Goal: Task Accomplishment & Management: Manage account settings

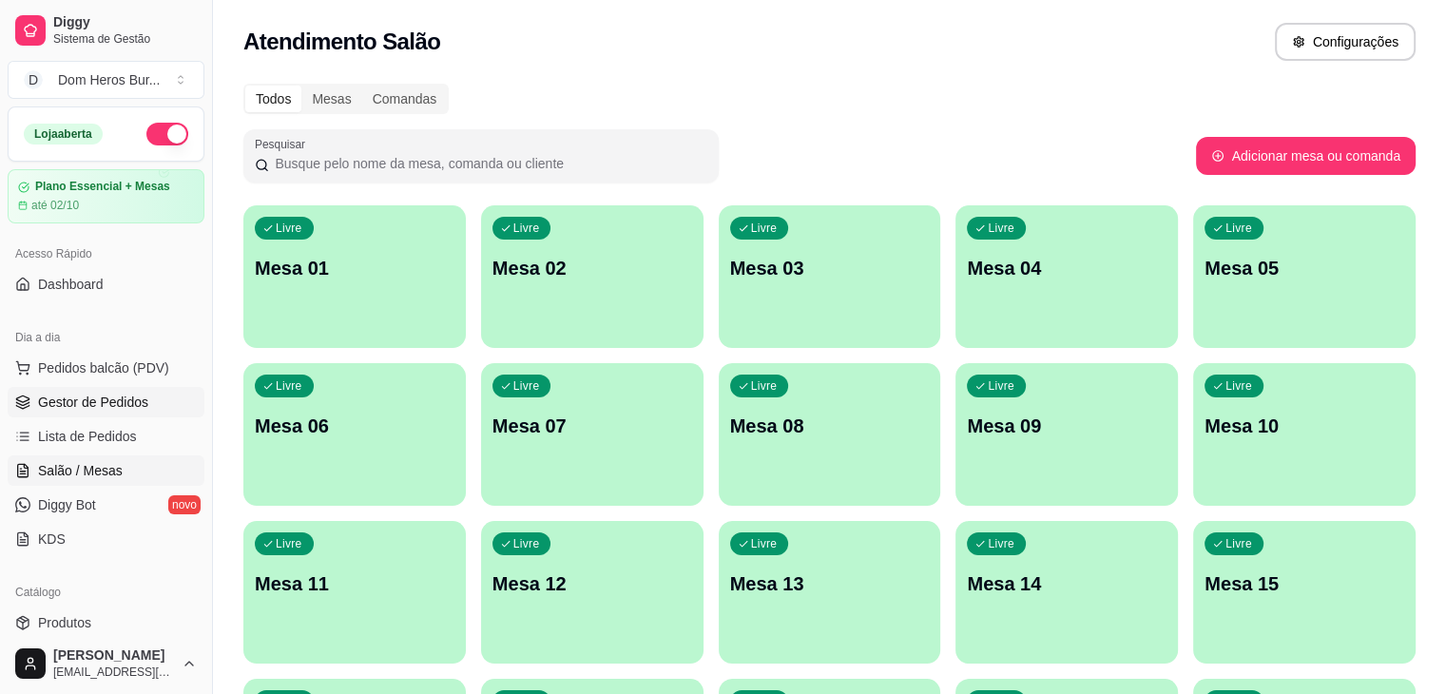
click at [145, 415] on link "Gestor de Pedidos" at bounding box center [106, 402] width 197 height 30
click at [119, 405] on span "Gestor de Pedidos" at bounding box center [93, 402] width 110 height 19
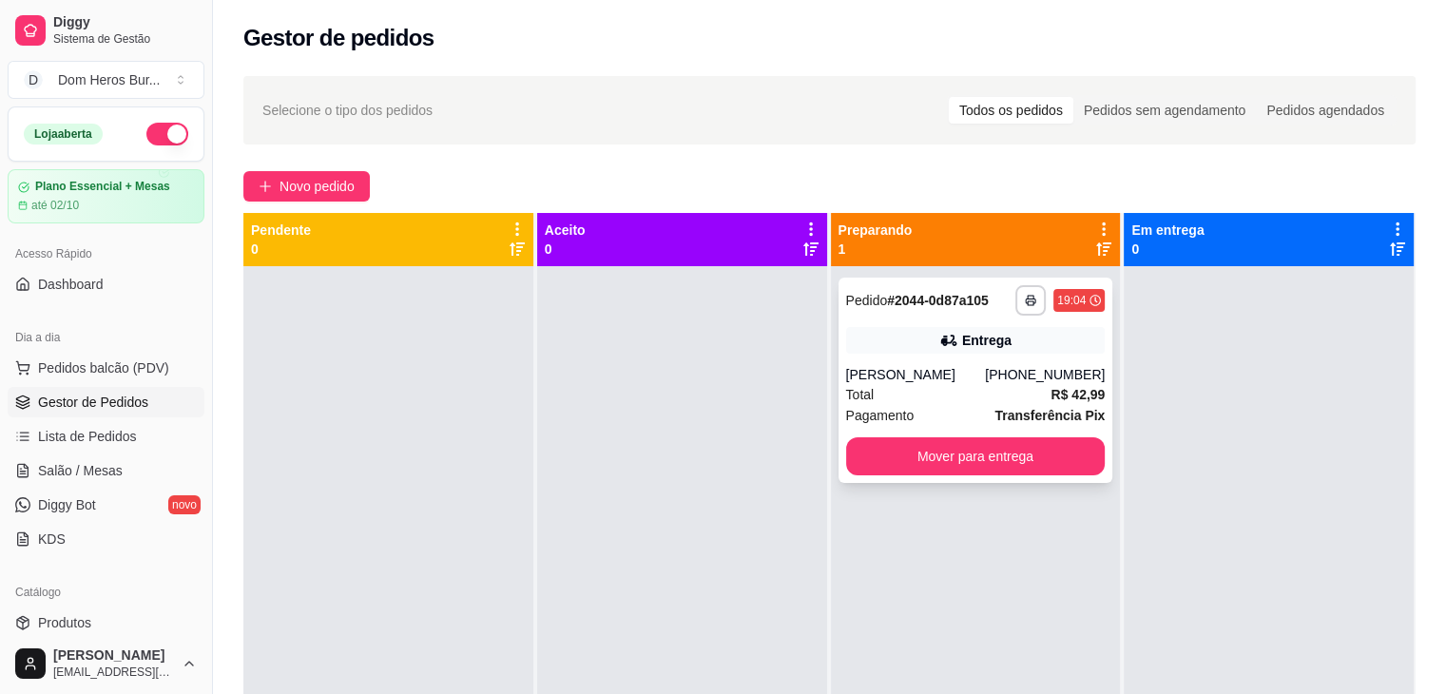
click at [887, 305] on strong "# 2044-0d87a105" at bounding box center [938, 300] width 102 height 15
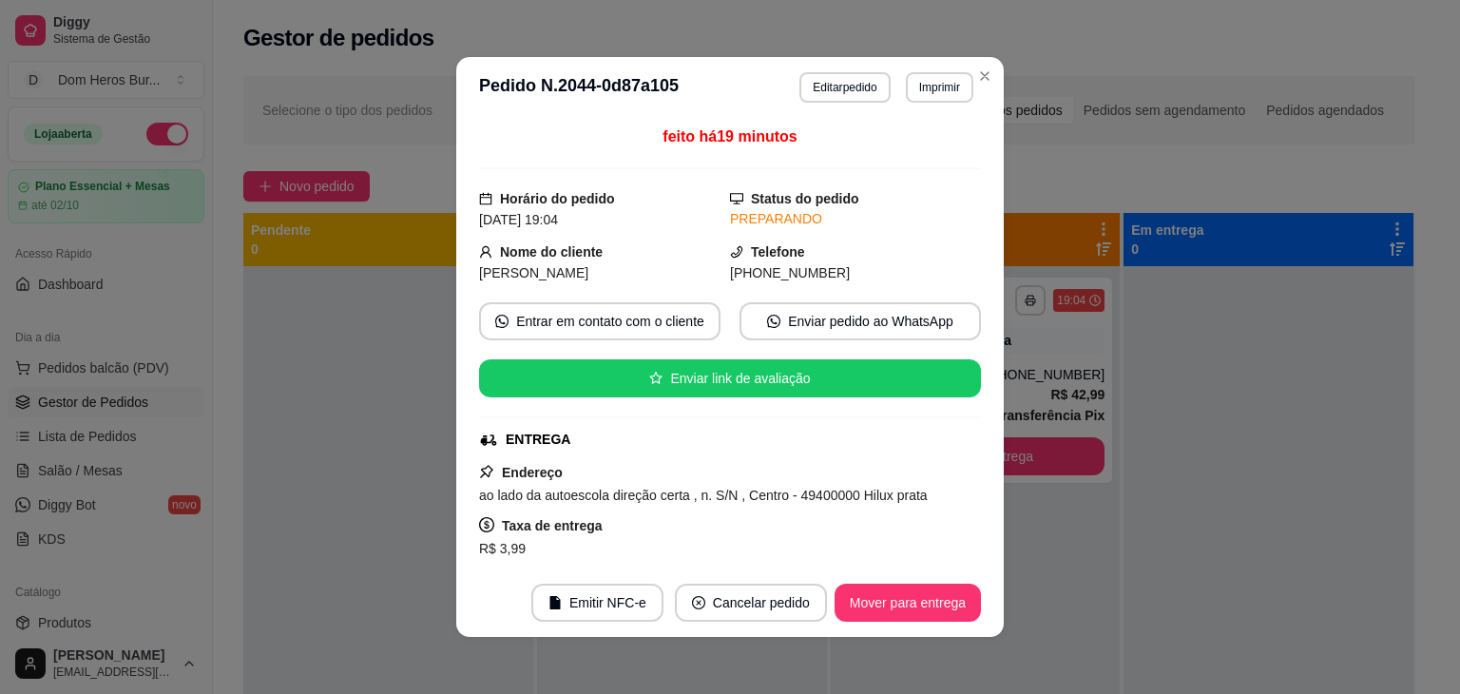
scroll to position [553, 0]
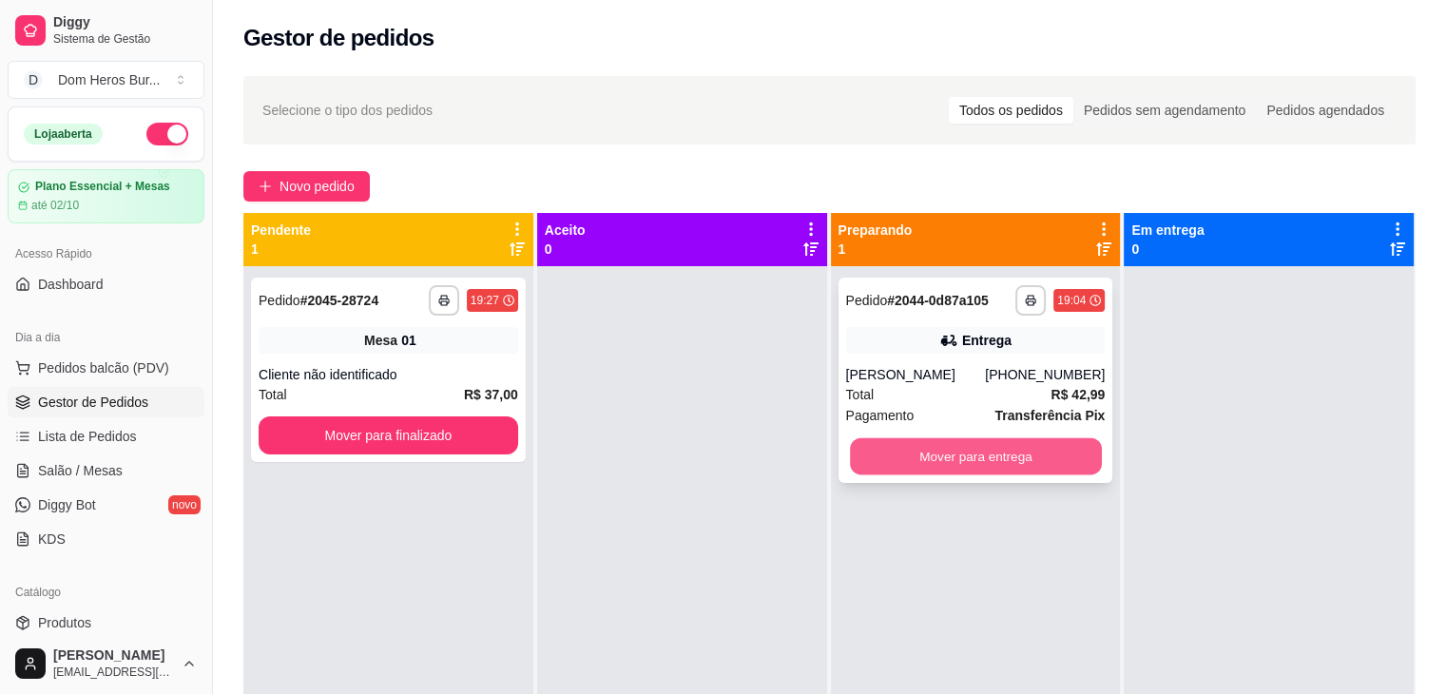
click at [1023, 452] on button "Mover para entrega" at bounding box center [976, 456] width 252 height 37
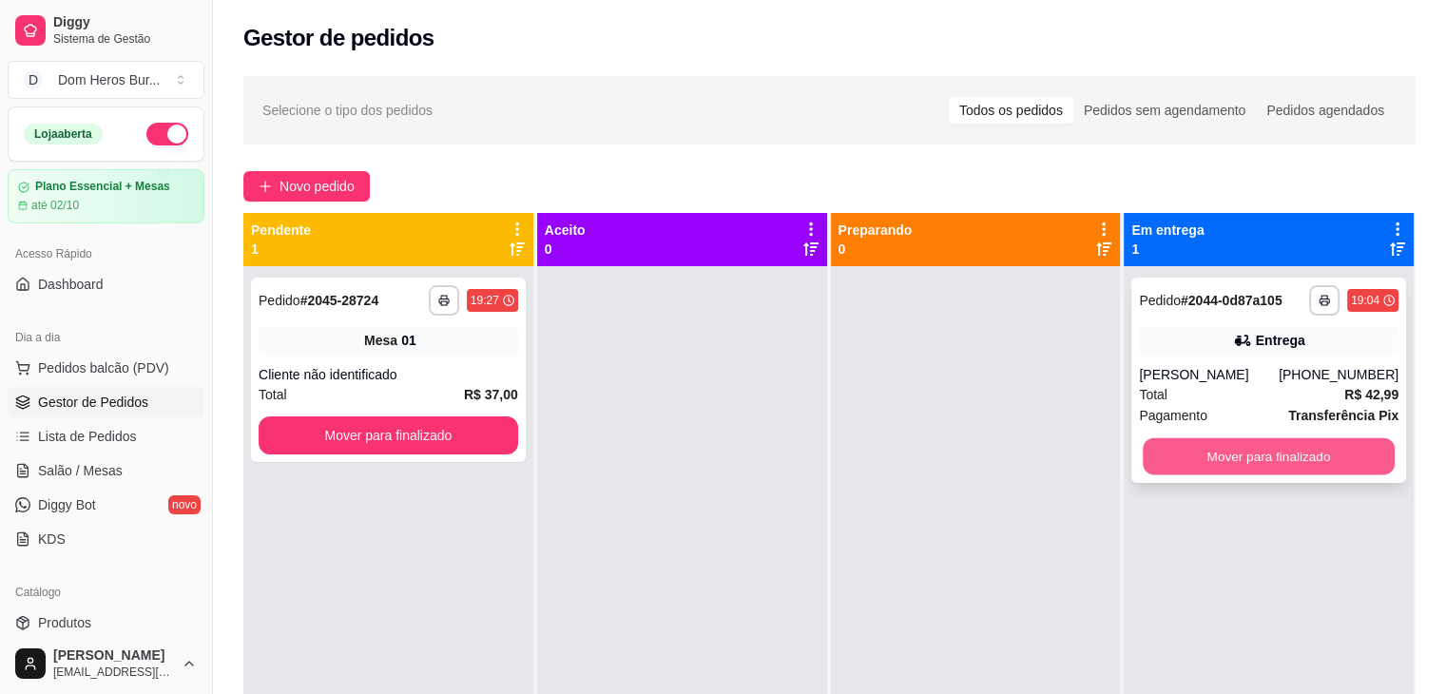
click at [1266, 464] on button "Mover para finalizado" at bounding box center [1269, 456] width 252 height 37
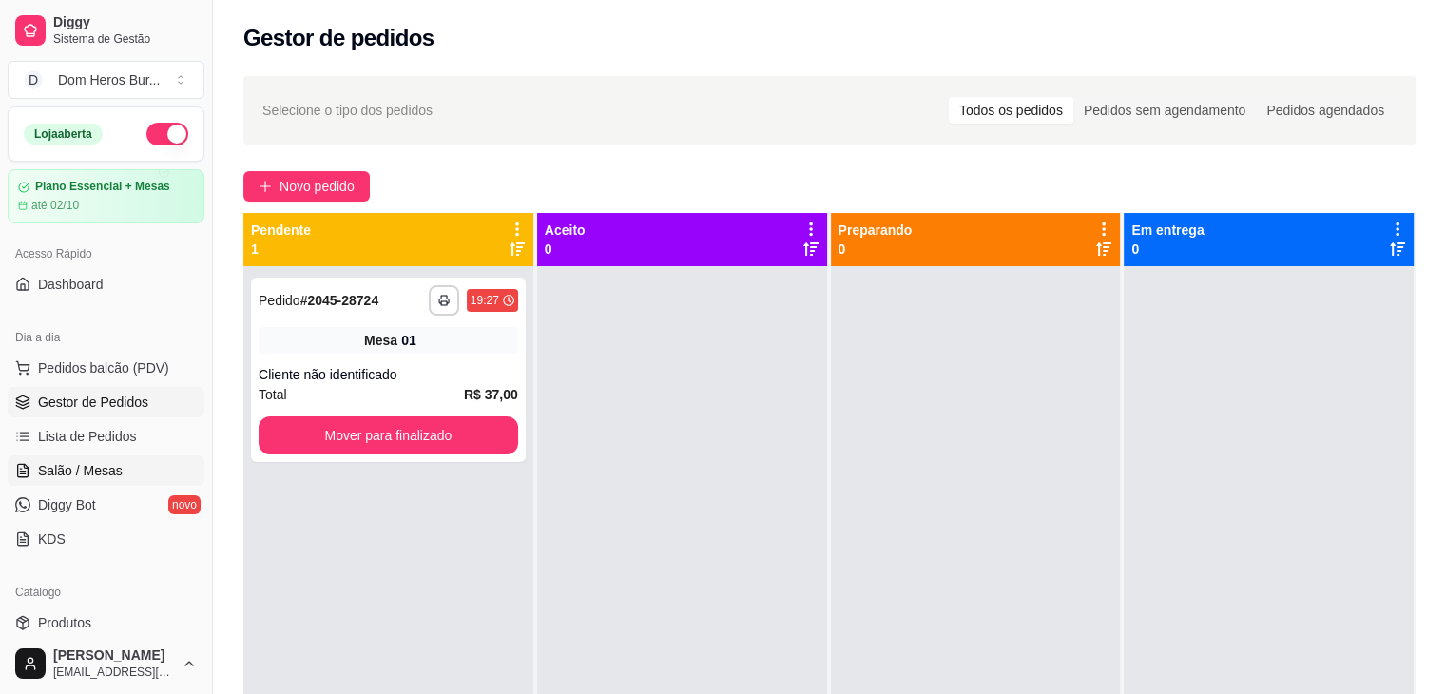
click at [68, 469] on span "Salão / Mesas" at bounding box center [80, 470] width 85 height 19
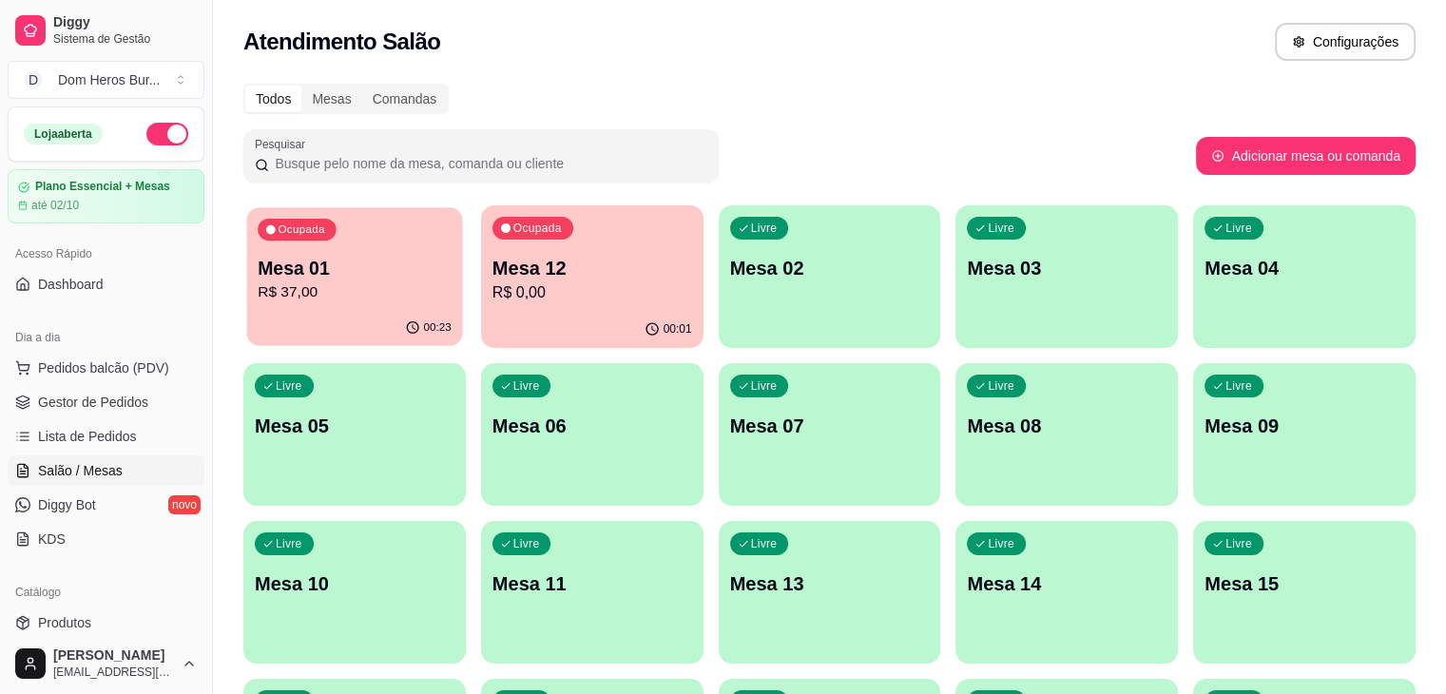
click at [336, 294] on p "R$ 37,00" at bounding box center [355, 292] width 194 height 22
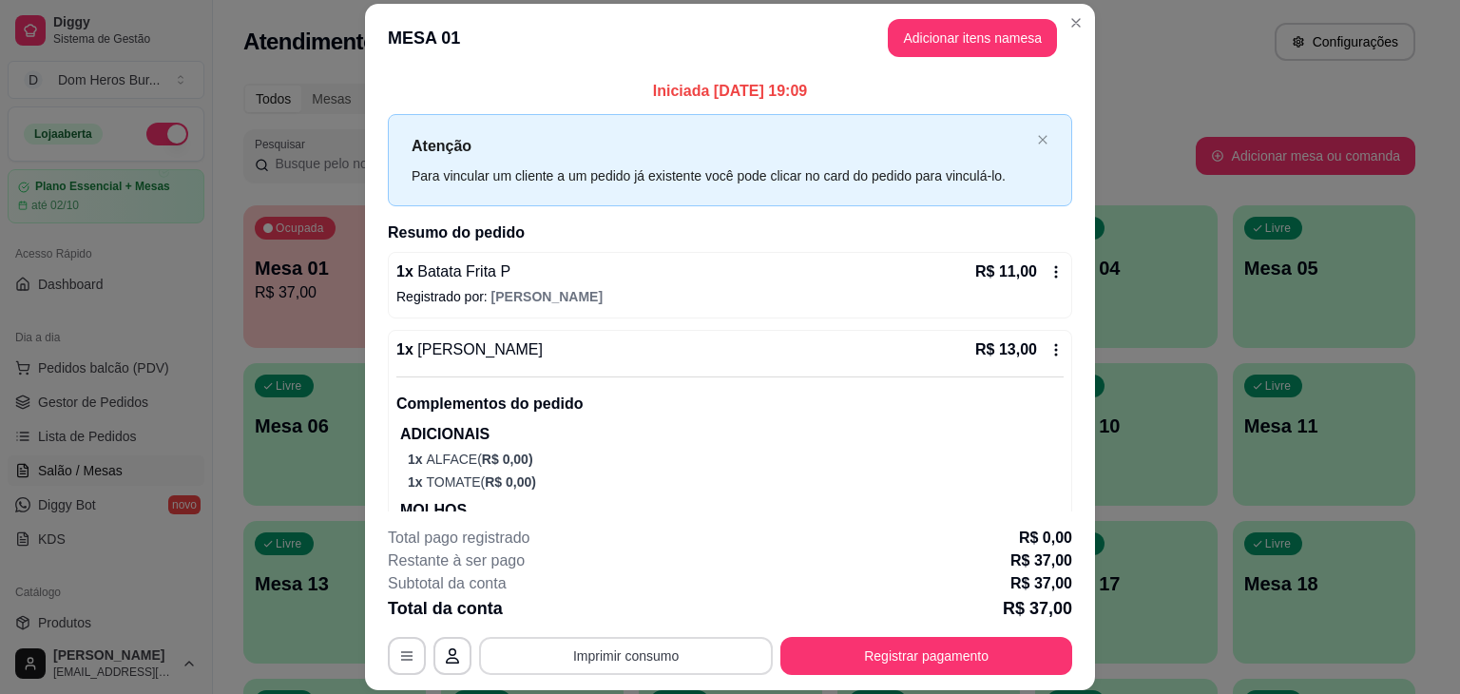
click at [657, 649] on button "Imprimir consumo" at bounding box center [626, 656] width 294 height 38
click at [634, 614] on button "IMPRESSORA" at bounding box center [624, 611] width 133 height 29
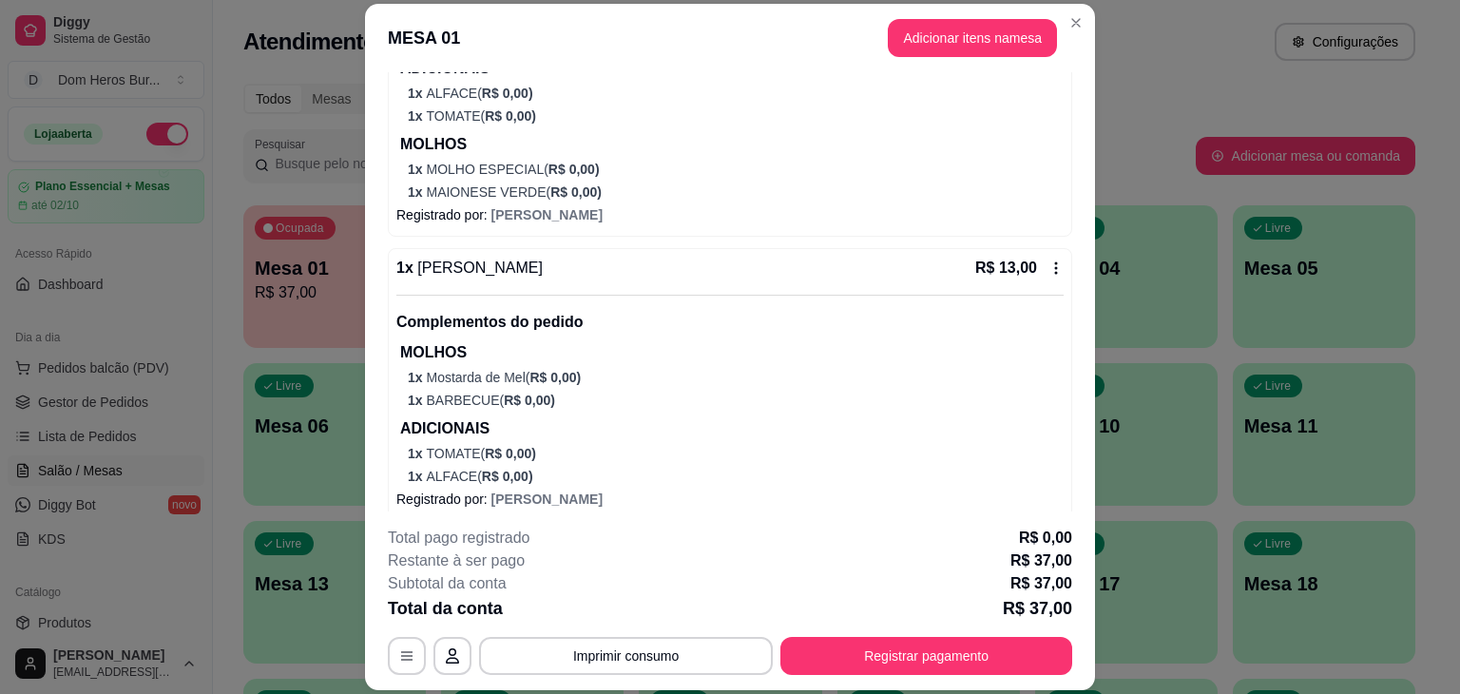
scroll to position [380, 0]
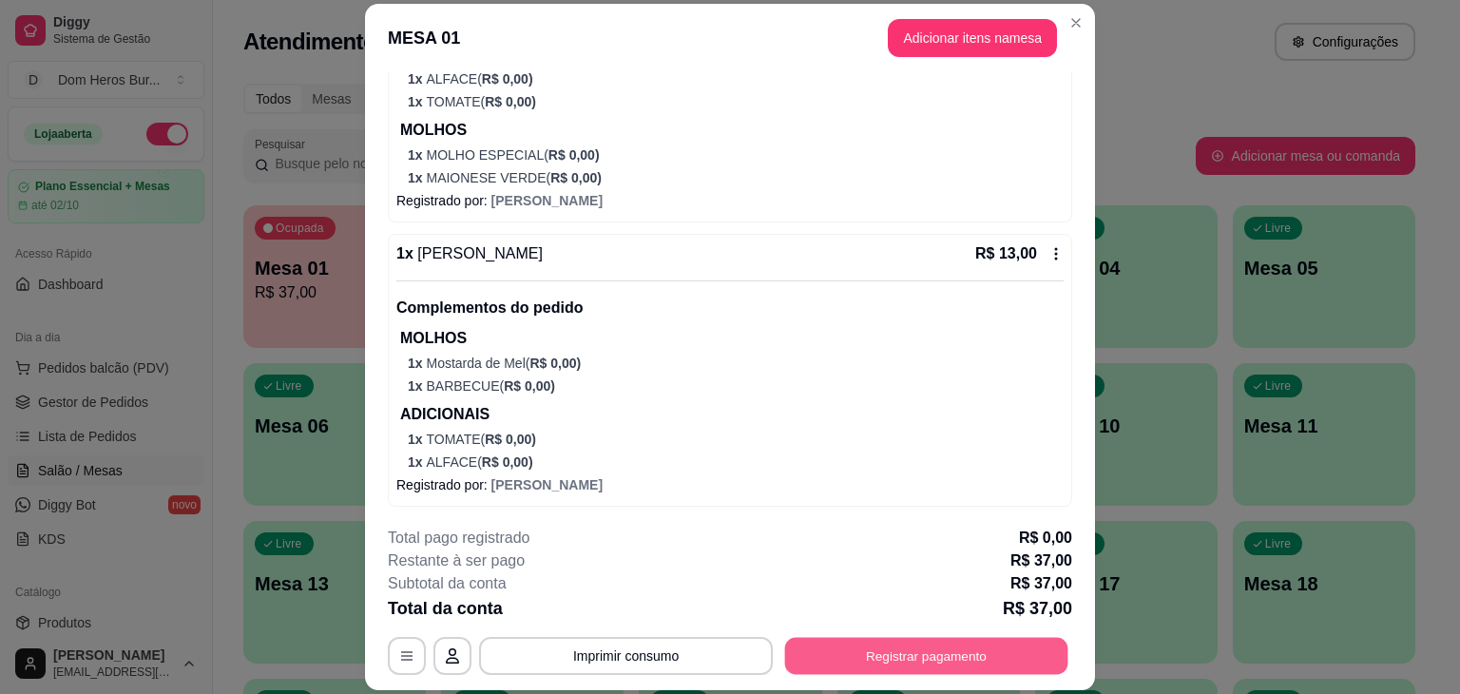
click at [963, 666] on button "Registrar pagamento" at bounding box center [926, 656] width 283 height 37
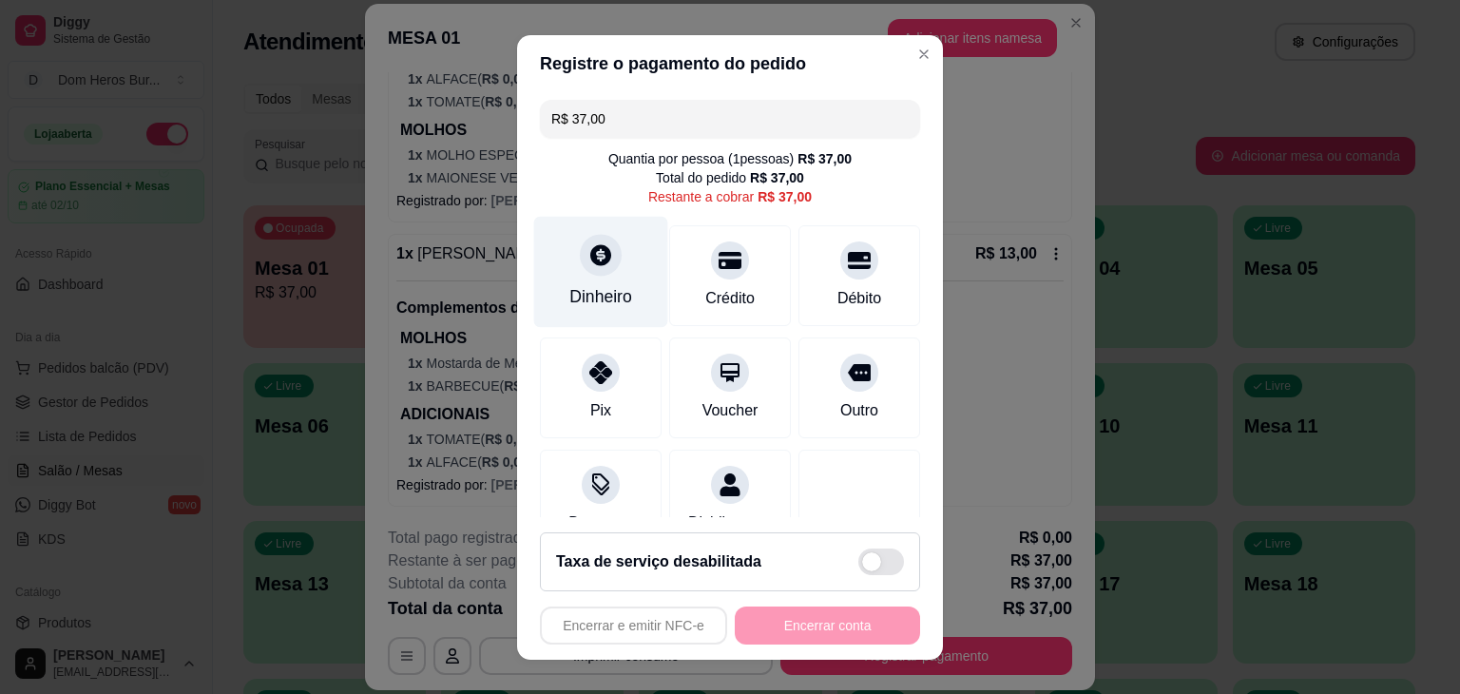
click at [616, 235] on div "Dinheiro" at bounding box center [601, 271] width 134 height 111
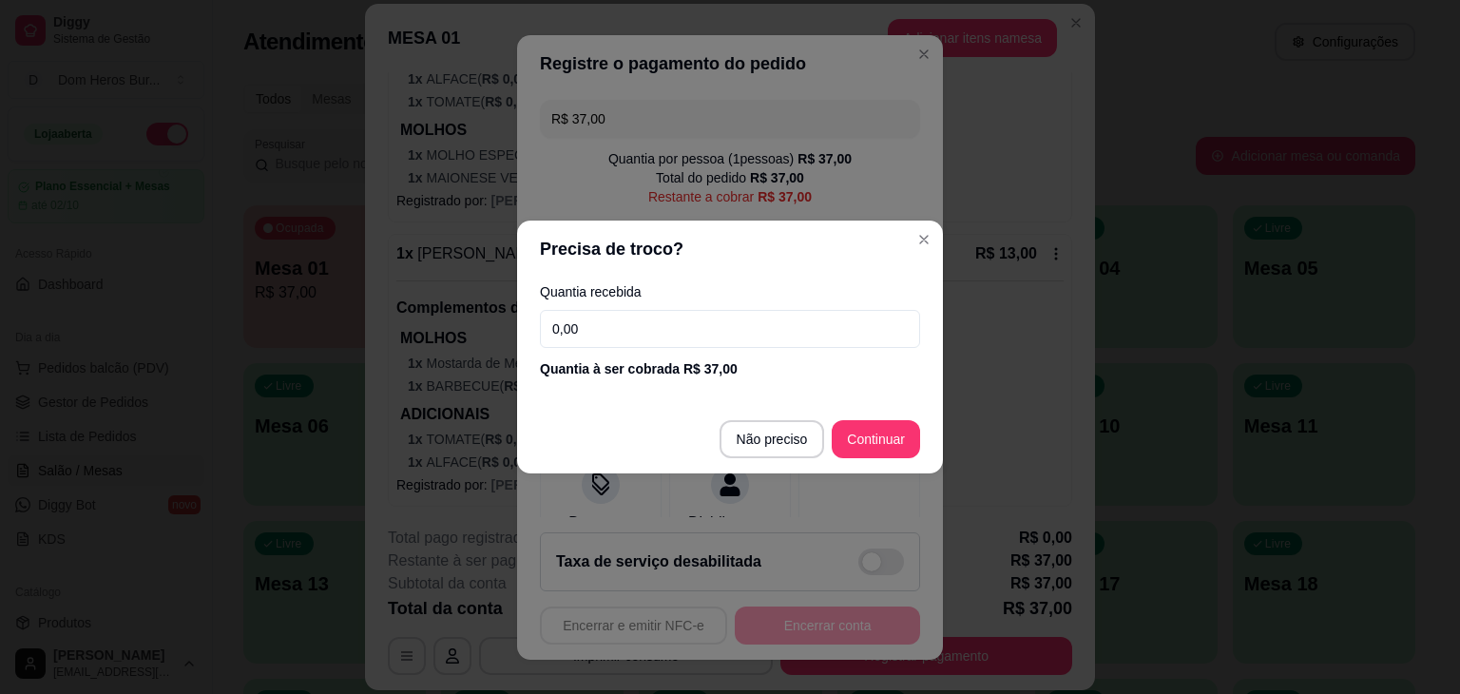
click at [652, 317] on input "0,00" at bounding box center [730, 329] width 380 height 38
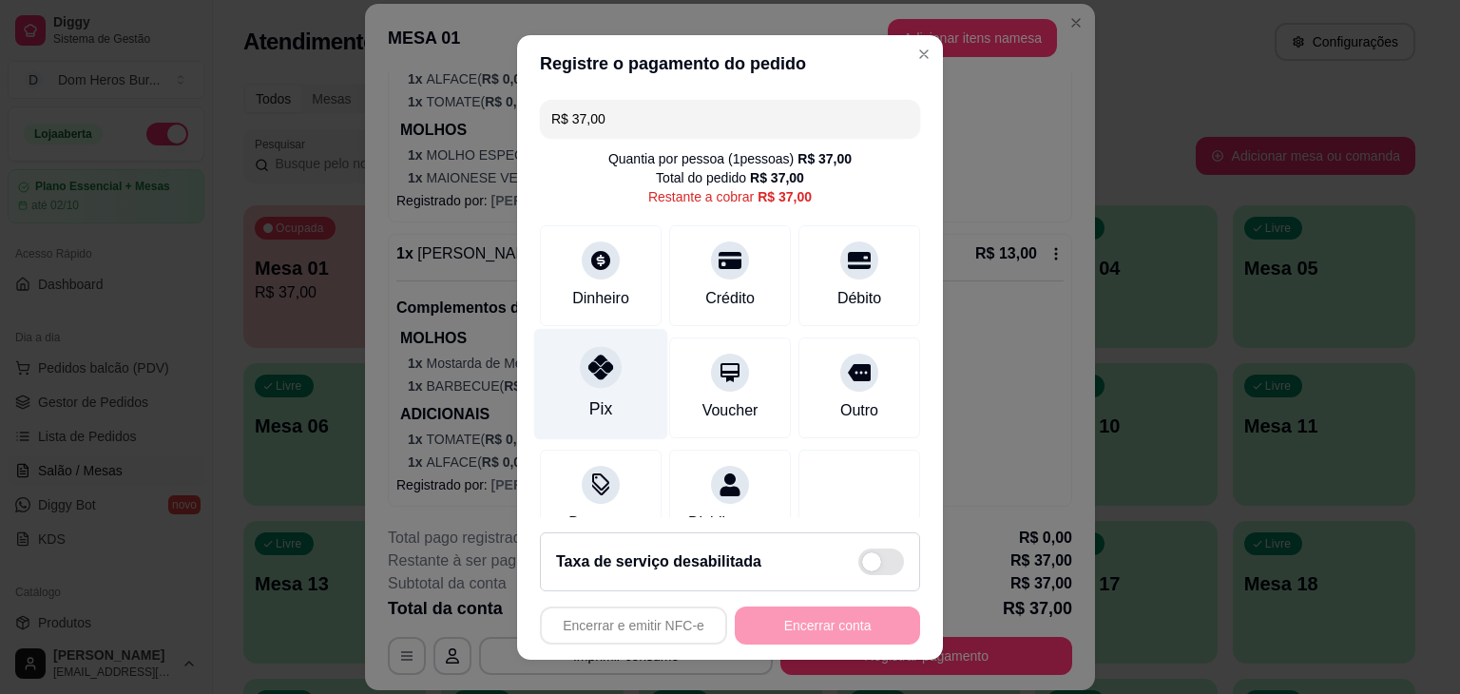
click at [614, 380] on div "Pix" at bounding box center [601, 383] width 134 height 111
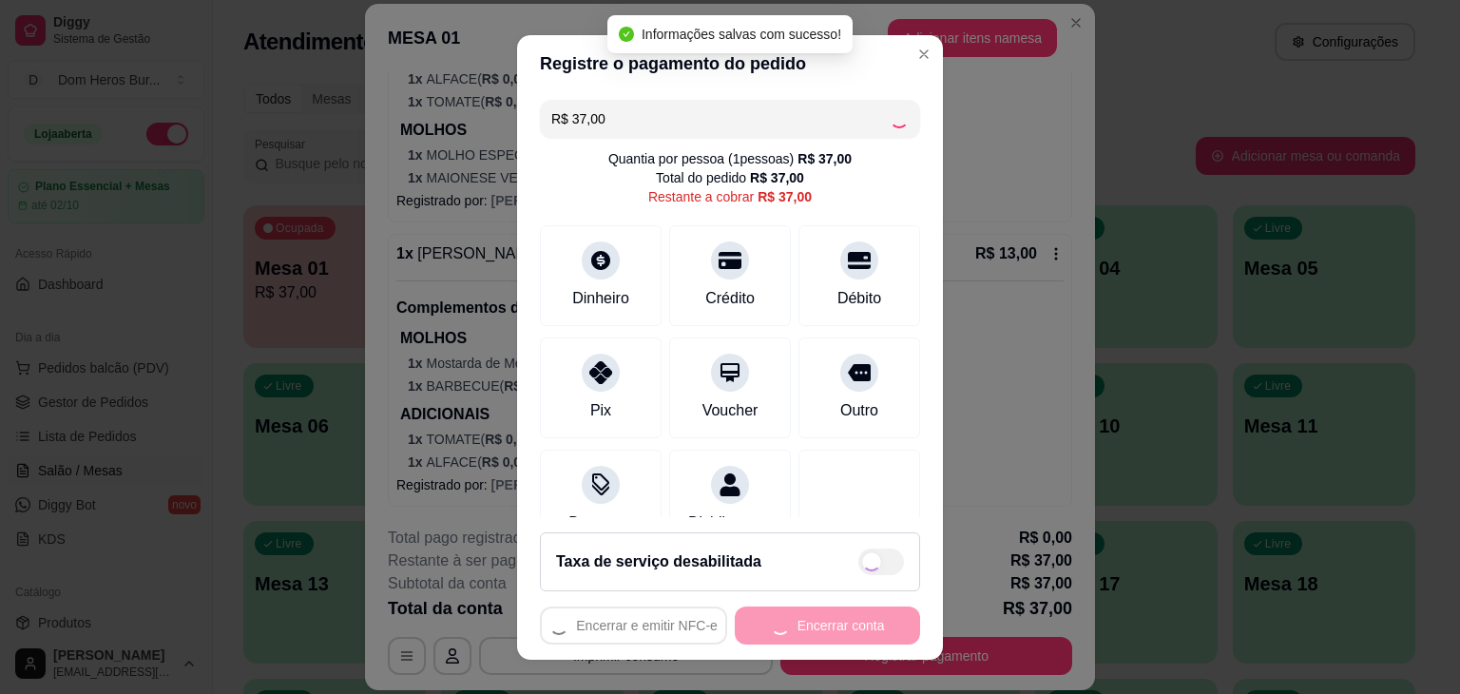
type input "R$ 0,00"
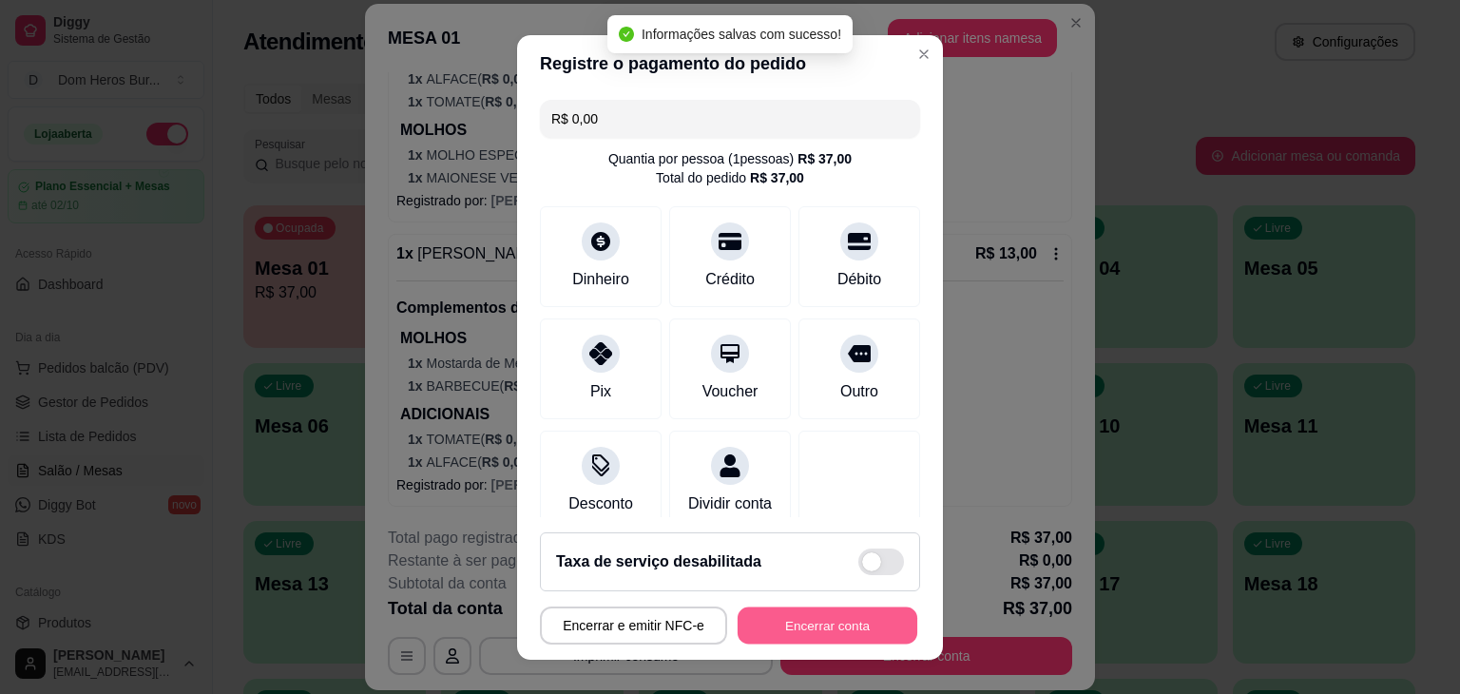
click at [799, 631] on button "Encerrar conta" at bounding box center [828, 625] width 180 height 37
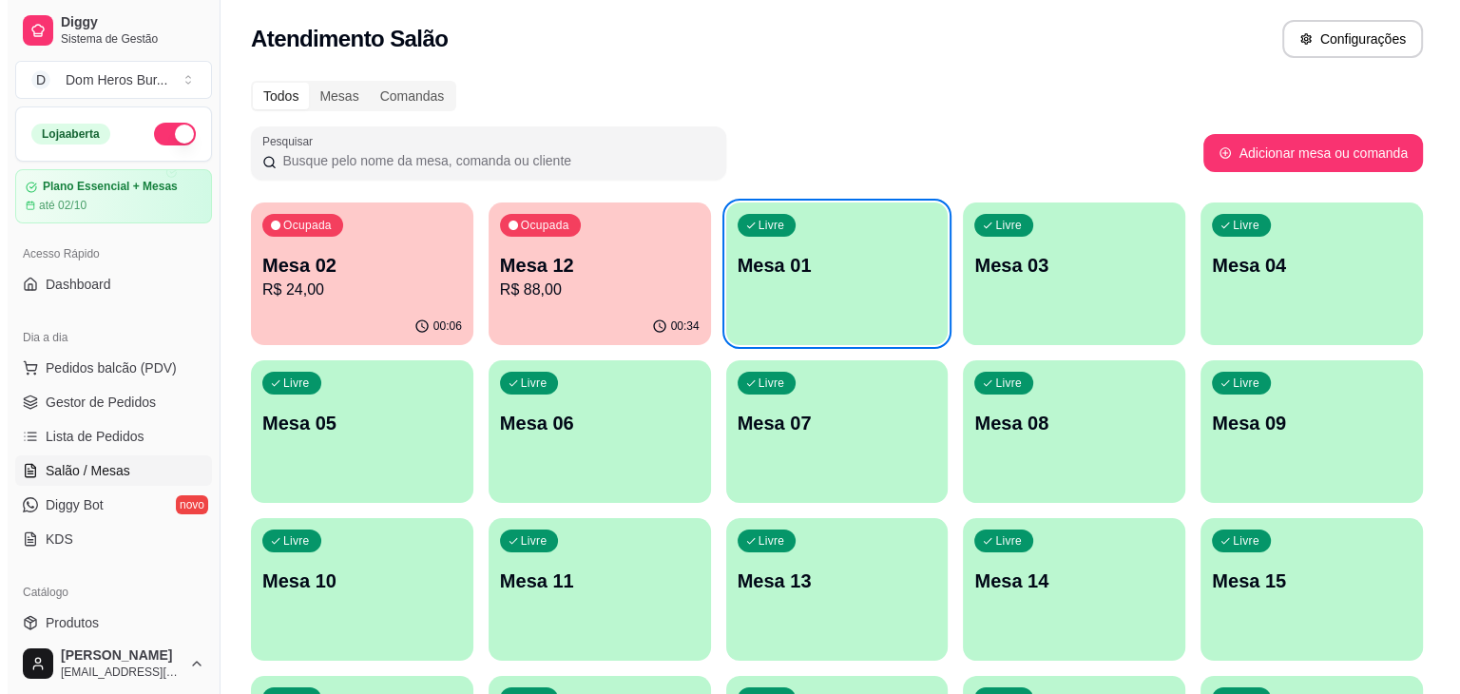
scroll to position [0, 0]
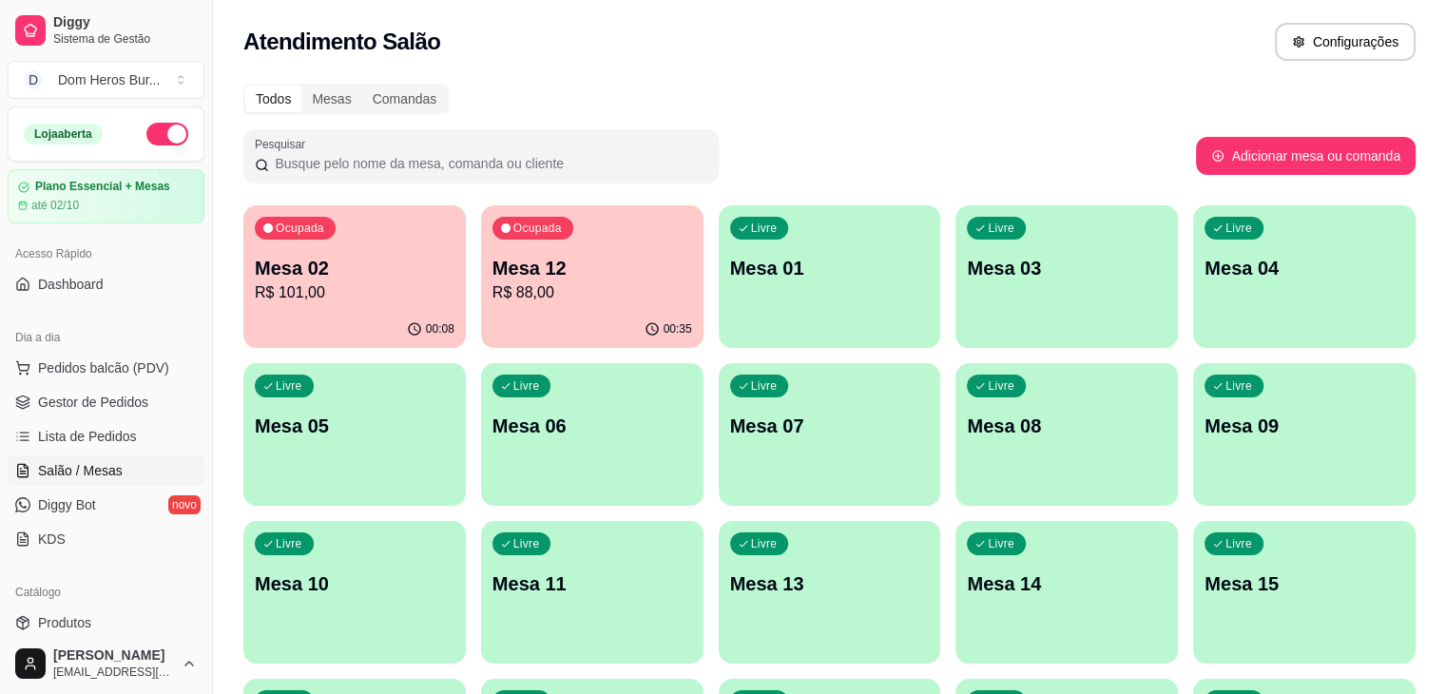
click at [876, 48] on div "Atendimento Salão Configurações" at bounding box center [829, 42] width 1172 height 38
click at [378, 220] on div "Ocupada Mesa 02 R$ 101,00" at bounding box center [355, 258] width 216 height 103
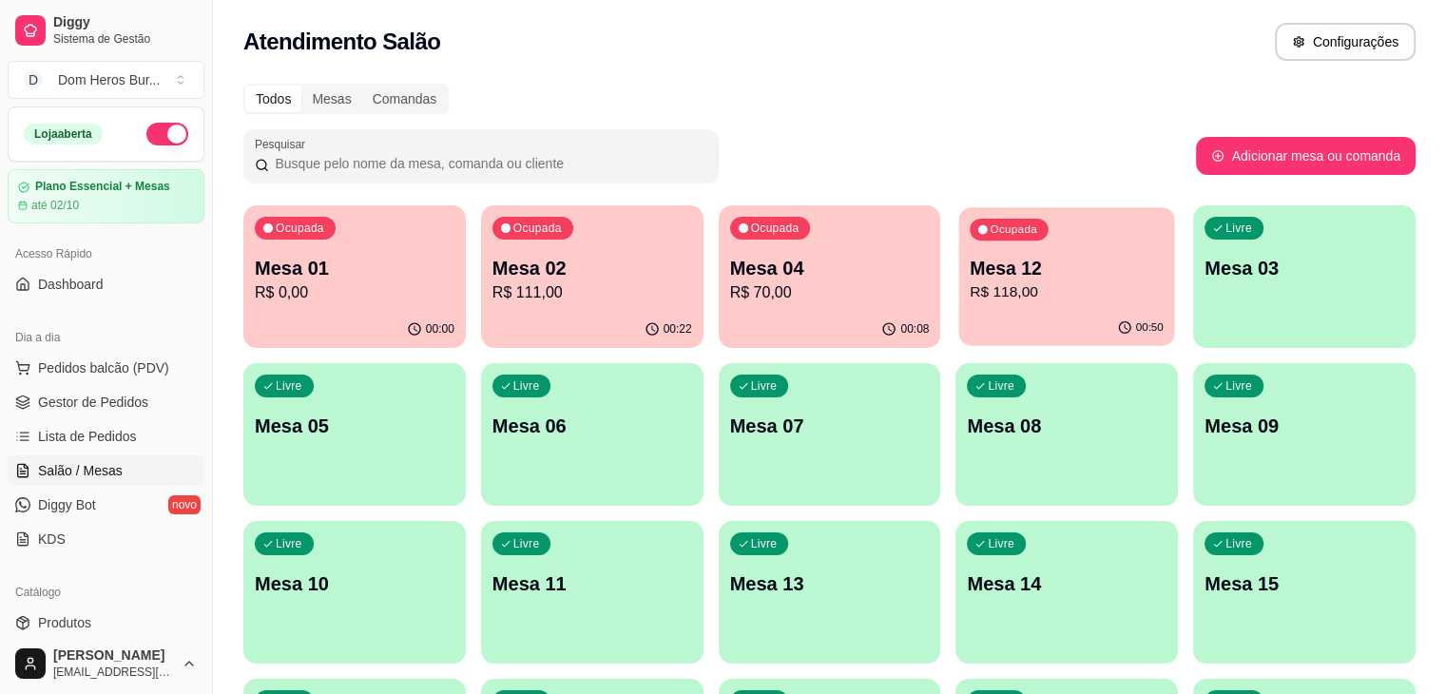
click at [971, 290] on p "R$ 118,00" at bounding box center [1068, 292] width 194 height 22
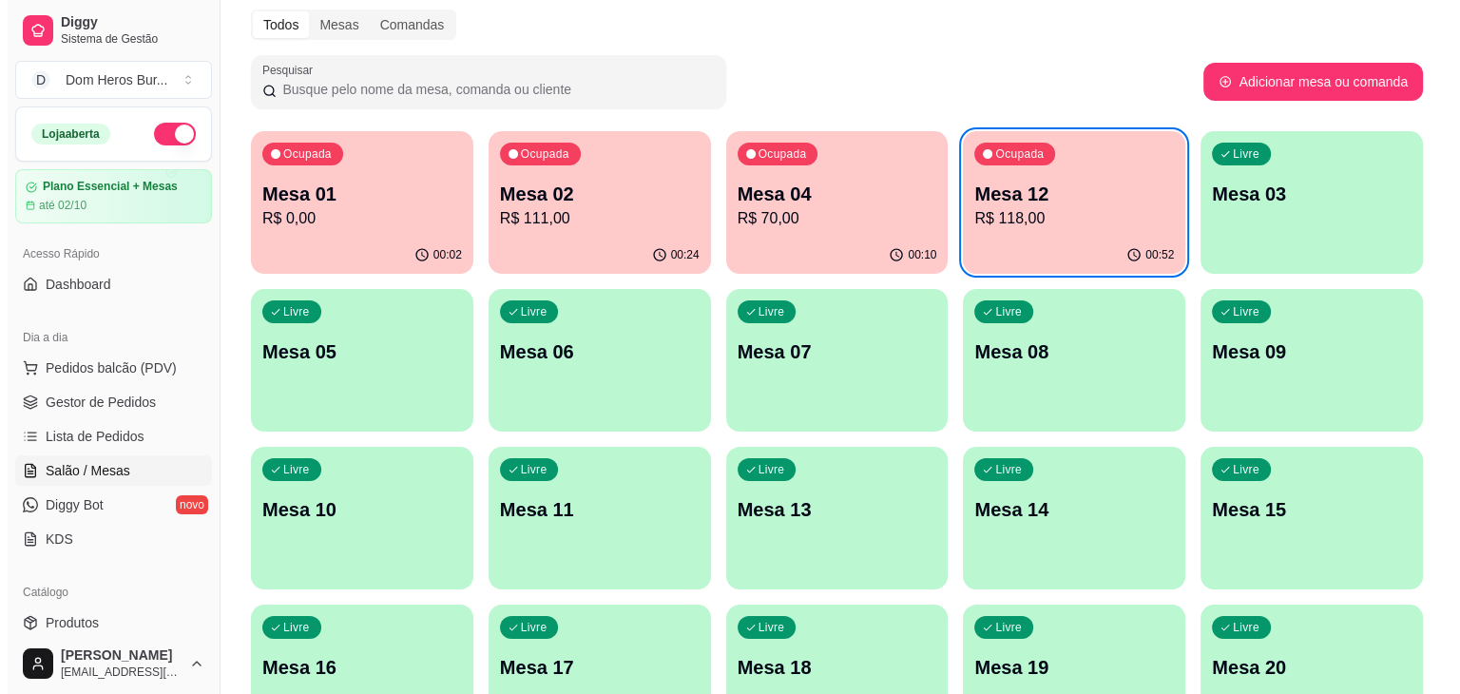
scroll to position [76, 0]
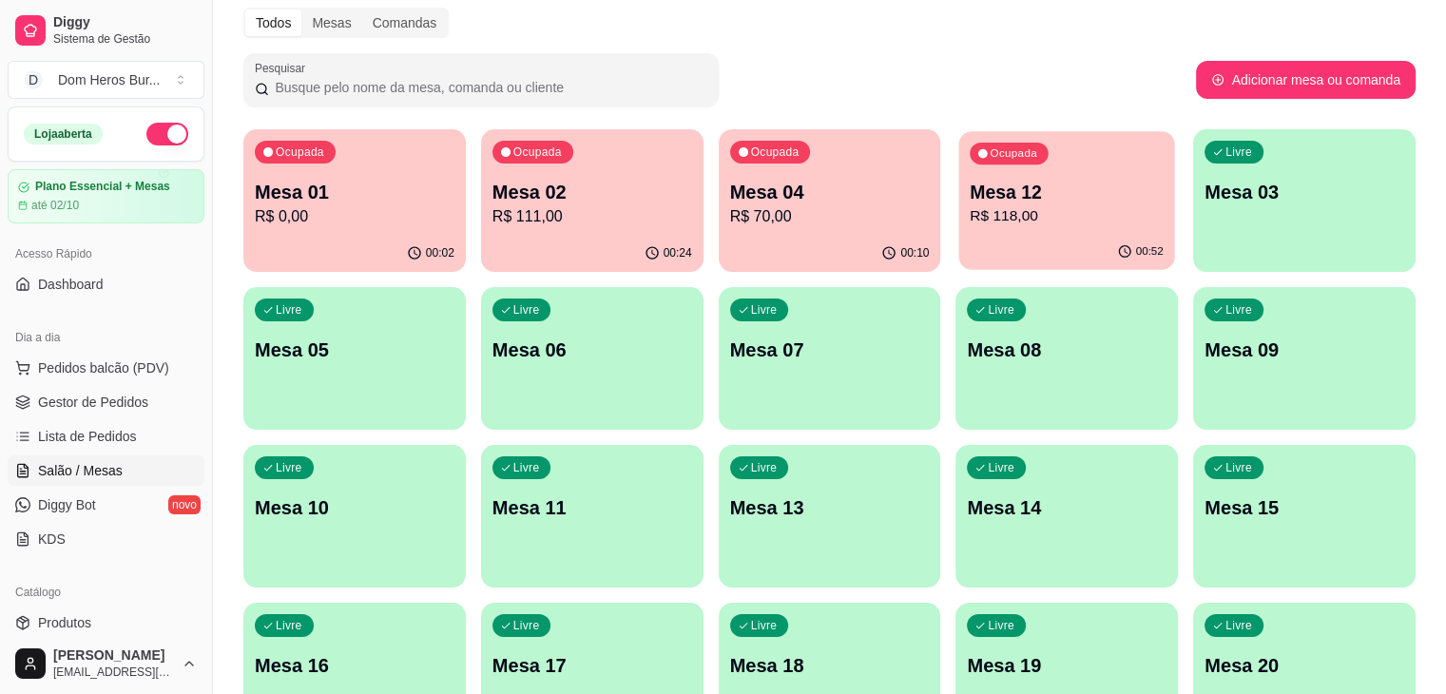
click at [959, 260] on div "00:52" at bounding box center [1067, 252] width 216 height 36
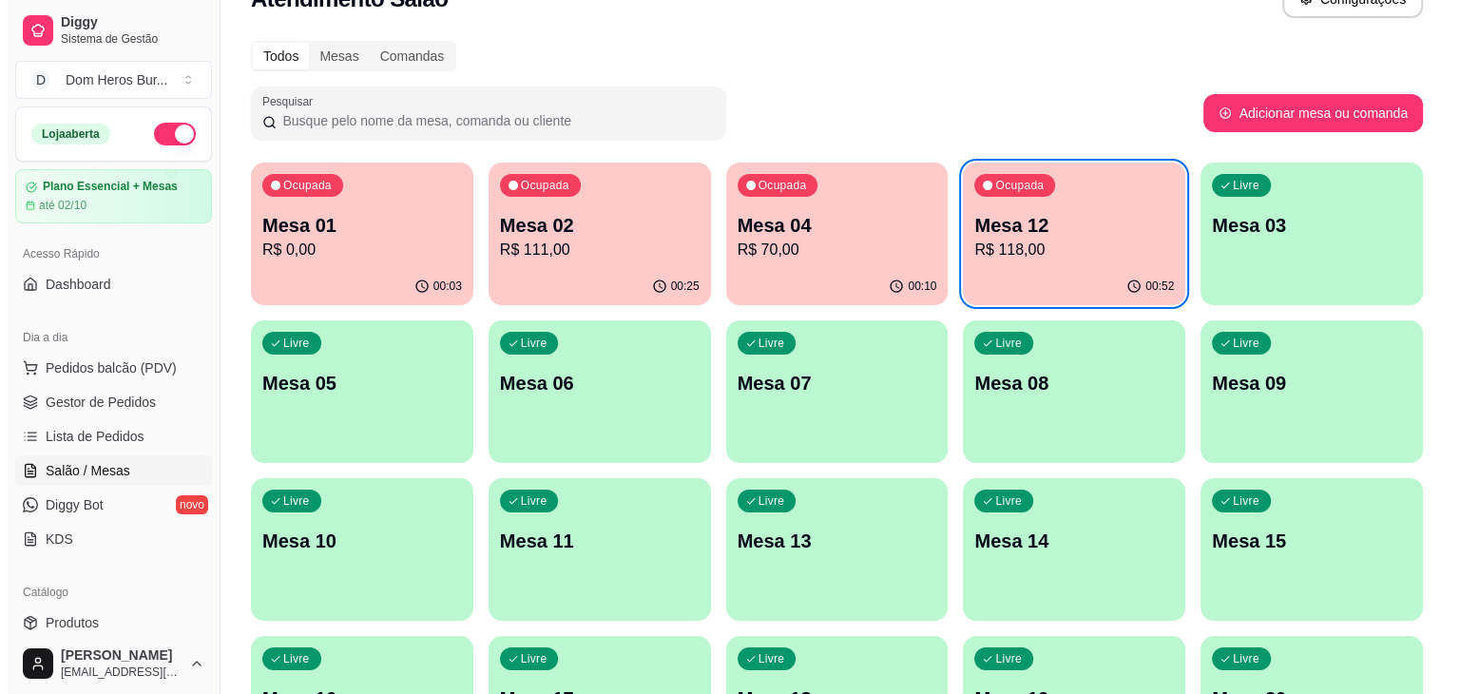
scroll to position [38, 0]
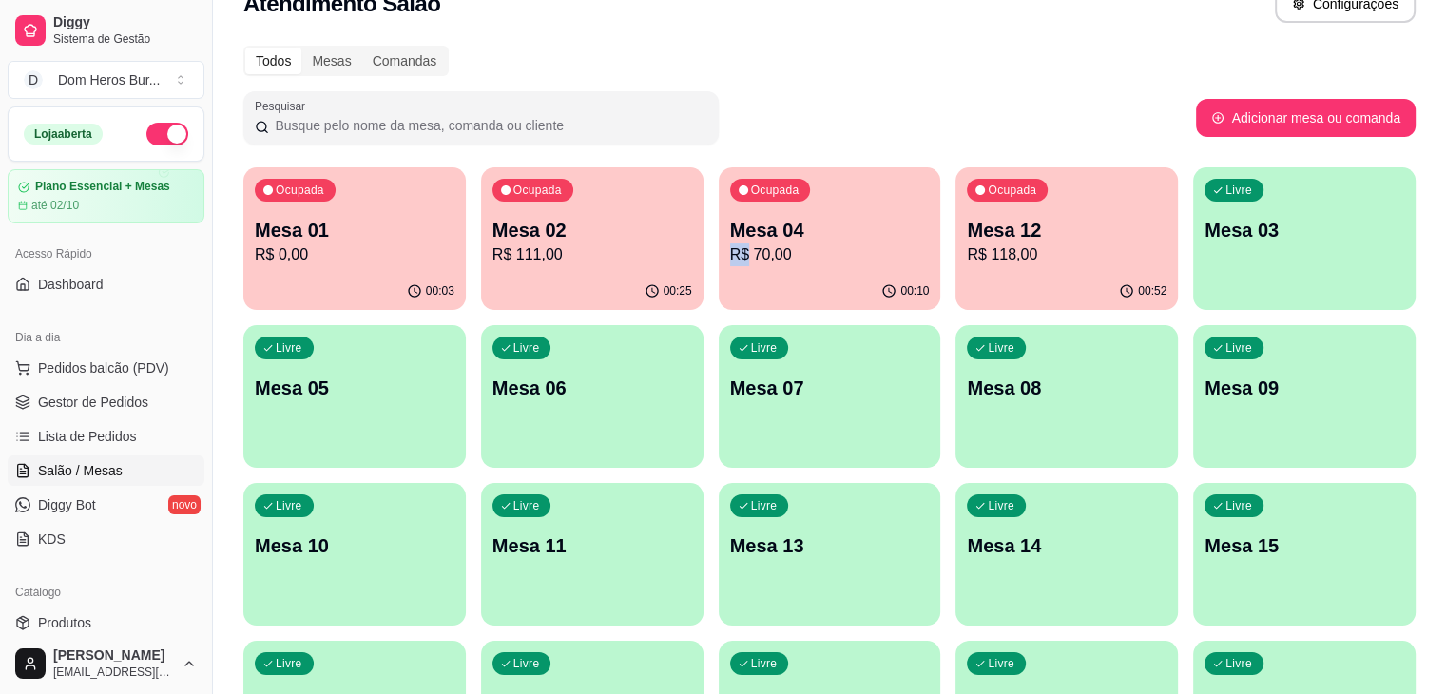
drag, startPoint x: 638, startPoint y: 257, endPoint x: 673, endPoint y: 256, distance: 35.2
click at [673, 256] on div "Ocupada Mesa 01 R$ 0,00 00:03 Ocupada Mesa 02 R$ 111,00 00:25 Ocupada Mesa 04 R…" at bounding box center [829, 633] width 1172 height 932
click at [733, 256] on p "R$ 70,00" at bounding box center [830, 254] width 194 height 22
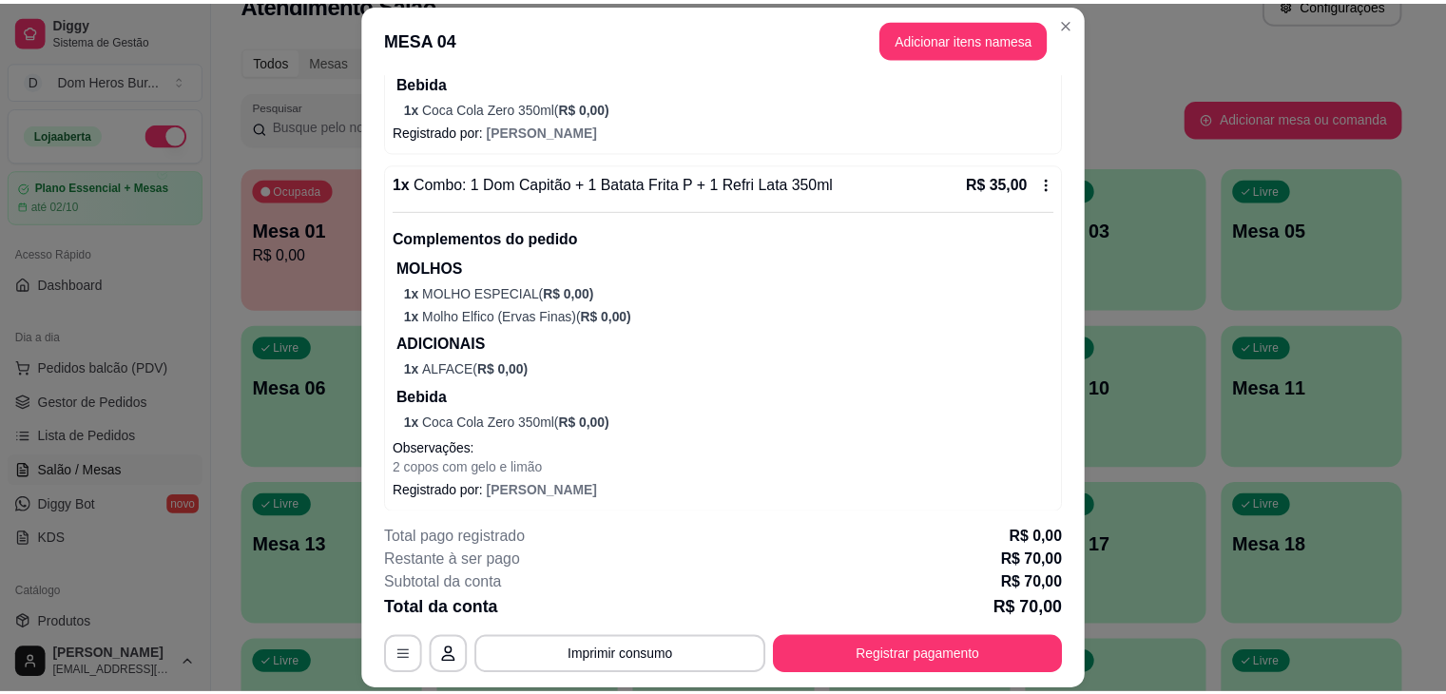
scroll to position [357, 0]
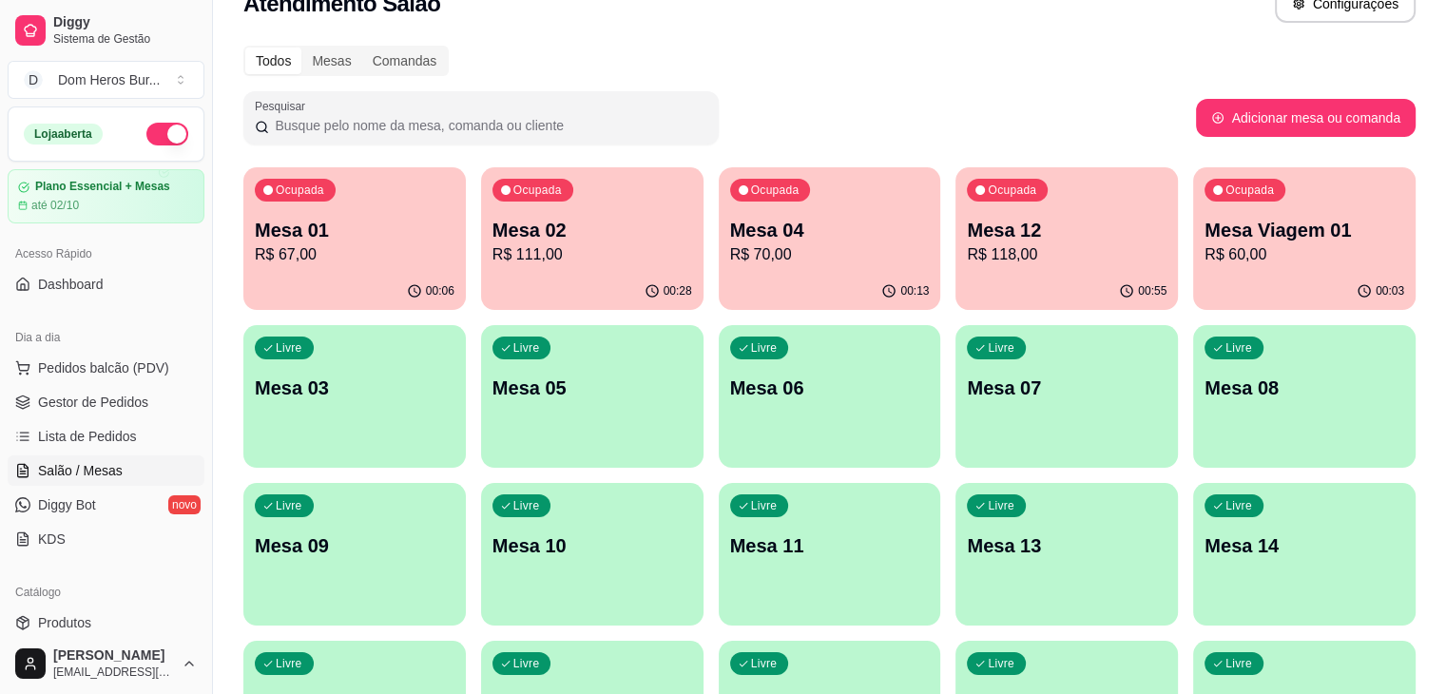
click at [1042, 139] on div "Pesquisar" at bounding box center [719, 117] width 953 height 53
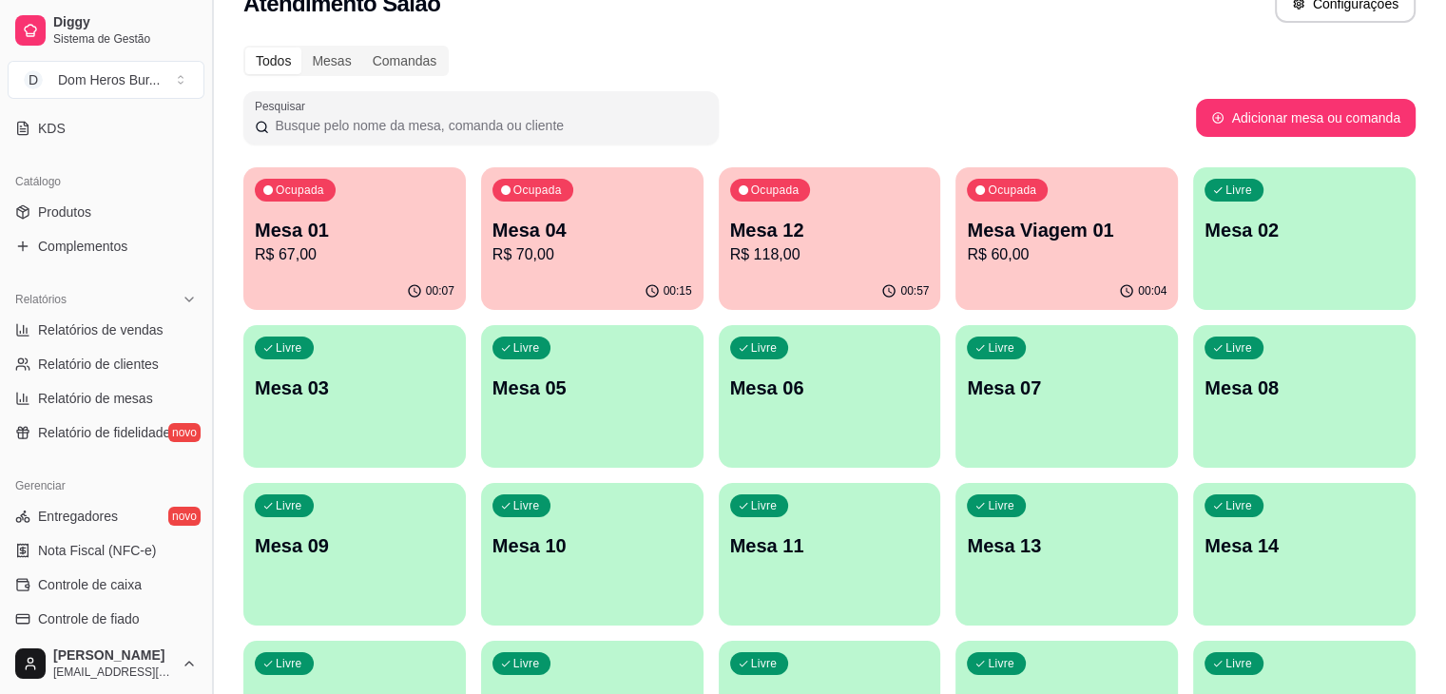
scroll to position [415, 0]
click at [148, 542] on span "Nota Fiscal (NFC-e)" at bounding box center [97, 546] width 118 height 19
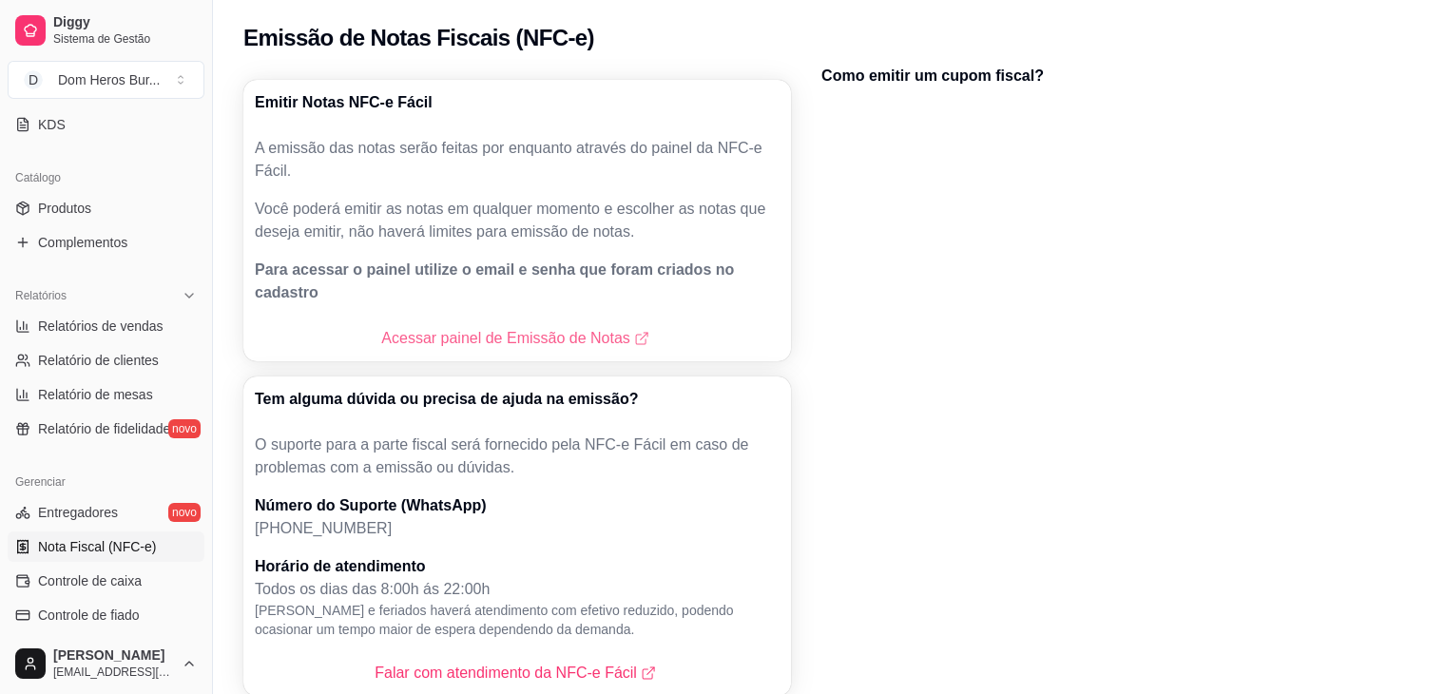
click at [564, 327] on link "Acessar painel de Emissão de Notas" at bounding box center [516, 338] width 271 height 23
click at [0, 213] on div "Catálogo Produtos Complementos" at bounding box center [106, 210] width 212 height 110
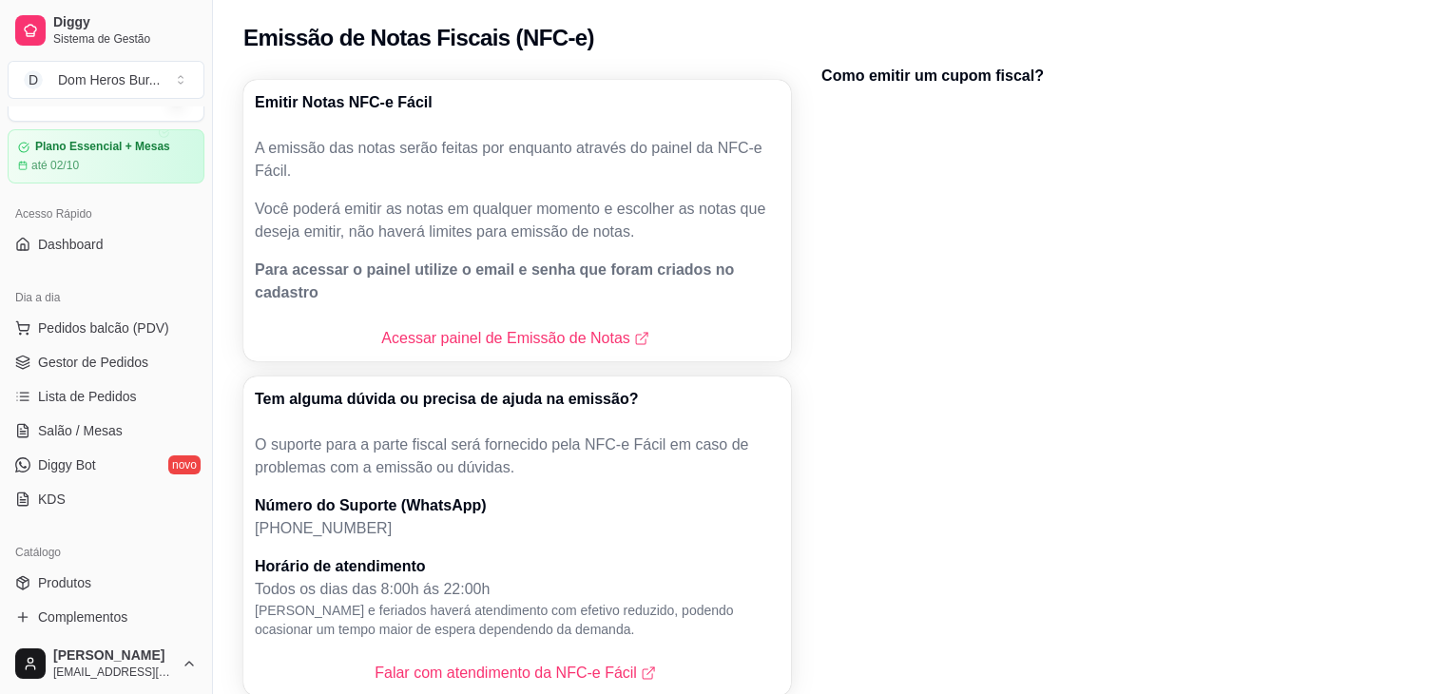
scroll to position [34, 0]
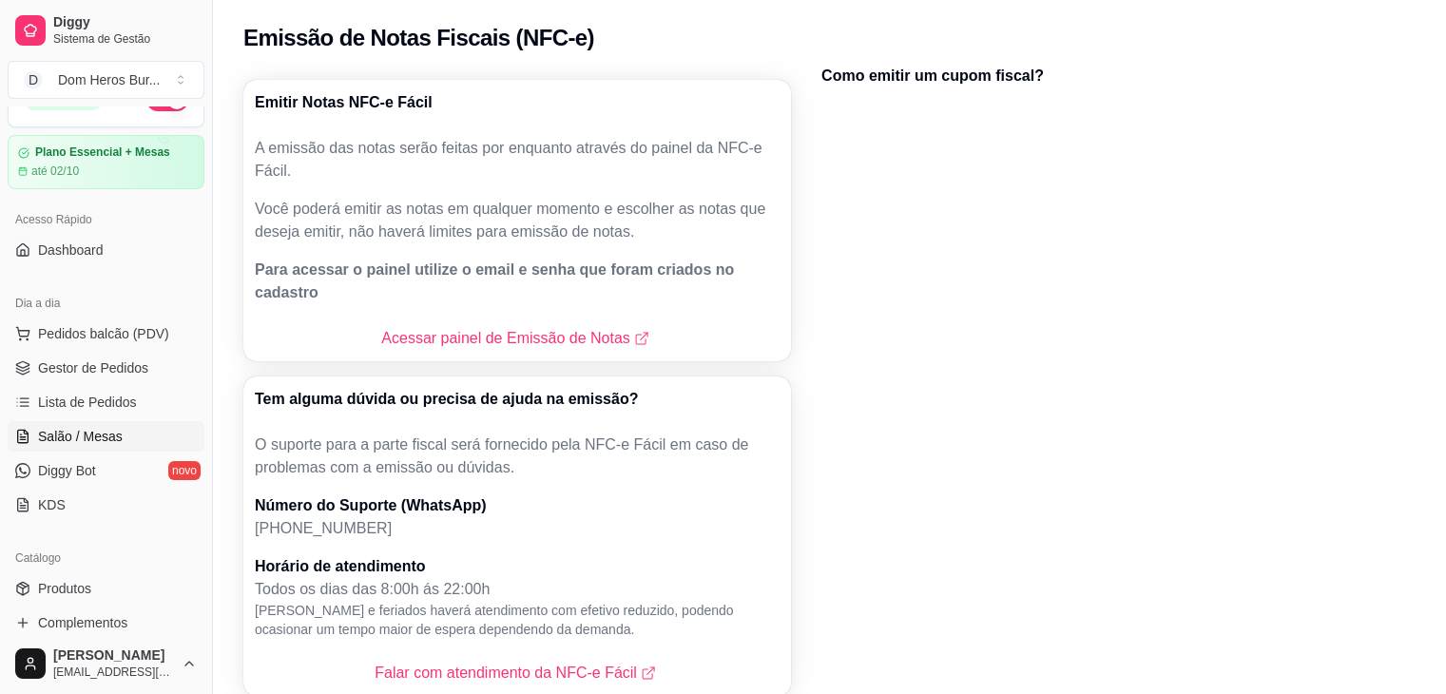
click at [106, 444] on link "Salão / Mesas" at bounding box center [106, 436] width 197 height 30
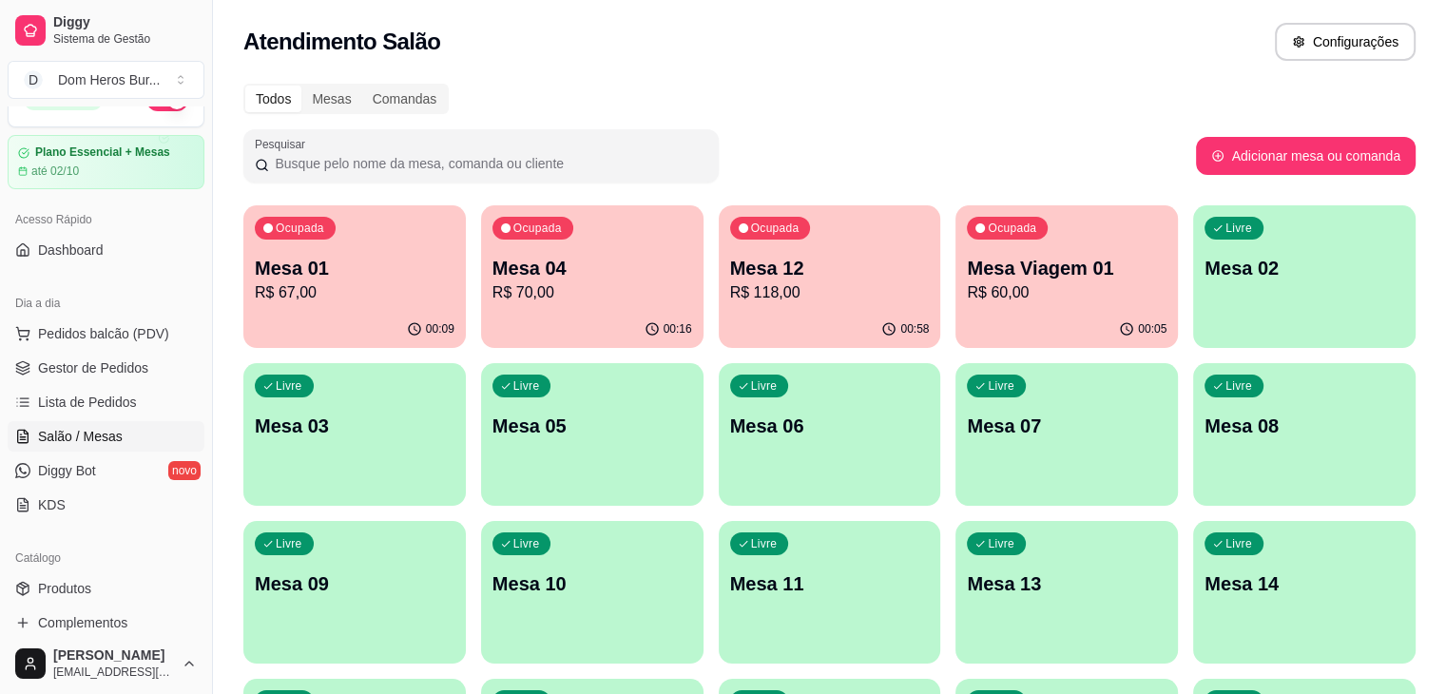
click at [608, 101] on div "Todos Mesas Comandas" at bounding box center [829, 99] width 1172 height 30
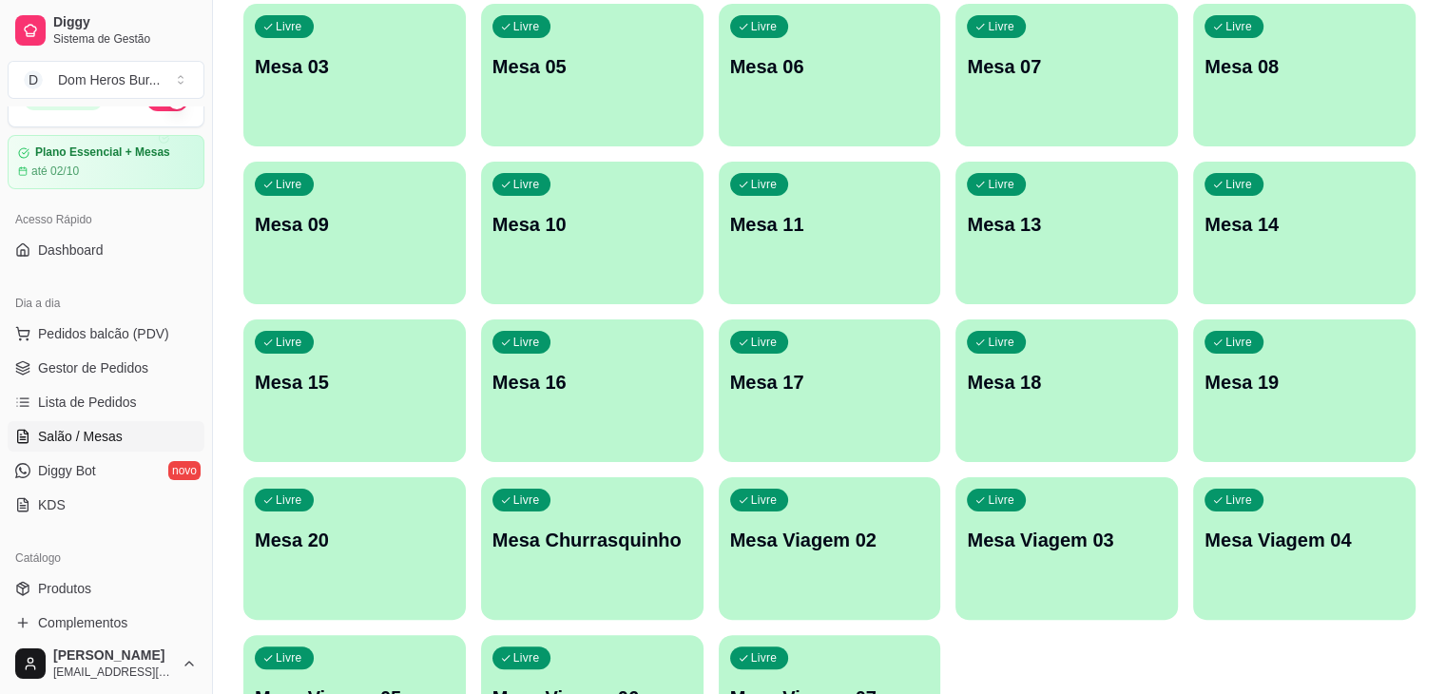
scroll to position [362, 0]
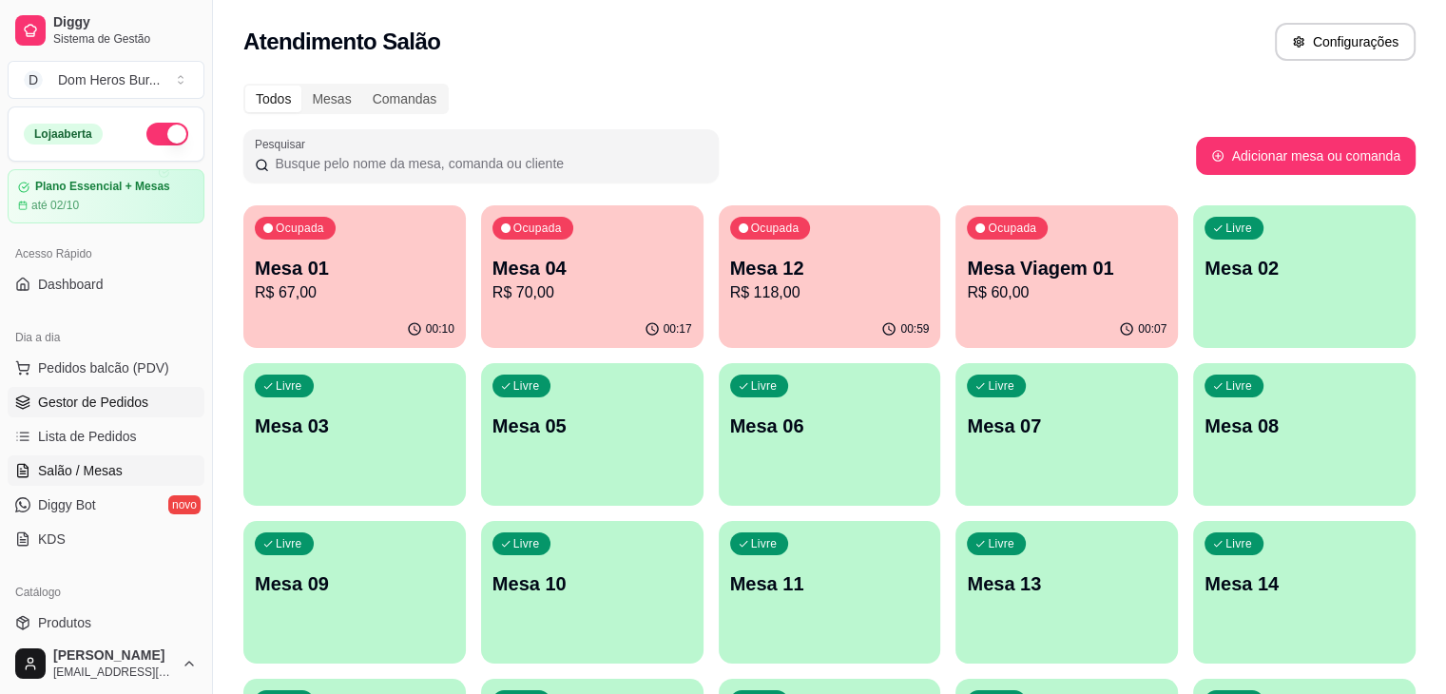
click at [141, 396] on span "Gestor de Pedidos" at bounding box center [93, 402] width 110 height 19
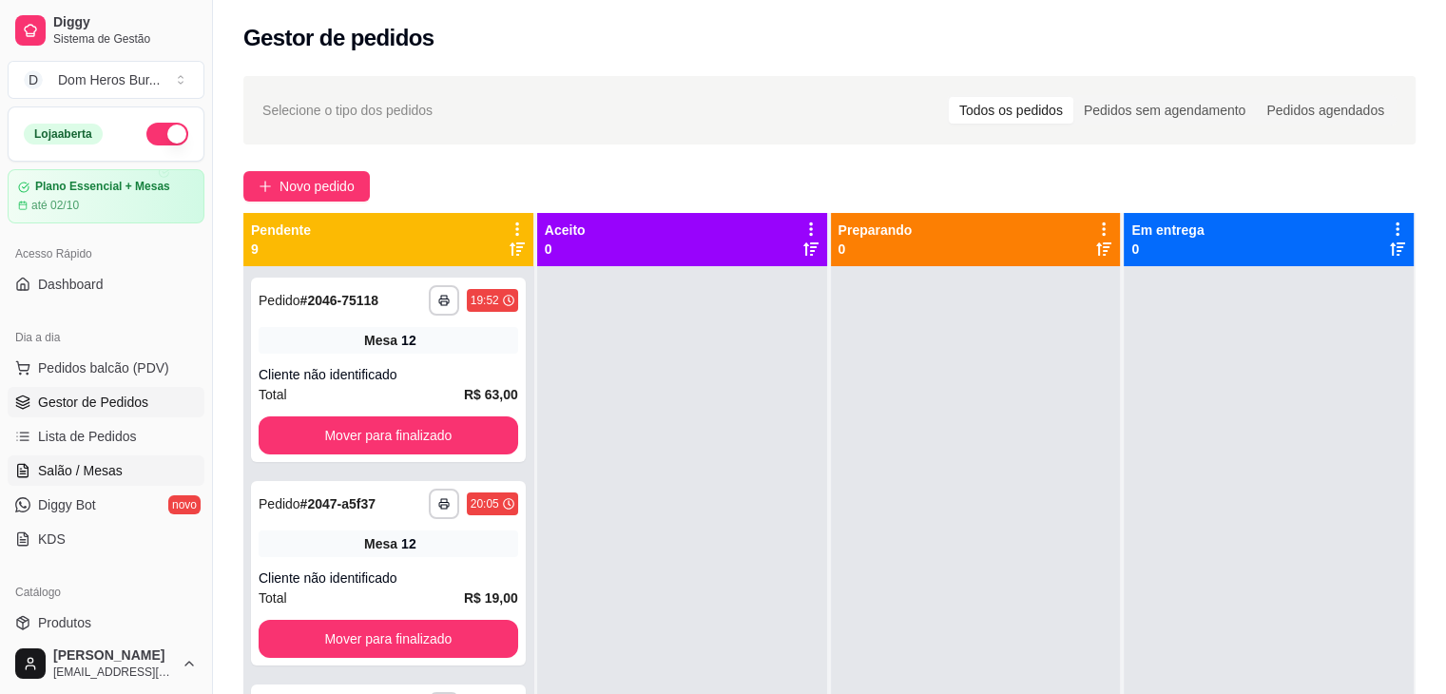
click at [115, 473] on span "Salão / Mesas" at bounding box center [80, 470] width 85 height 19
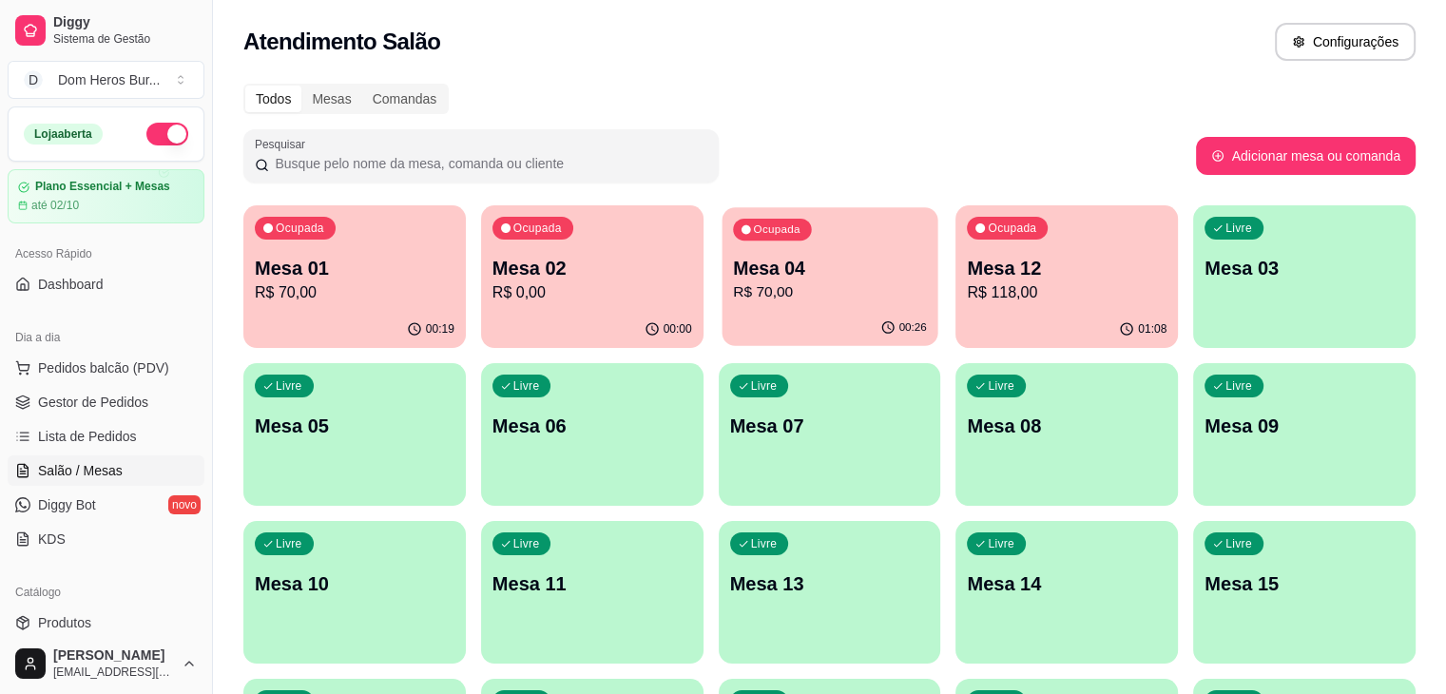
click at [733, 265] on p "Mesa 04" at bounding box center [830, 269] width 194 height 26
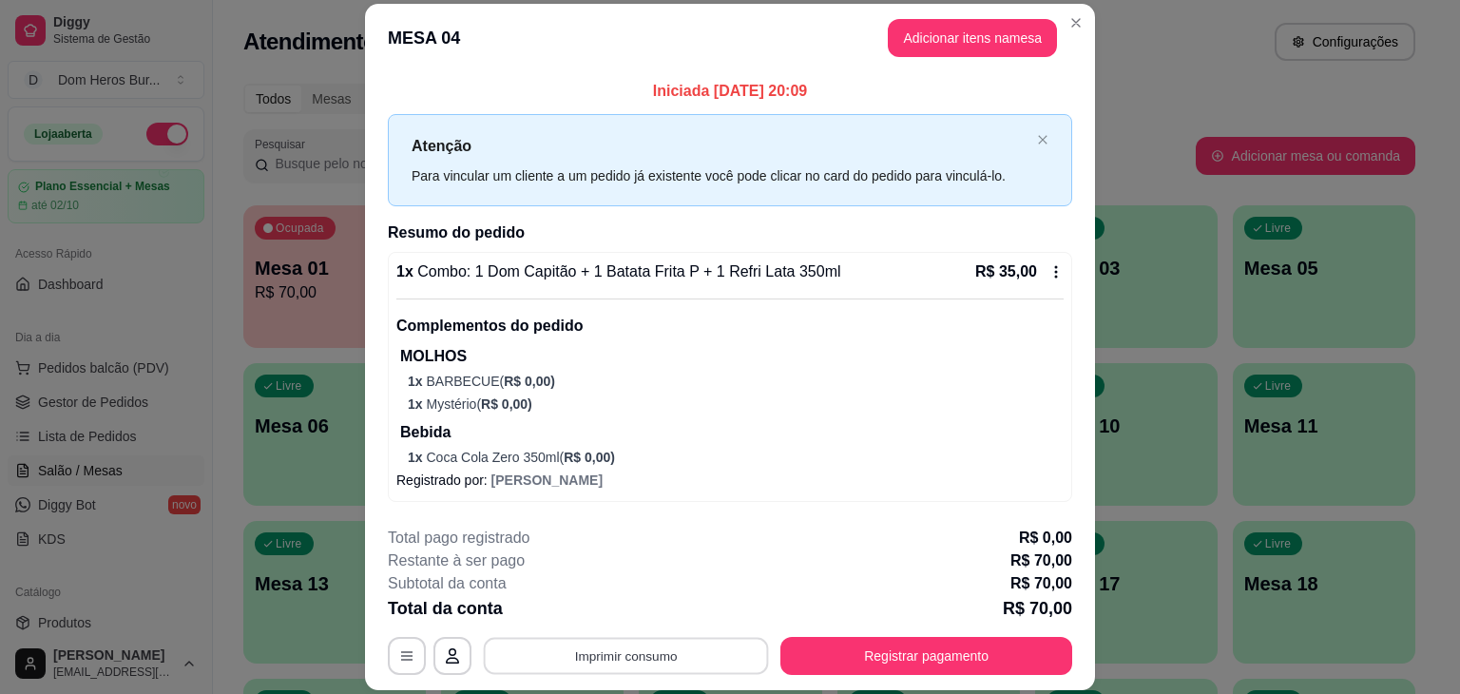
click at [652, 667] on button "Imprimir consumo" at bounding box center [626, 656] width 285 height 37
click at [606, 617] on button "IMPRESSORA" at bounding box center [624, 611] width 133 height 29
click at [817, 632] on div "**********" at bounding box center [730, 601] width 685 height 148
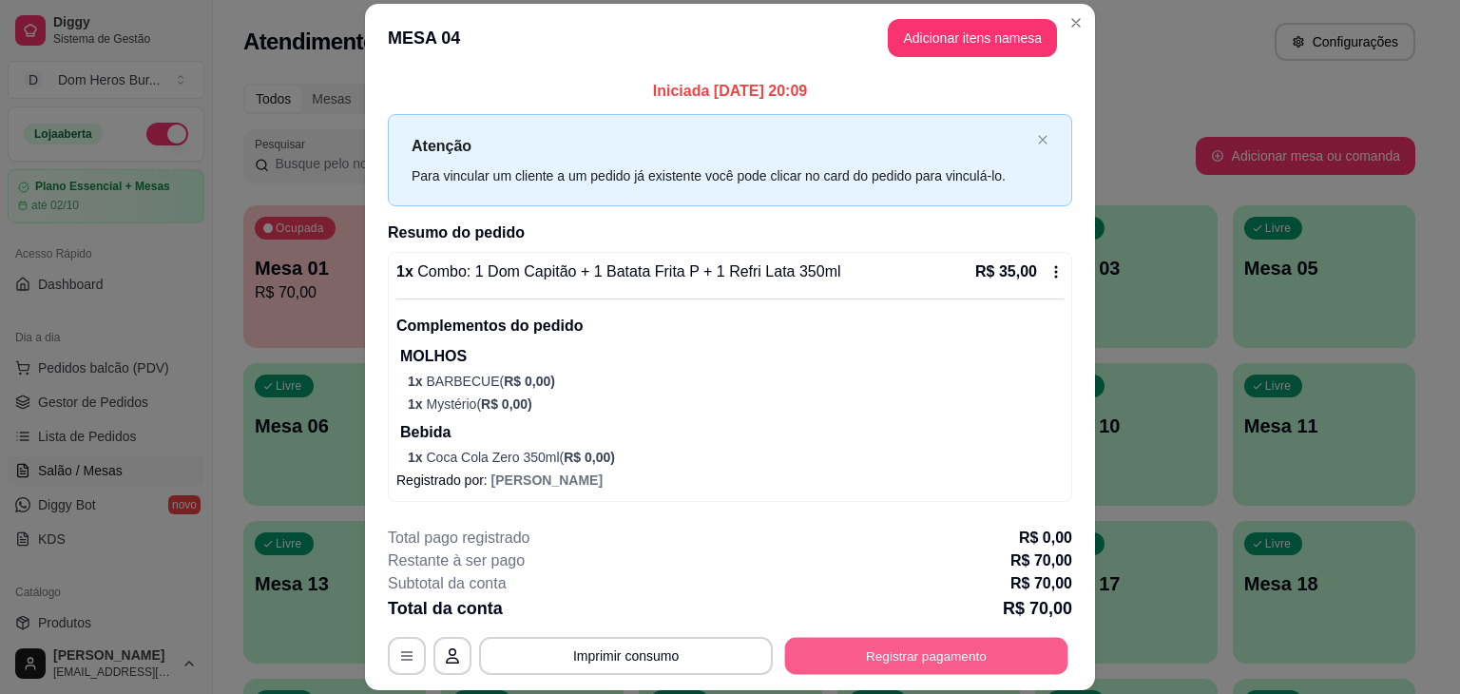
click at [827, 651] on button "Registrar pagamento" at bounding box center [926, 656] width 283 height 37
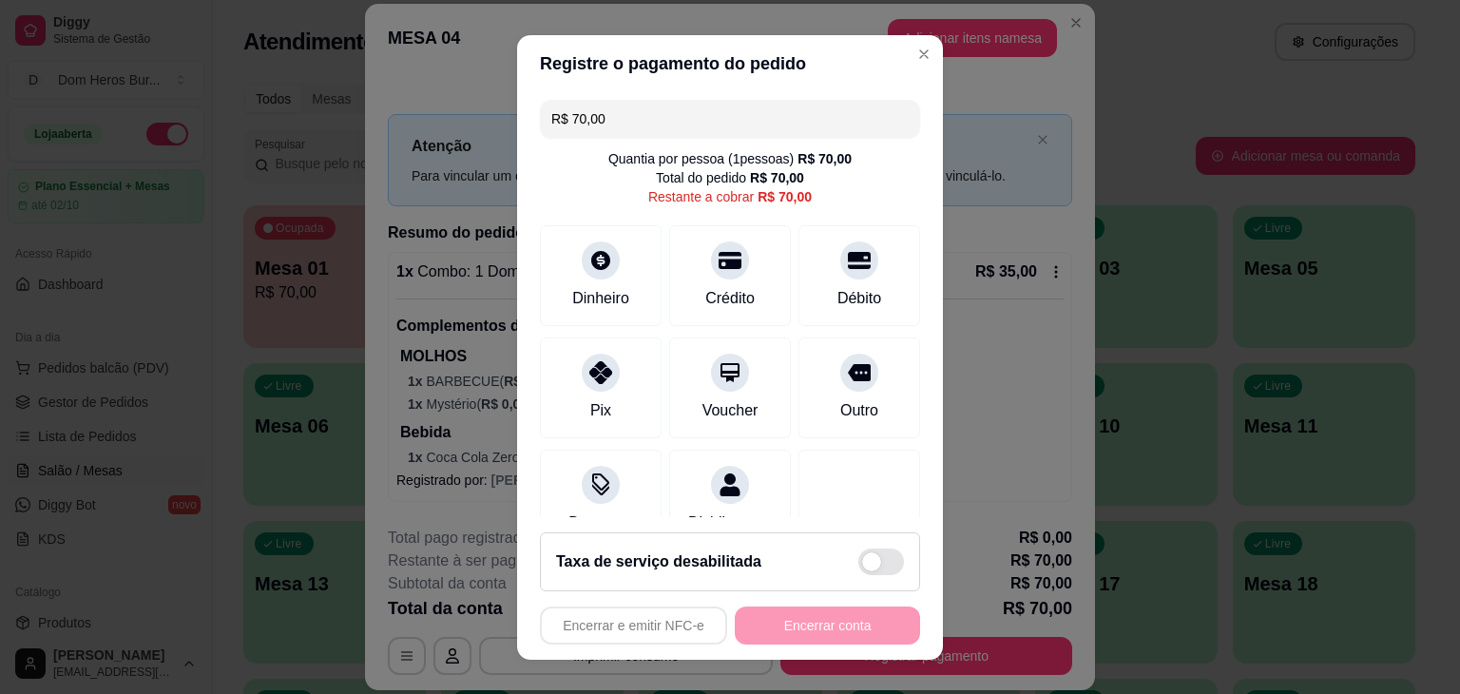
click at [673, 112] on input "R$ 70,00" at bounding box center [729, 119] width 357 height 38
click at [594, 394] on div "Pix" at bounding box center [601, 383] width 134 height 111
click at [612, 367] on div "Pix" at bounding box center [601, 383] width 134 height 111
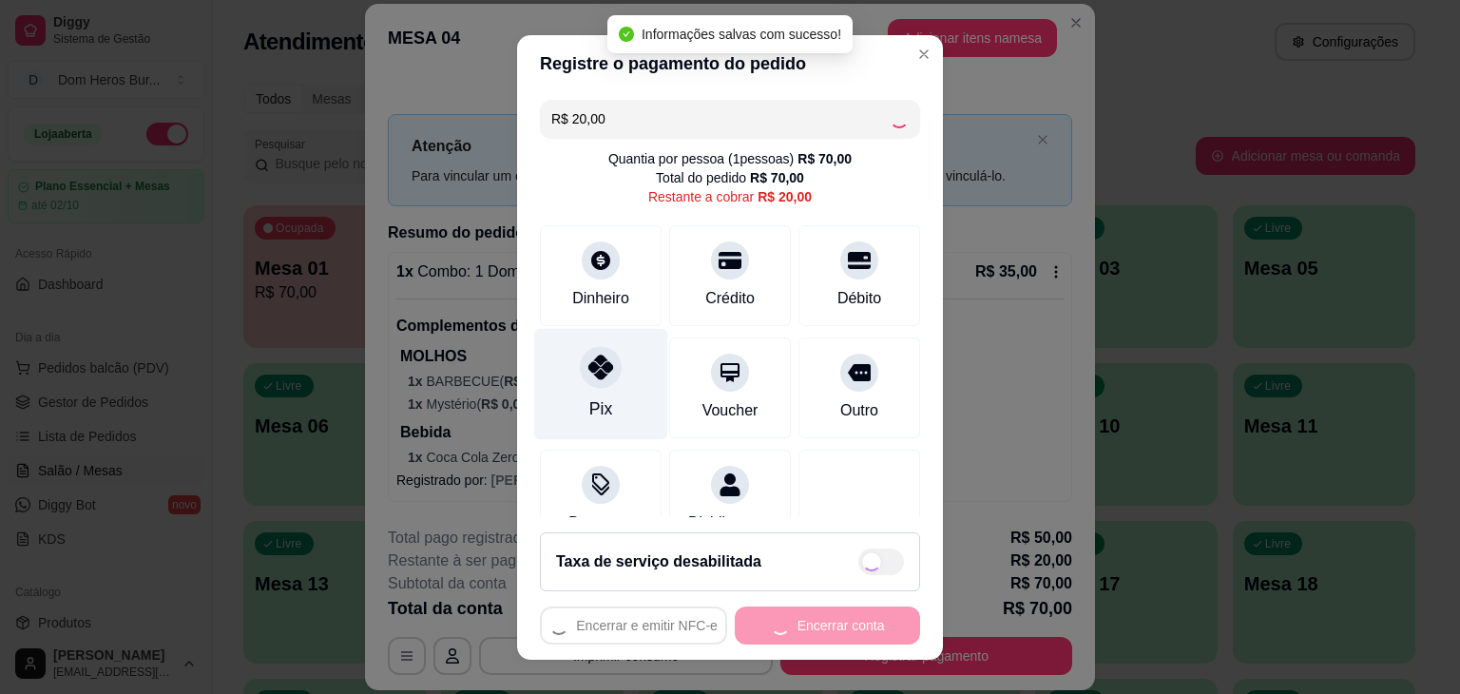
type input "R$ 0,00"
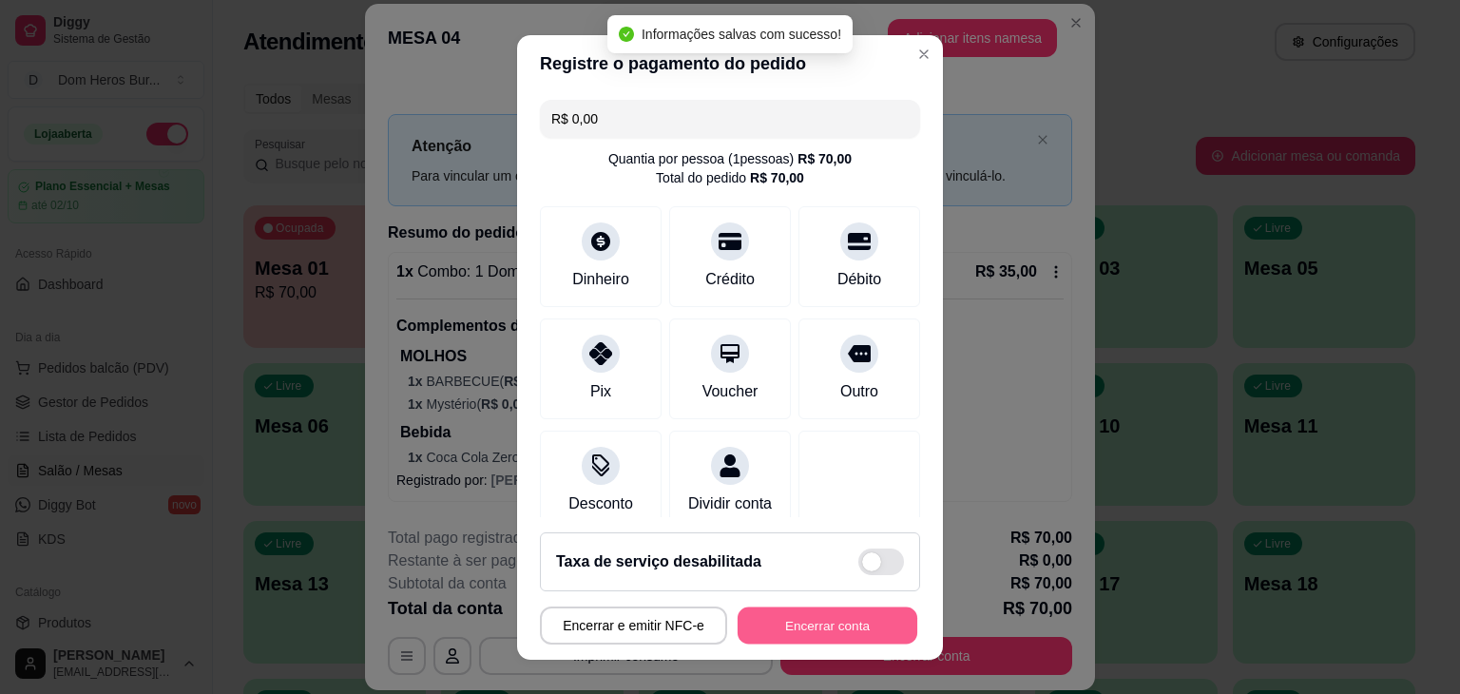
click at [784, 618] on button "Encerrar conta" at bounding box center [828, 625] width 180 height 37
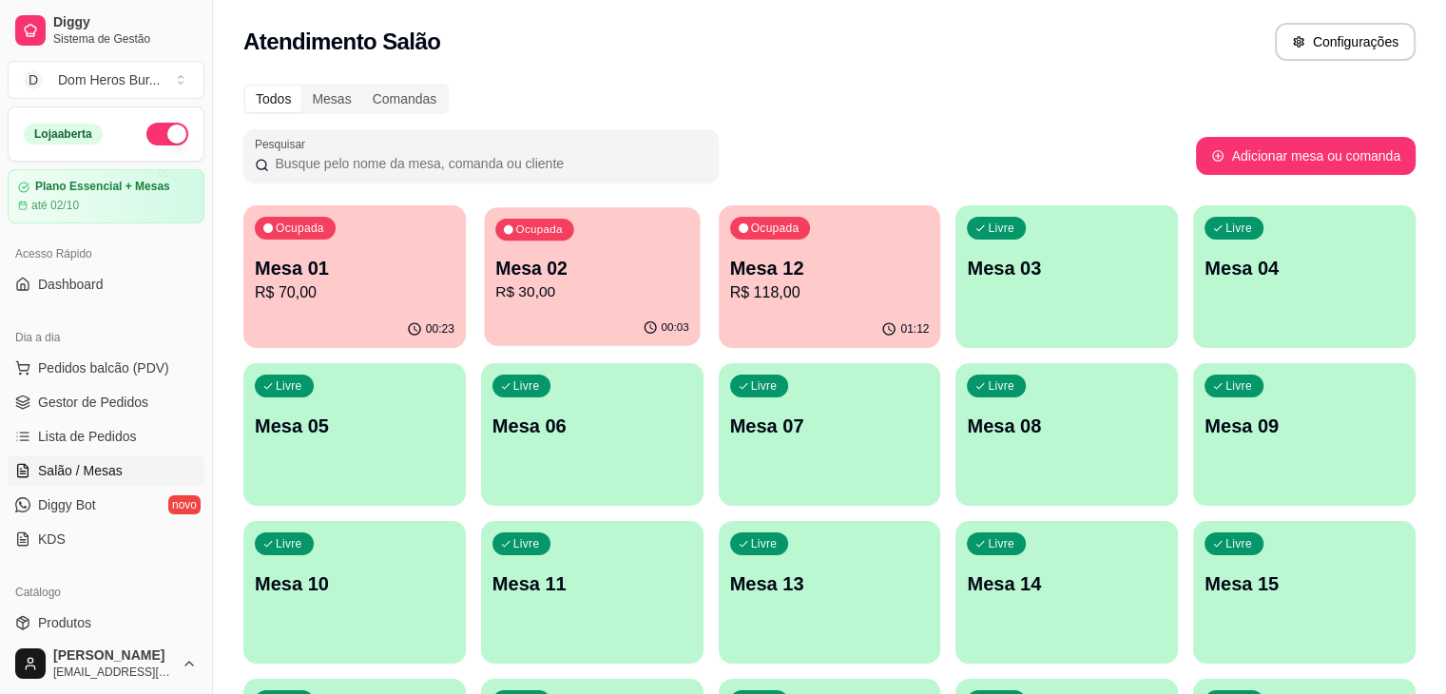
click at [567, 288] on p "R$ 30,00" at bounding box center [592, 292] width 194 height 22
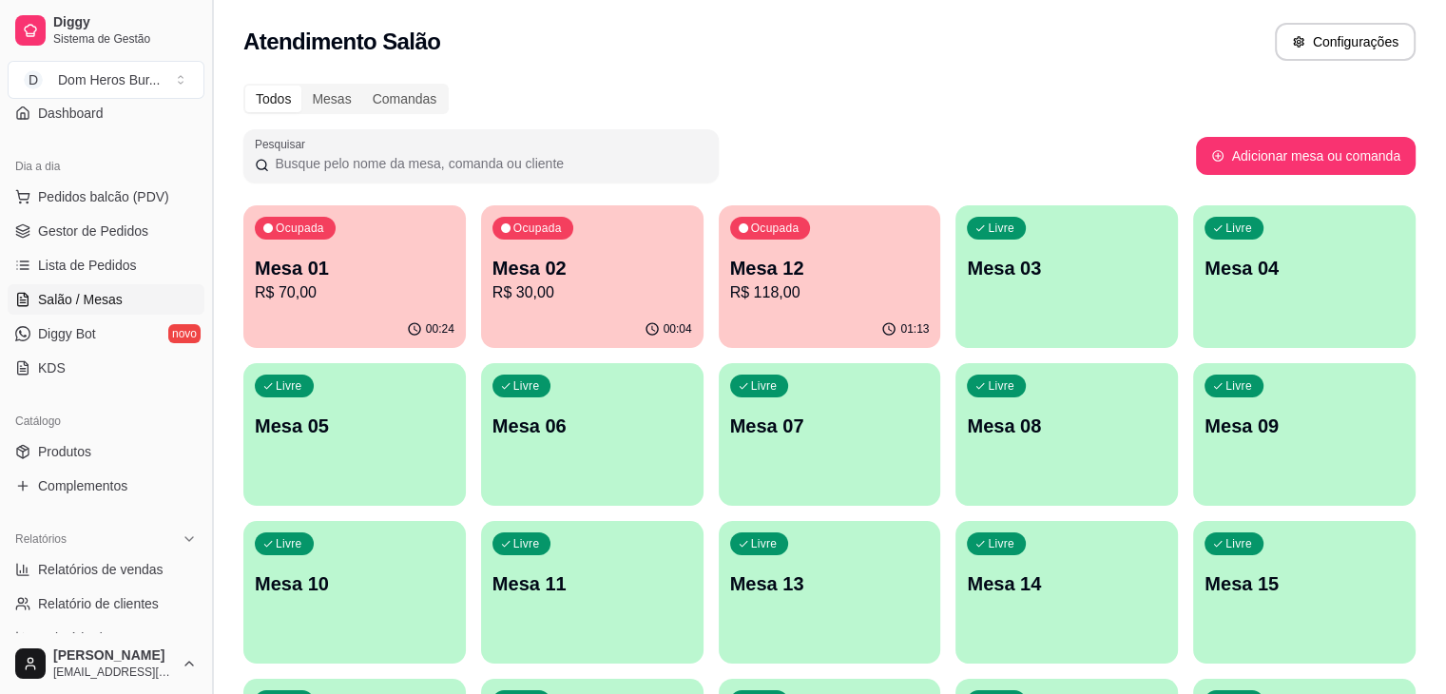
scroll to position [247, 0]
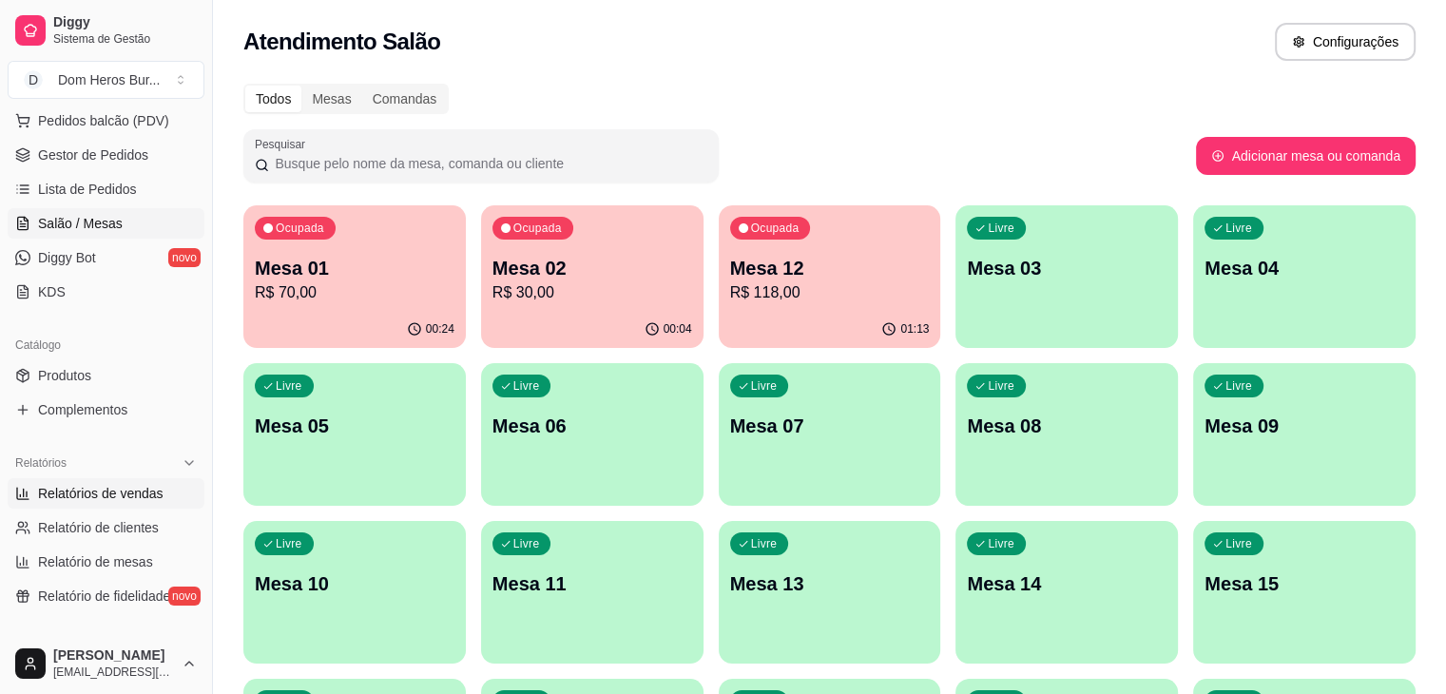
click at [144, 493] on span "Relatórios de vendas" at bounding box center [101, 493] width 126 height 19
select select "ALL"
select select "0"
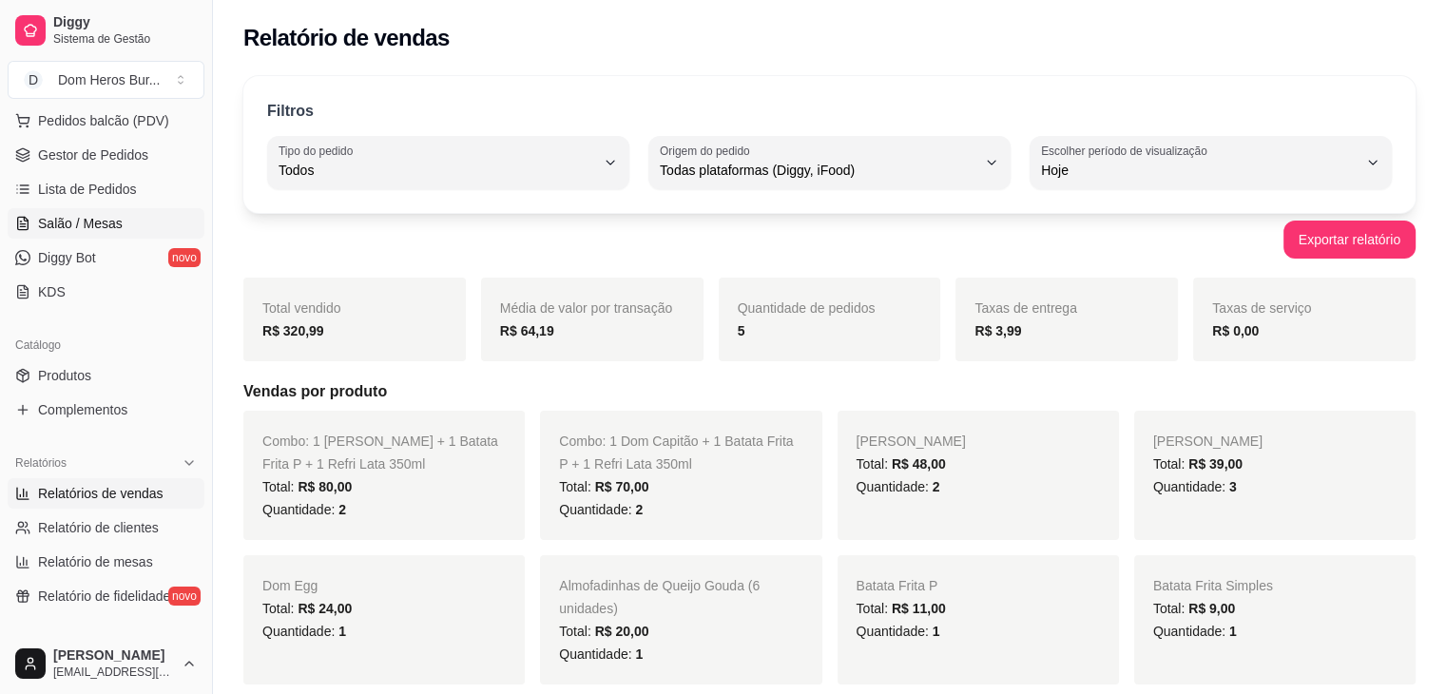
click at [129, 219] on link "Salão / Mesas" at bounding box center [106, 223] width 197 height 30
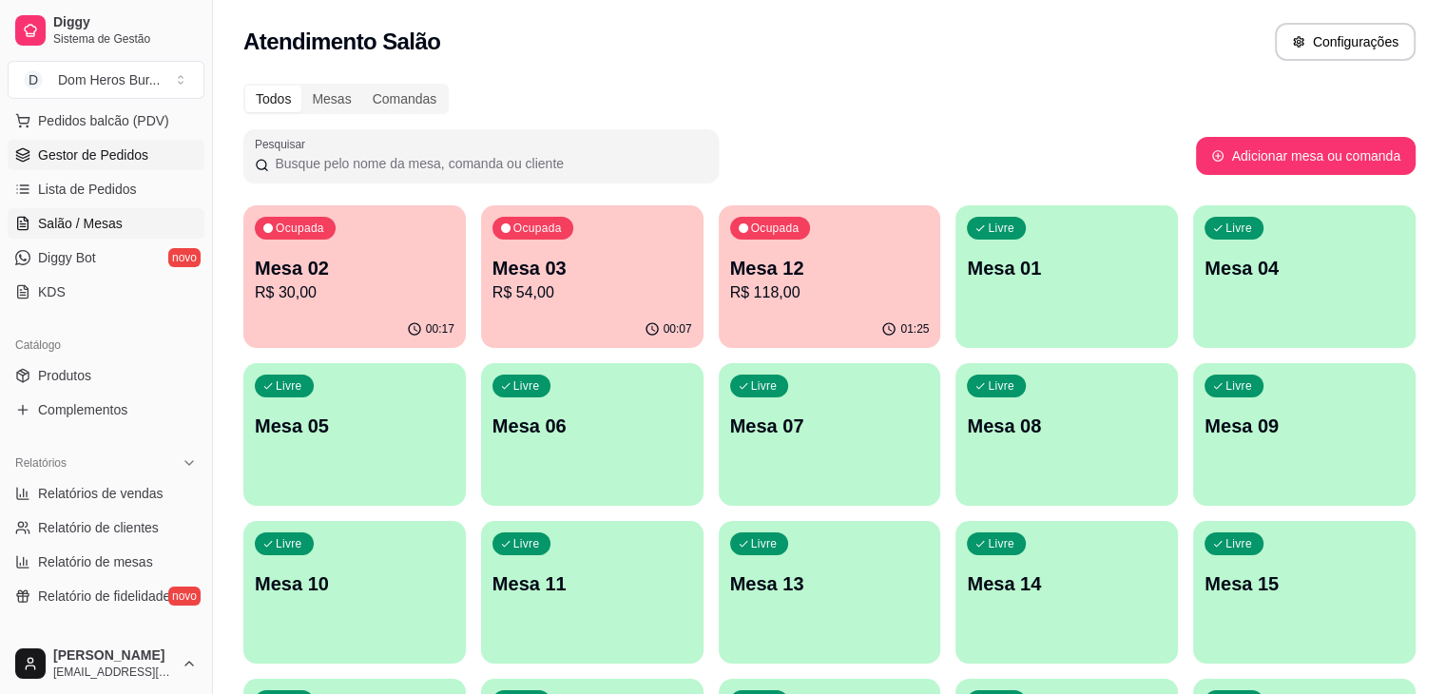
click at [73, 164] on link "Gestor de Pedidos" at bounding box center [106, 155] width 197 height 30
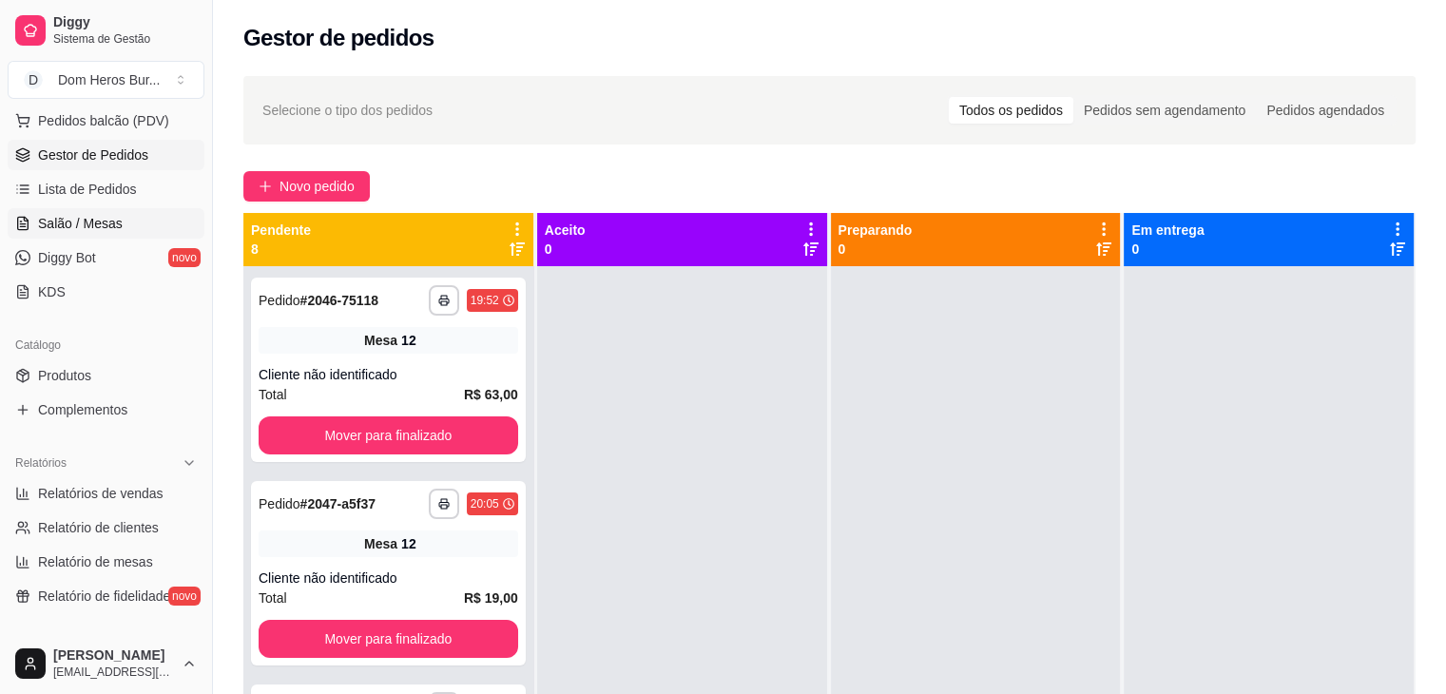
click at [92, 227] on span "Salão / Mesas" at bounding box center [80, 223] width 85 height 19
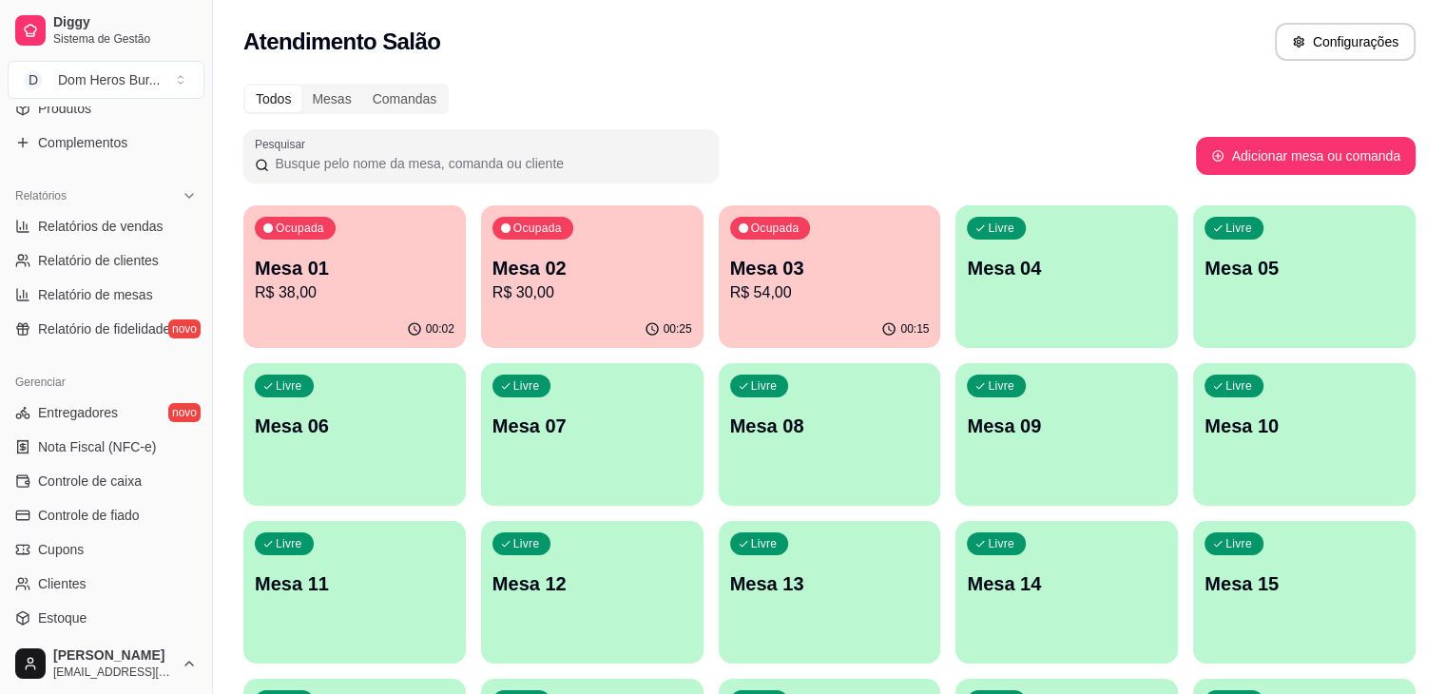
scroll to position [539, 0]
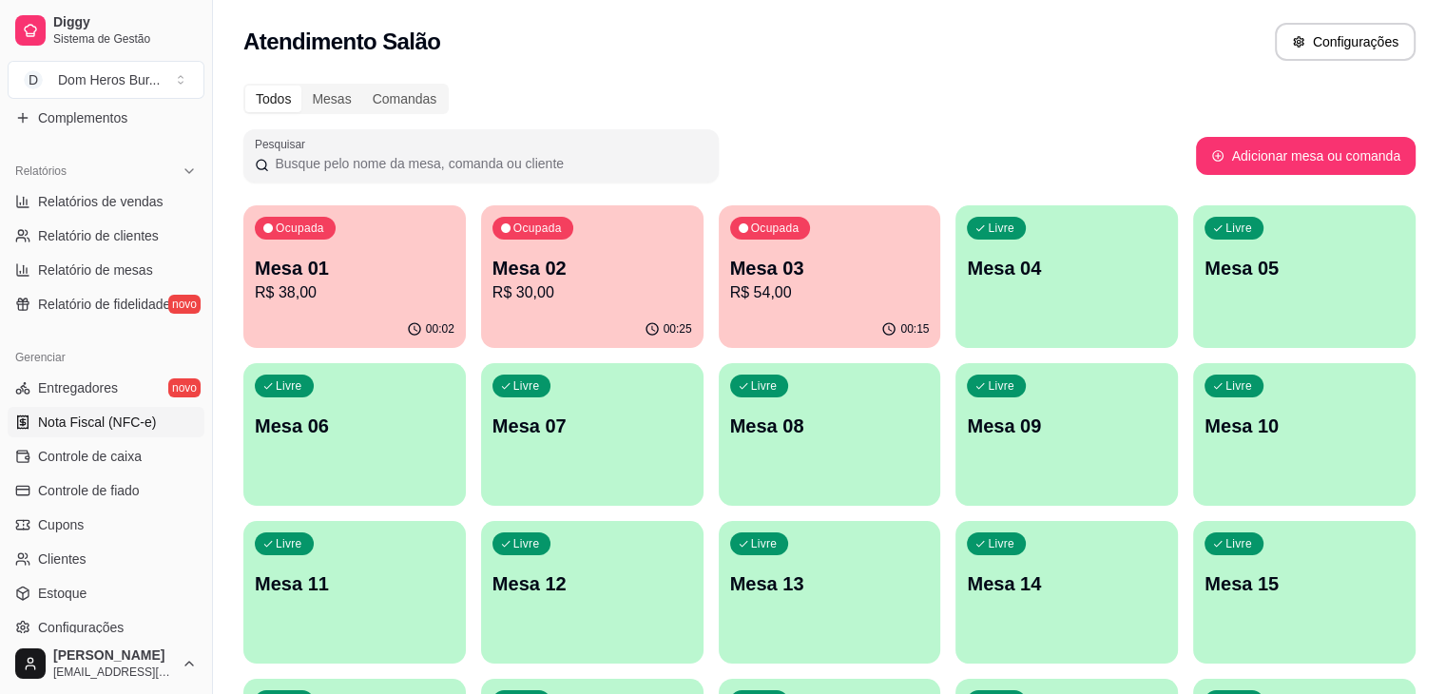
click at [120, 420] on span "Nota Fiscal (NFC-e)" at bounding box center [97, 422] width 118 height 19
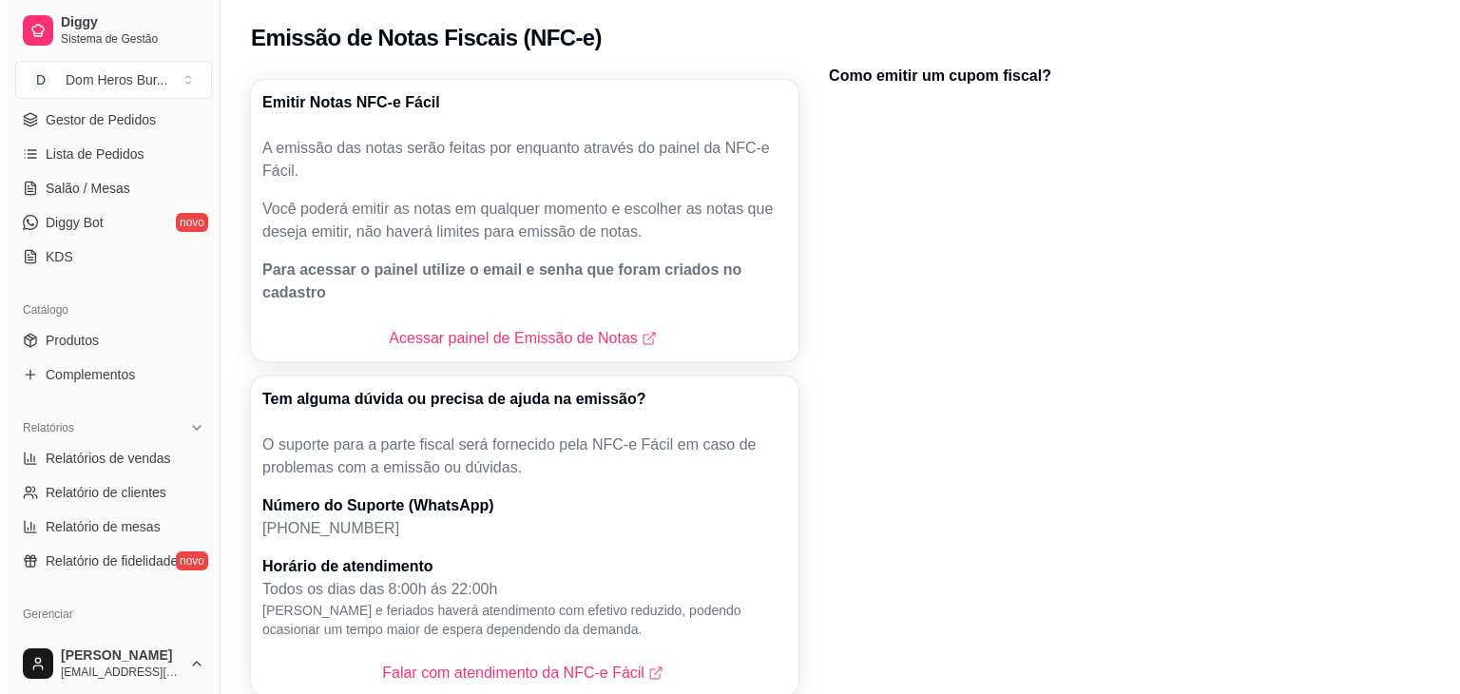
scroll to position [245, 0]
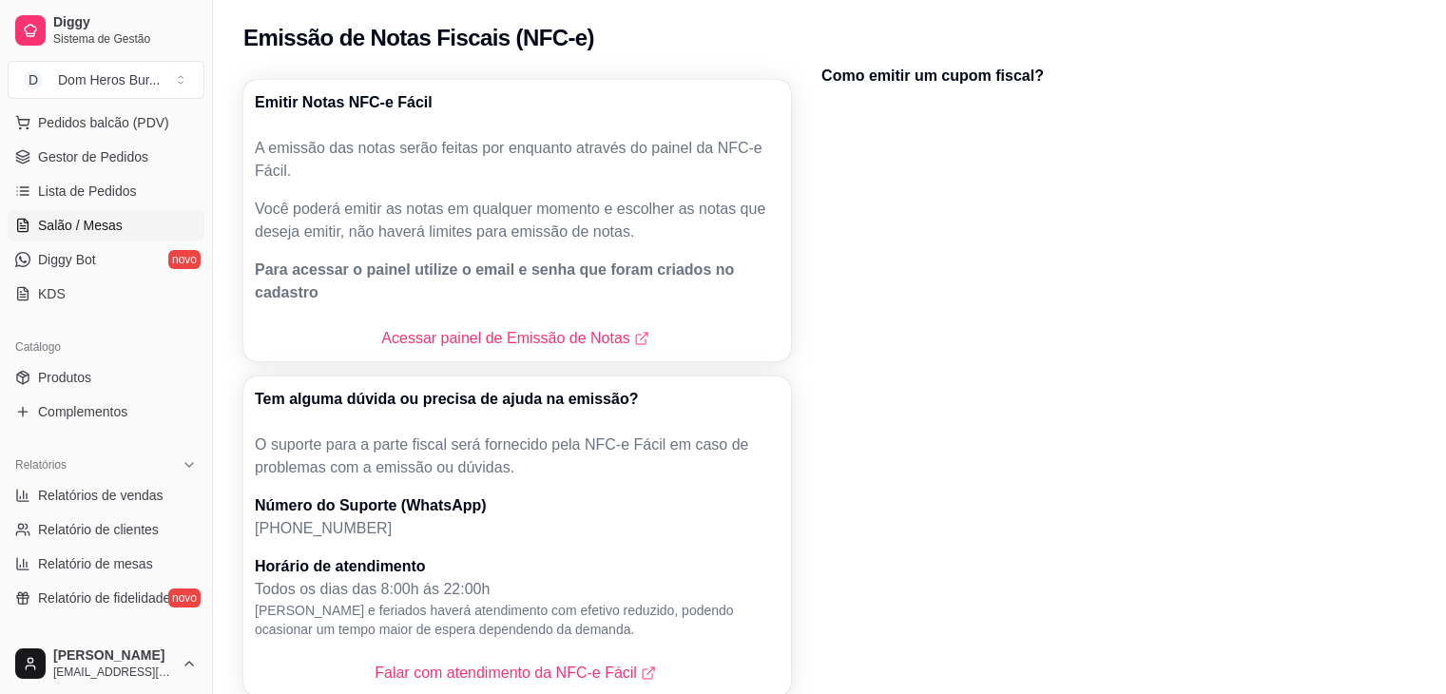
click at [91, 210] on link "Salão / Mesas" at bounding box center [106, 225] width 197 height 30
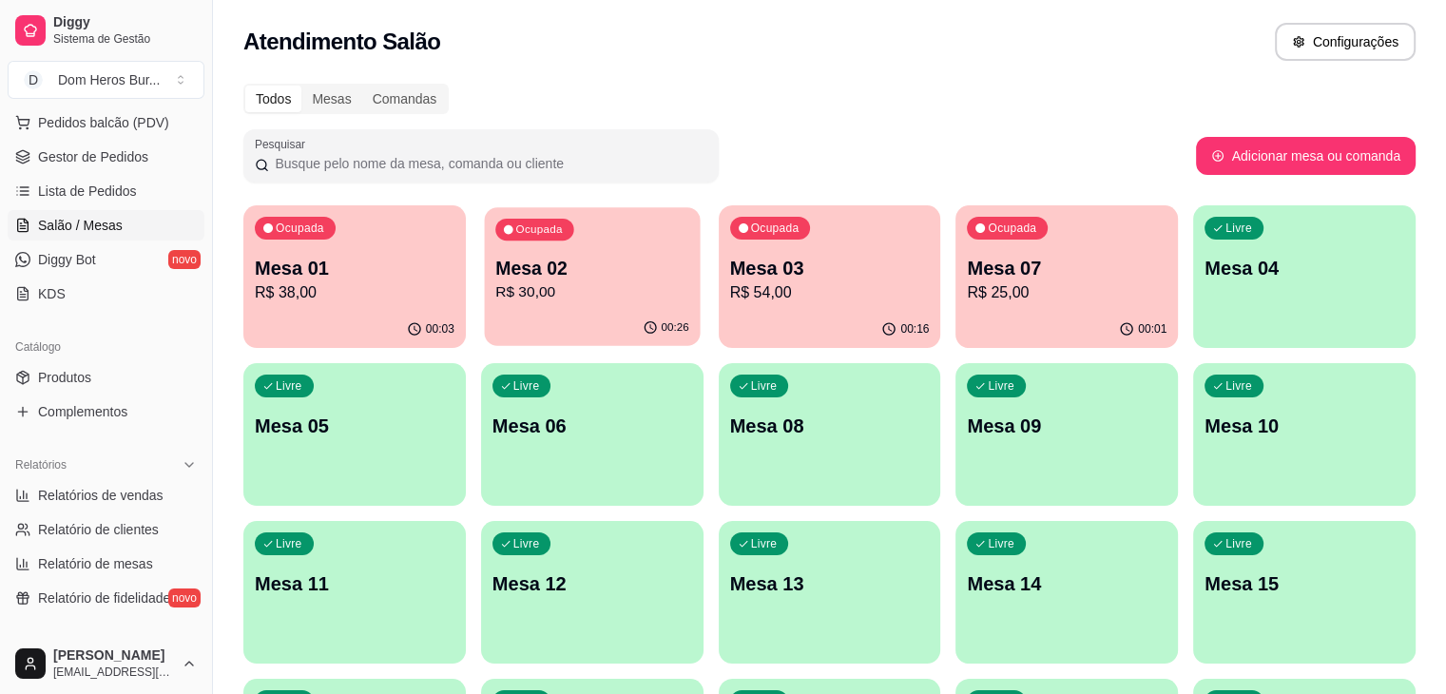
click at [524, 300] on p "R$ 30,00" at bounding box center [592, 292] width 194 height 22
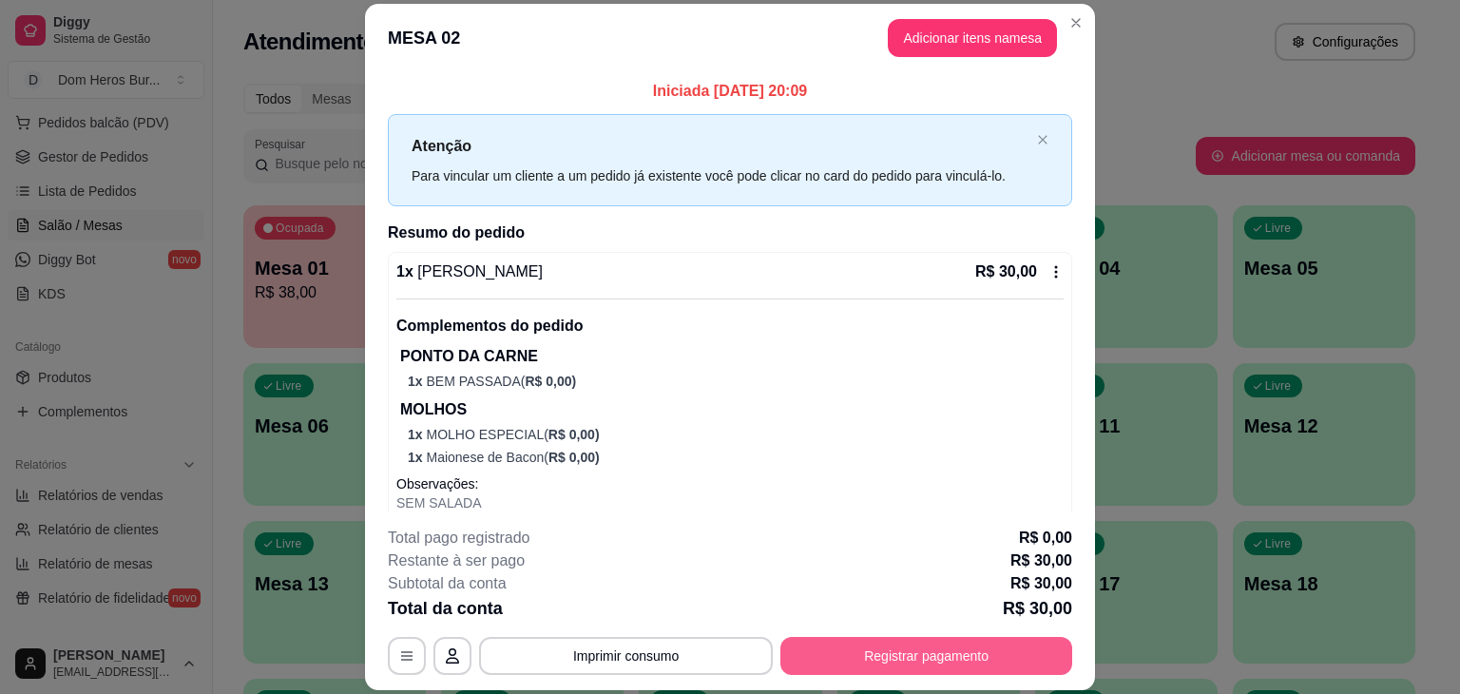
click at [886, 655] on button "Registrar pagamento" at bounding box center [927, 656] width 292 height 38
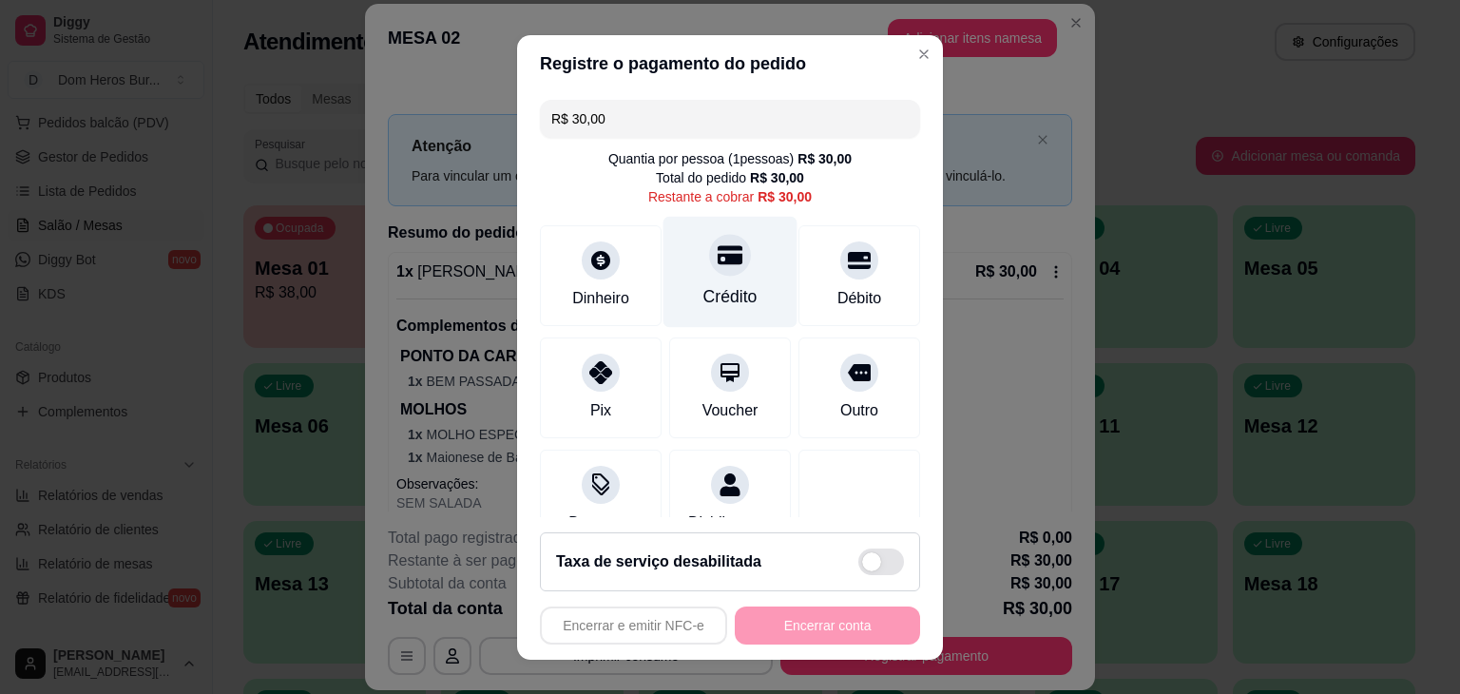
click at [714, 280] on div "Crédito" at bounding box center [731, 271] width 134 height 111
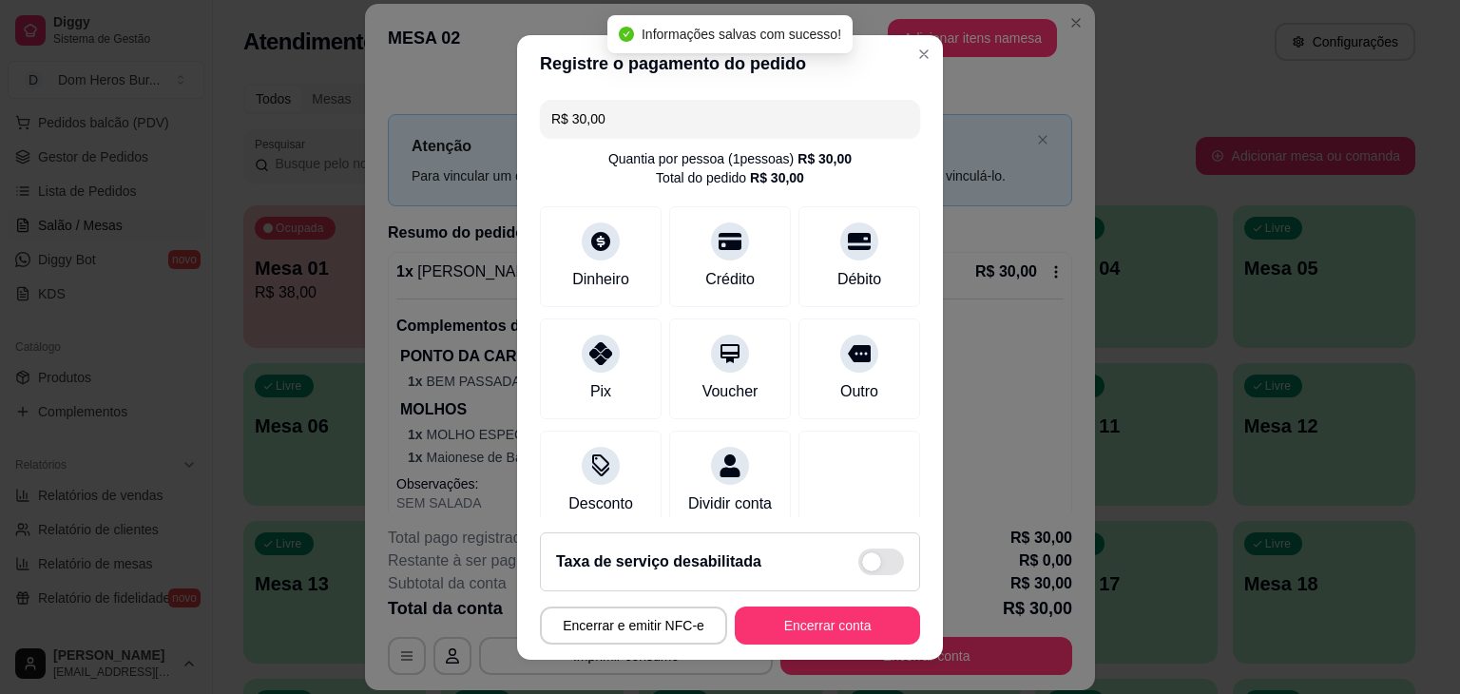
type input "R$ 0,00"
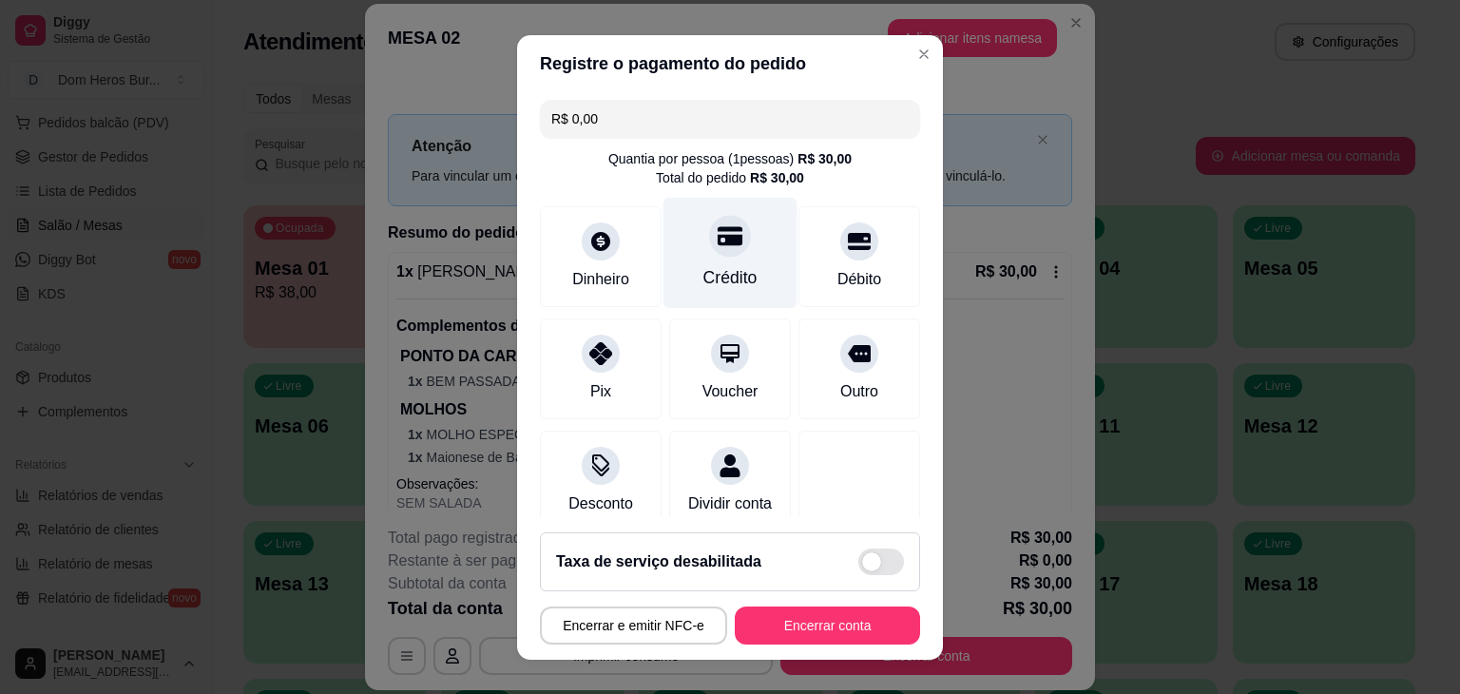
click at [699, 261] on div "Crédito" at bounding box center [731, 252] width 134 height 111
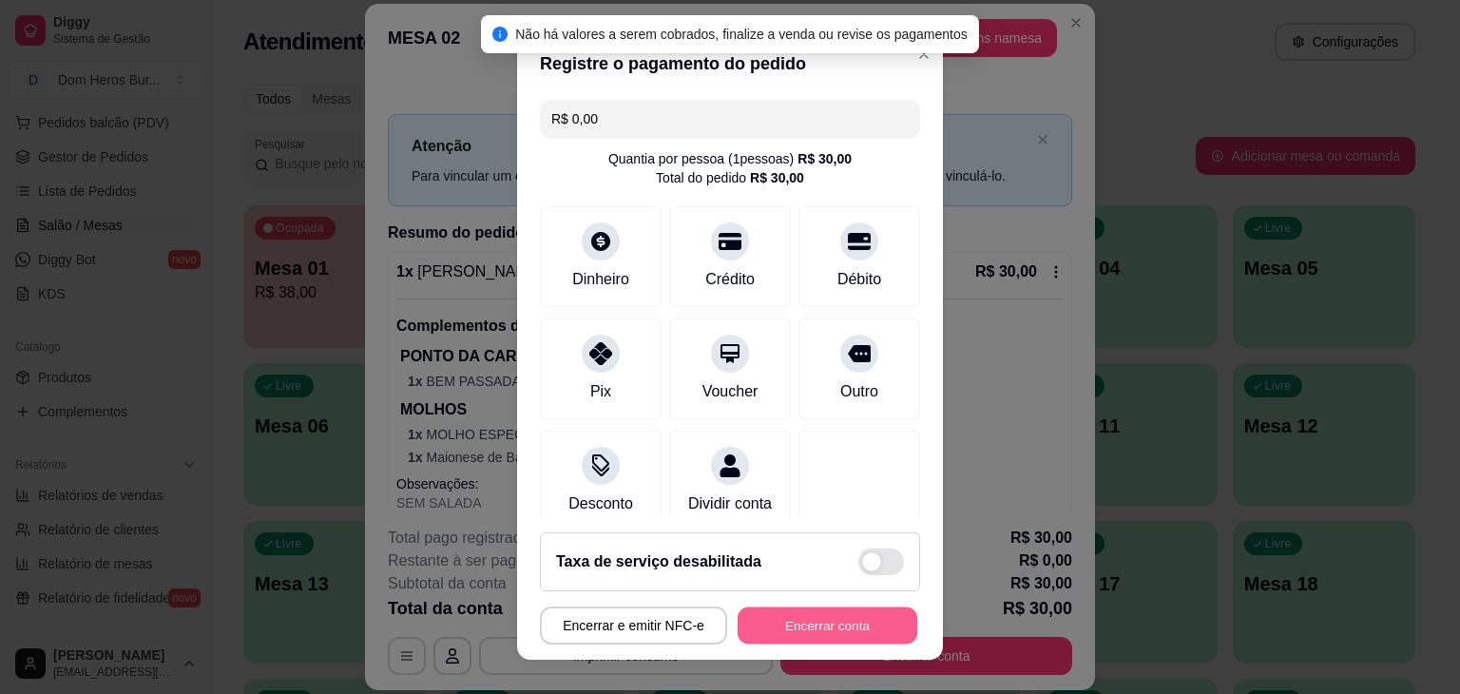
click at [791, 607] on button "Encerrar conta" at bounding box center [828, 625] width 180 height 37
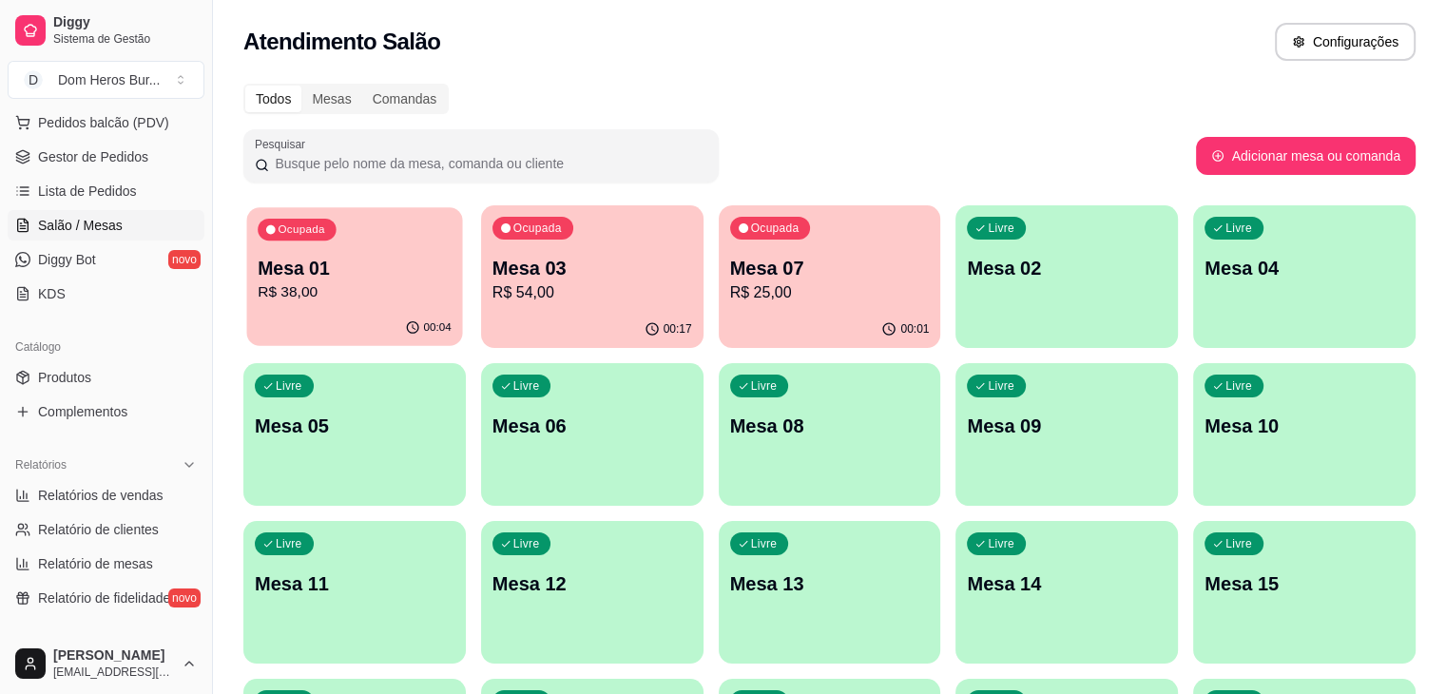
click at [399, 238] on div "Ocupada Mesa 01 R$ 38,00" at bounding box center [355, 258] width 216 height 103
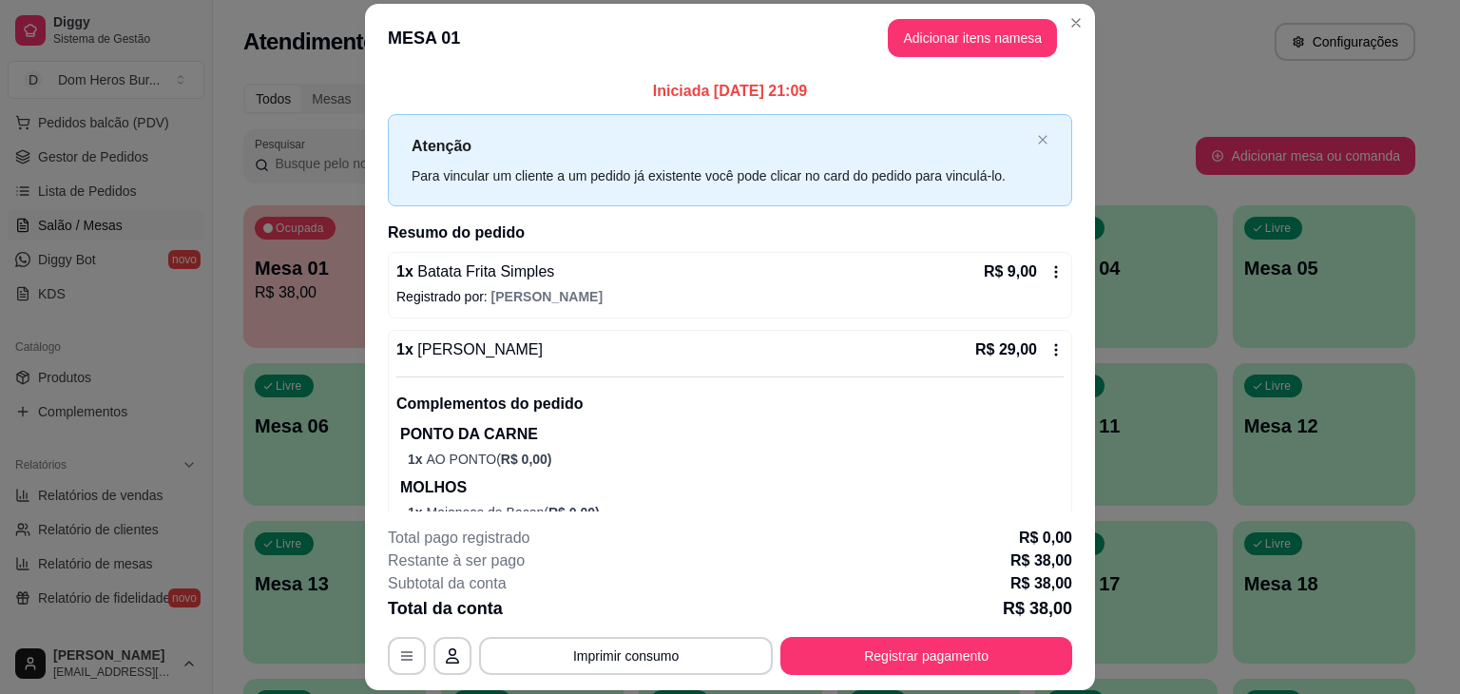
scroll to position [127, 0]
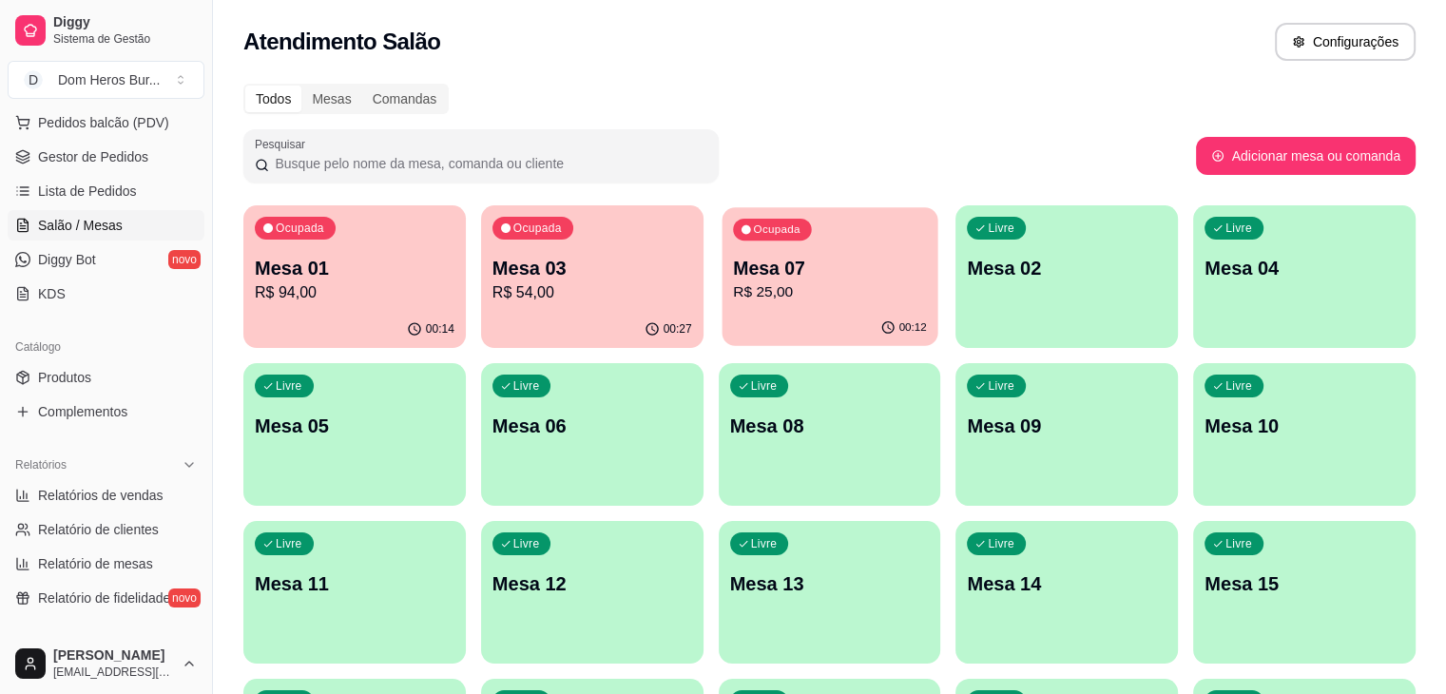
click at [733, 281] on p "R$ 25,00" at bounding box center [830, 292] width 194 height 22
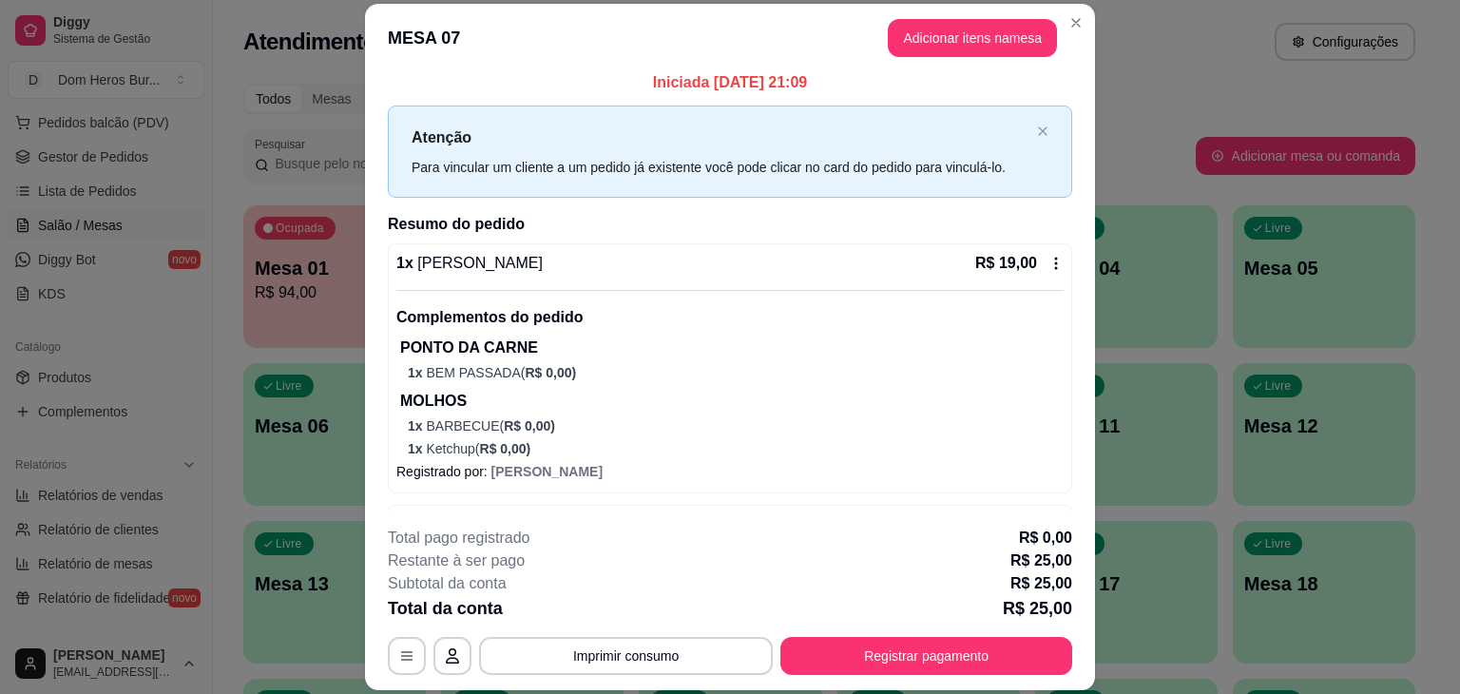
scroll to position [120, 0]
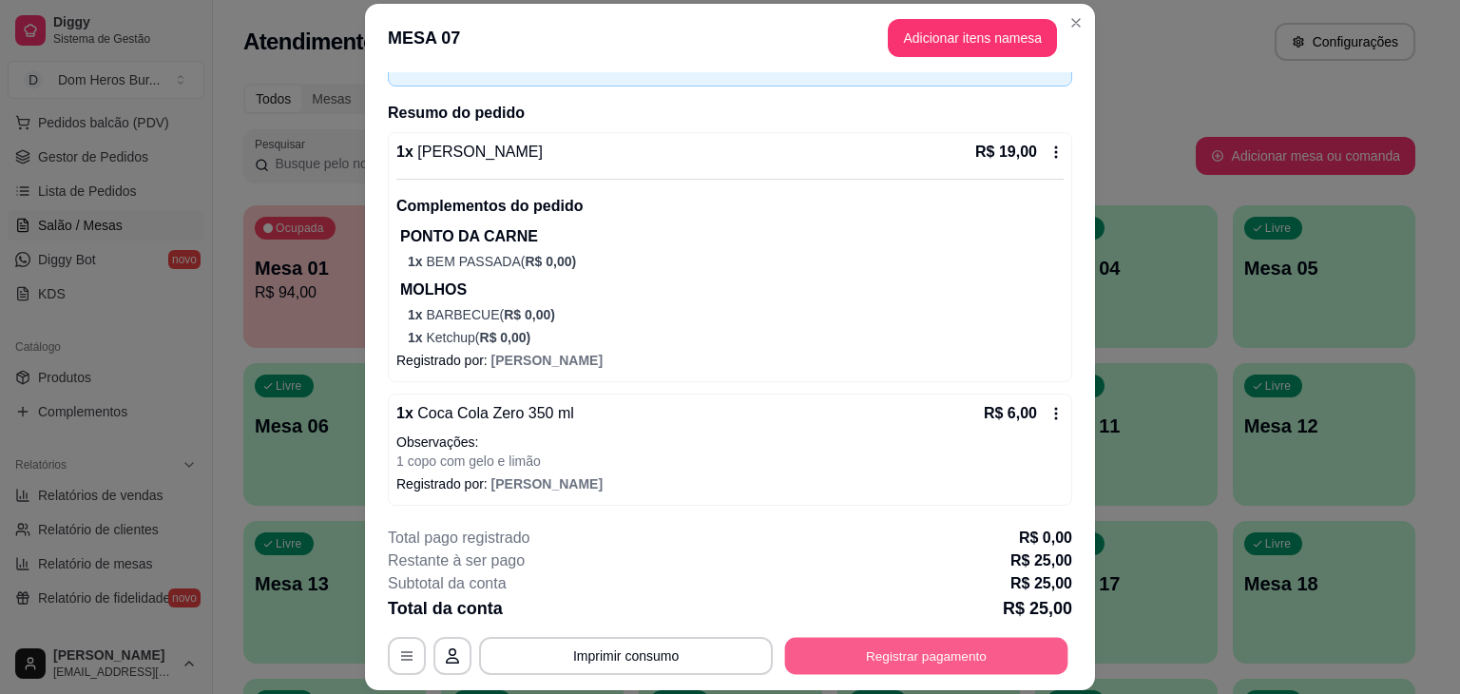
click at [978, 667] on button "Registrar pagamento" at bounding box center [926, 656] width 283 height 37
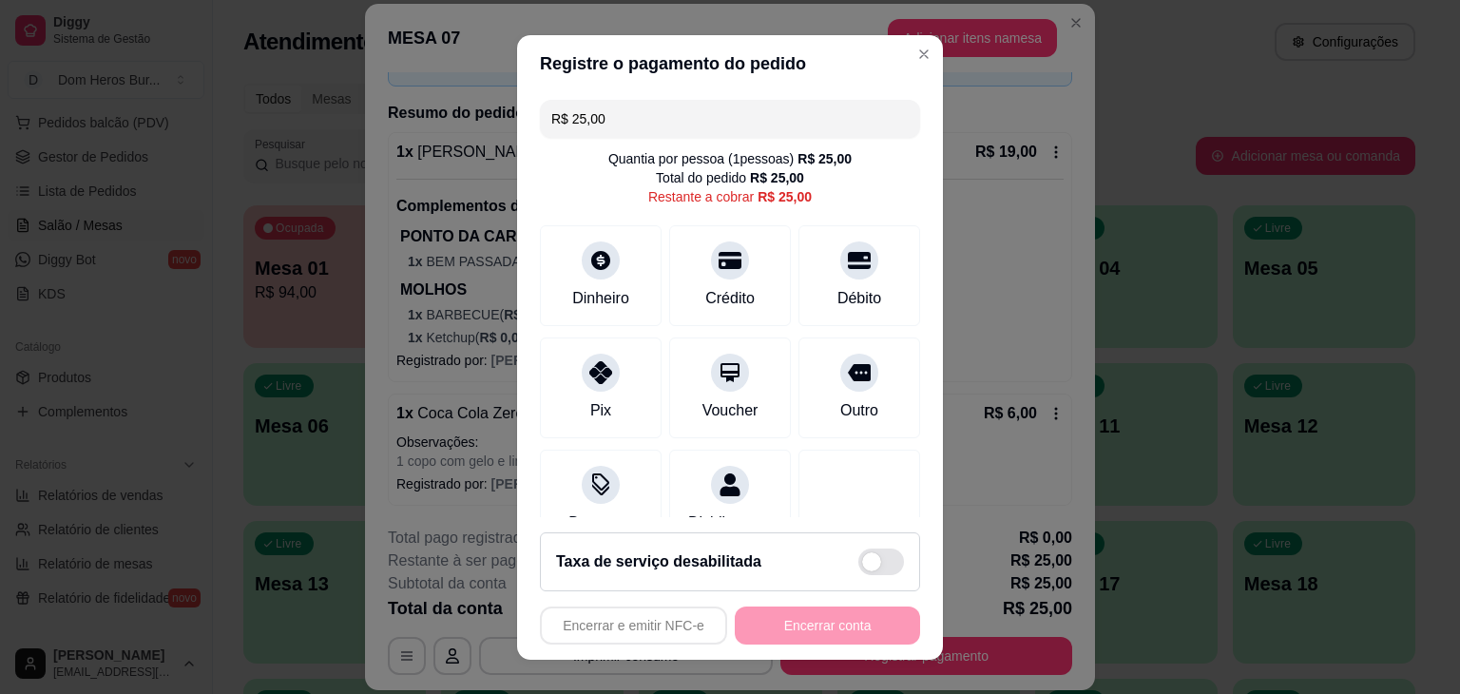
scroll to position [62, 0]
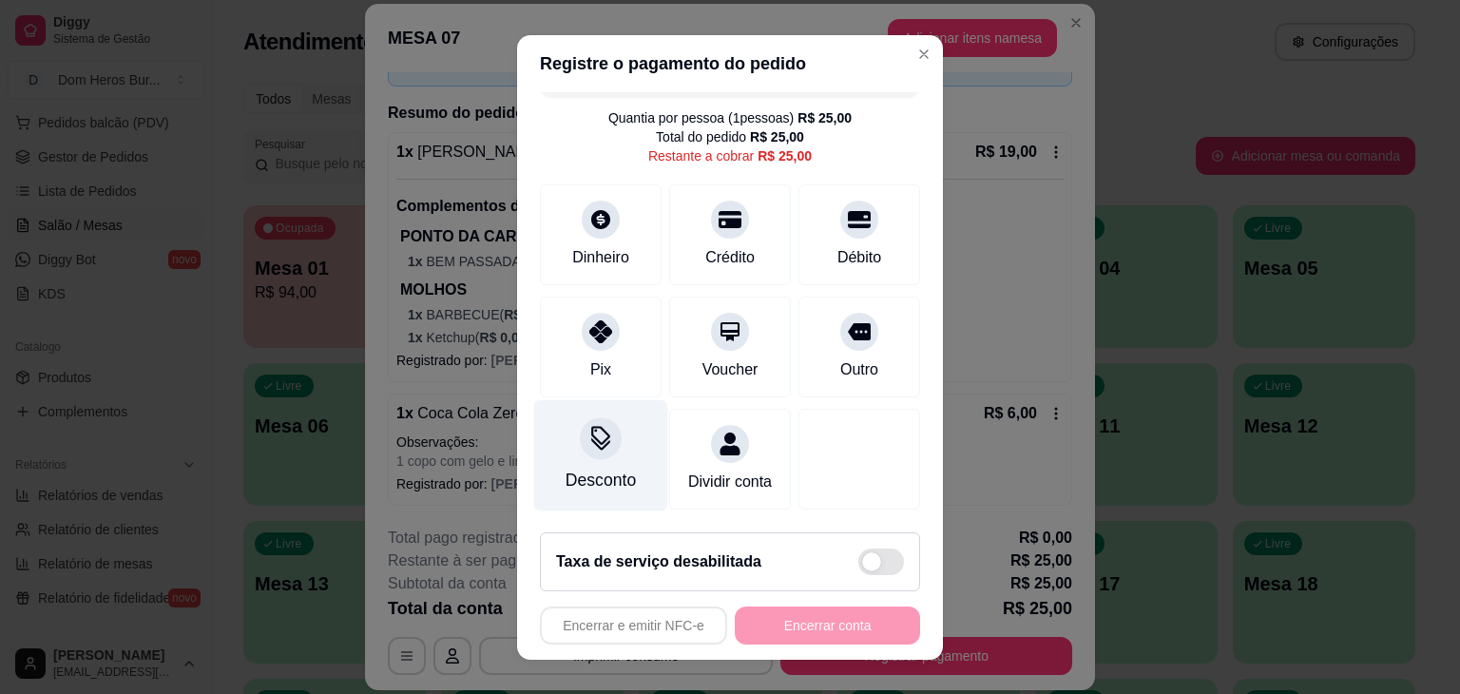
click at [603, 431] on div "Desconto" at bounding box center [601, 454] width 134 height 111
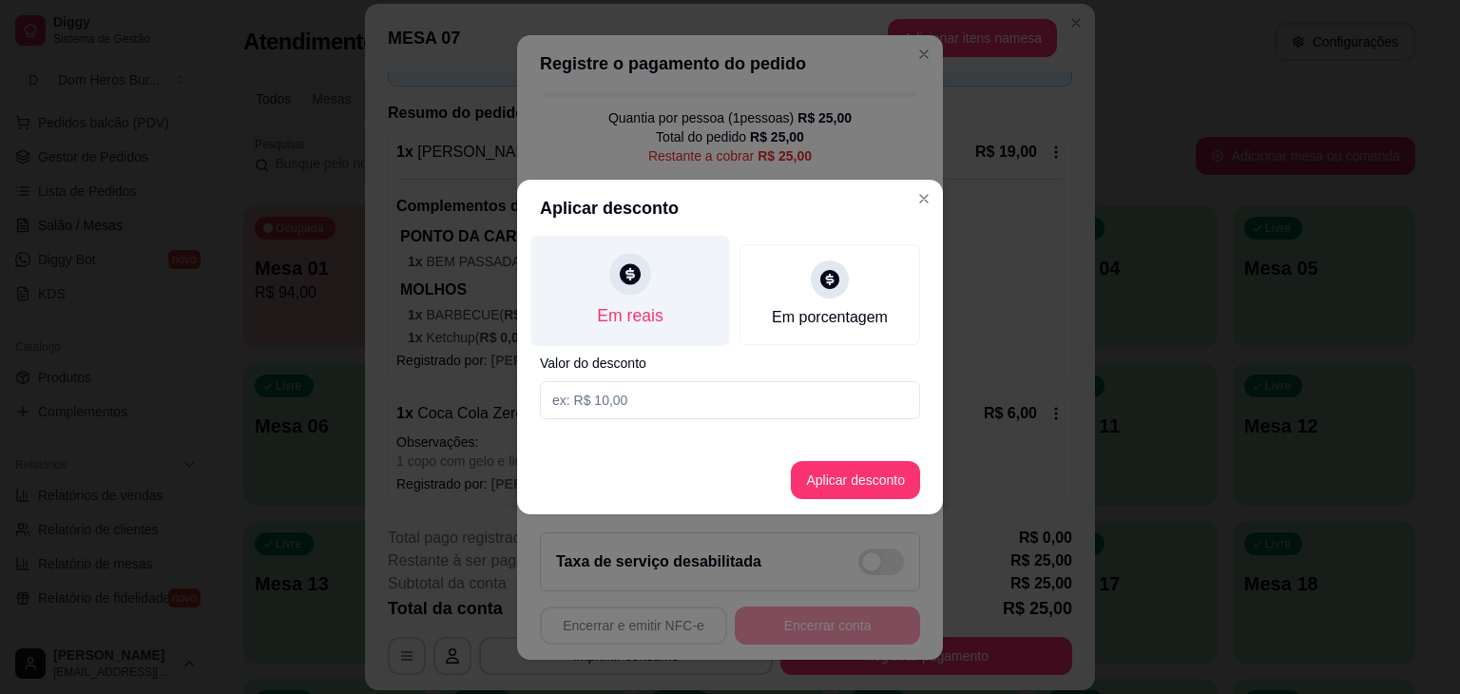
click at [666, 292] on div "Em reais" at bounding box center [630, 291] width 199 height 111
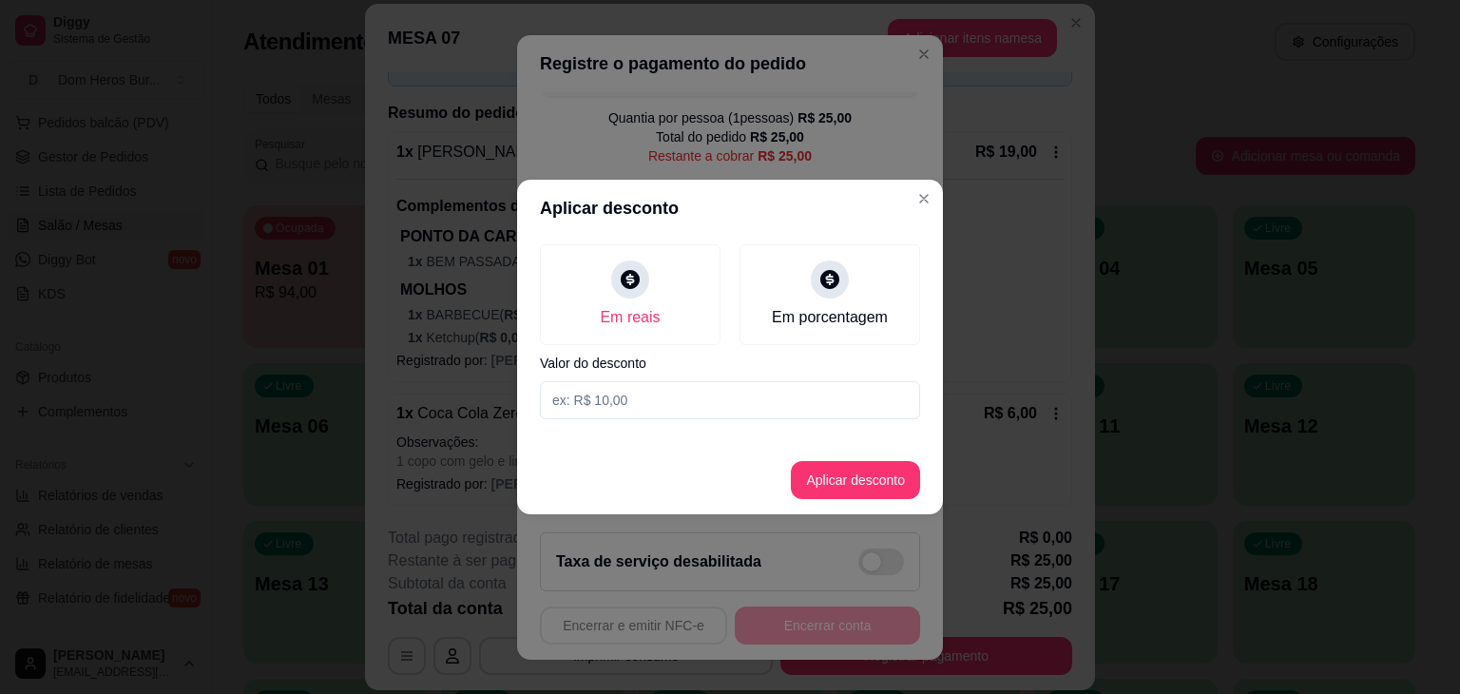
click at [715, 398] on input at bounding box center [730, 400] width 380 height 38
type input "5,00"
click at [829, 492] on button "Aplicar desconto" at bounding box center [856, 480] width 125 height 37
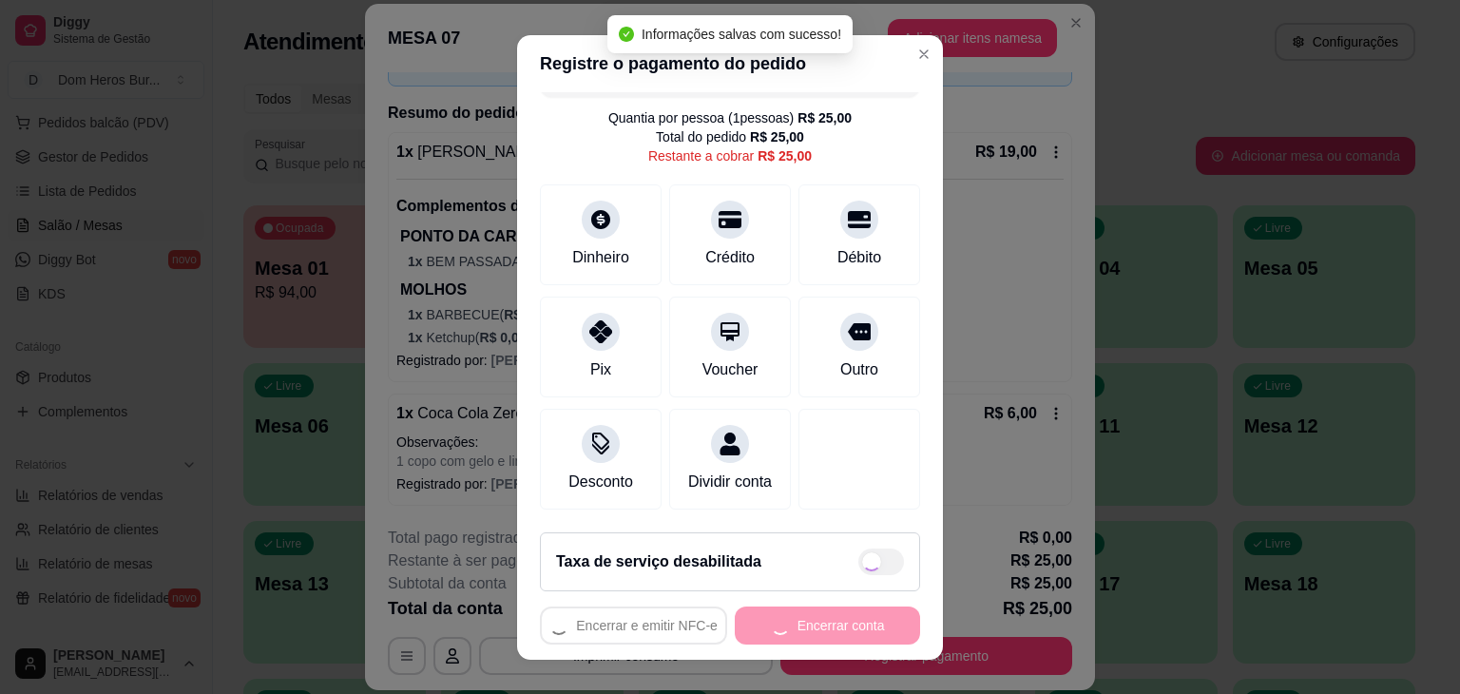
type input "R$ 20,00"
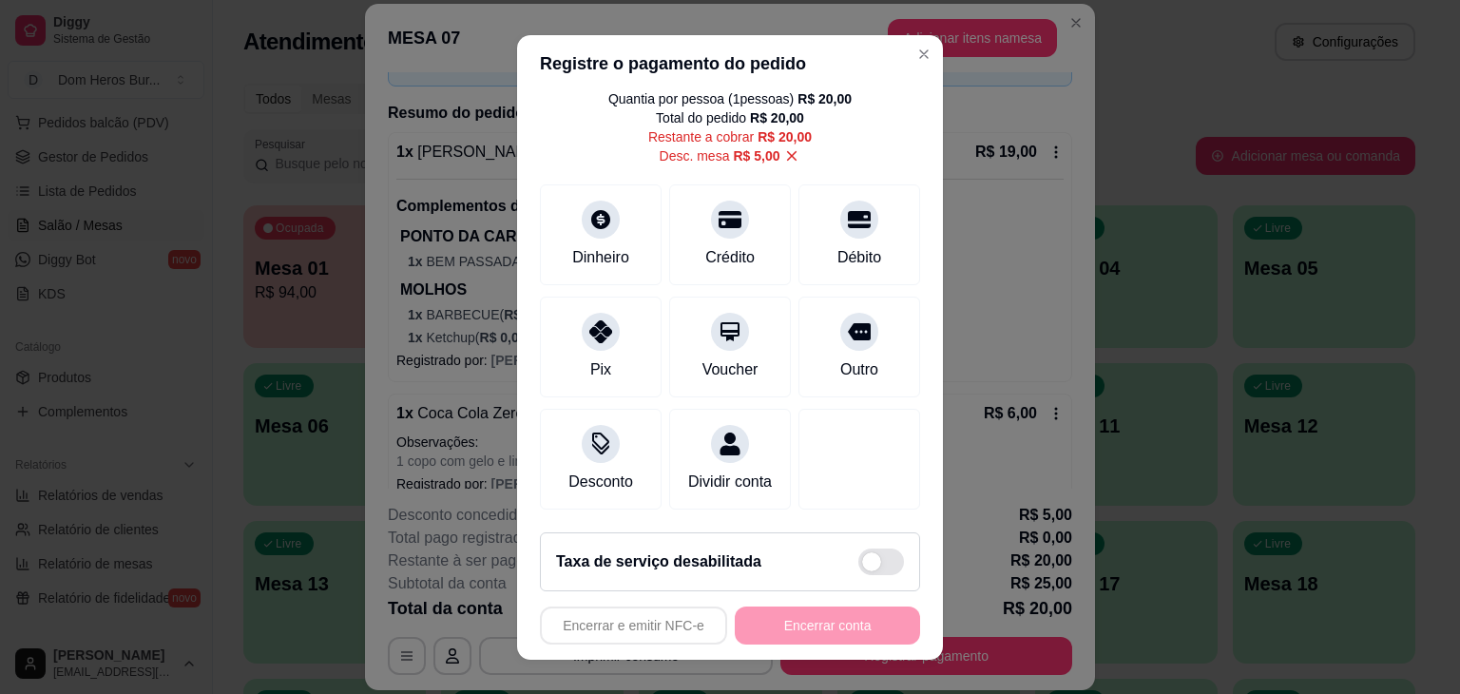
scroll to position [81, 0]
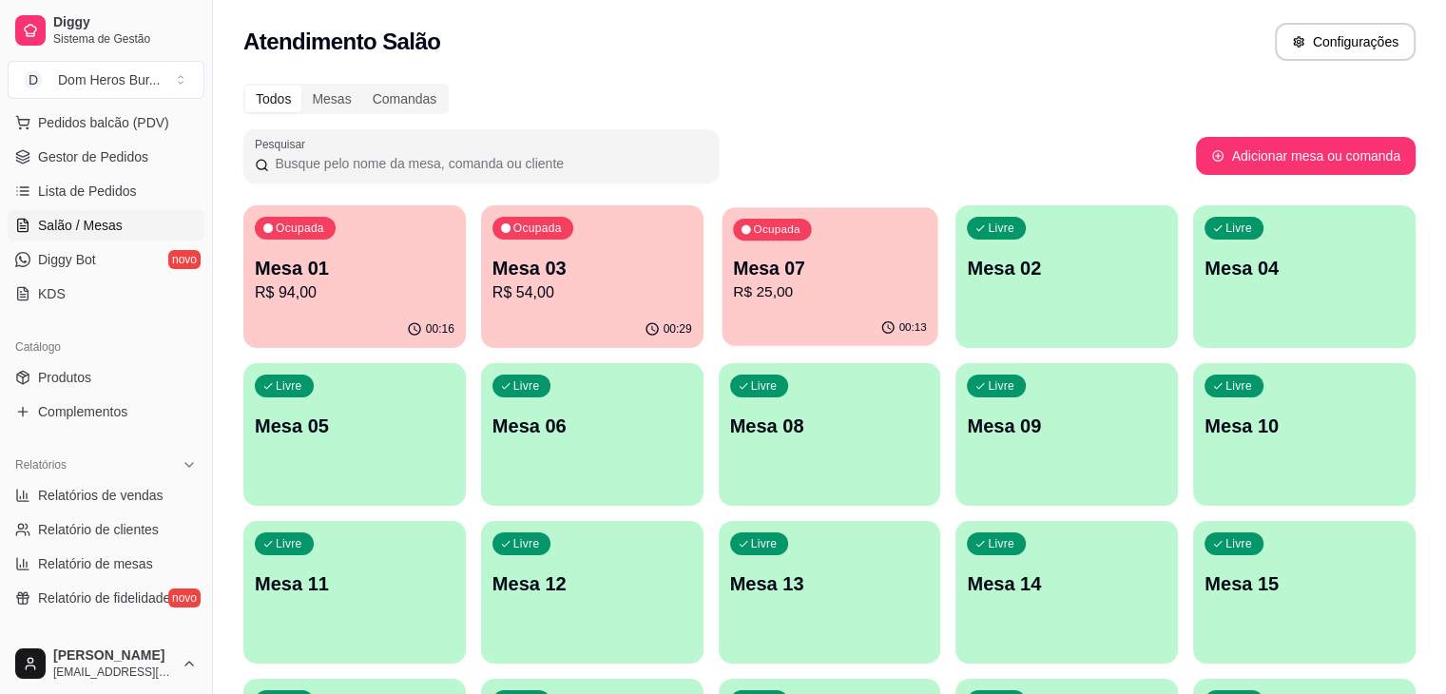
click at [733, 286] on p "R$ 25,00" at bounding box center [830, 292] width 194 height 22
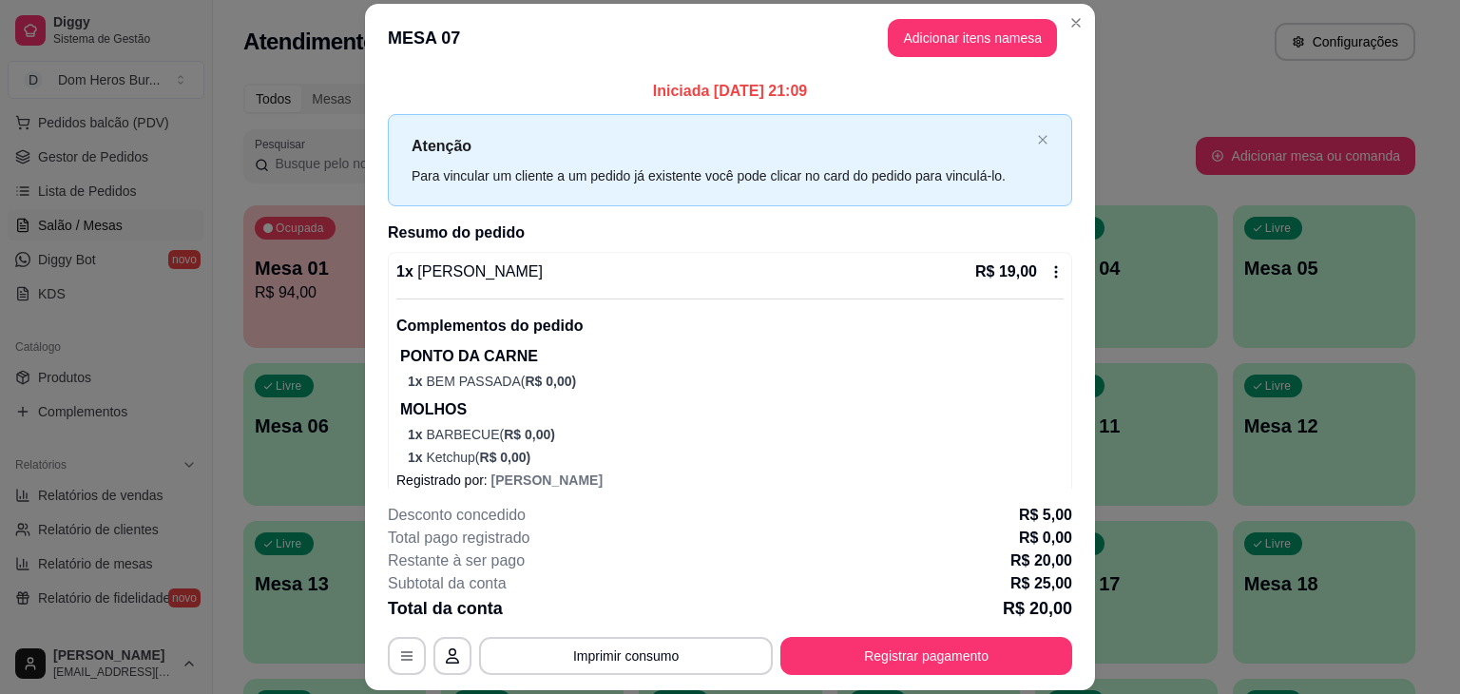
scroll to position [143, 0]
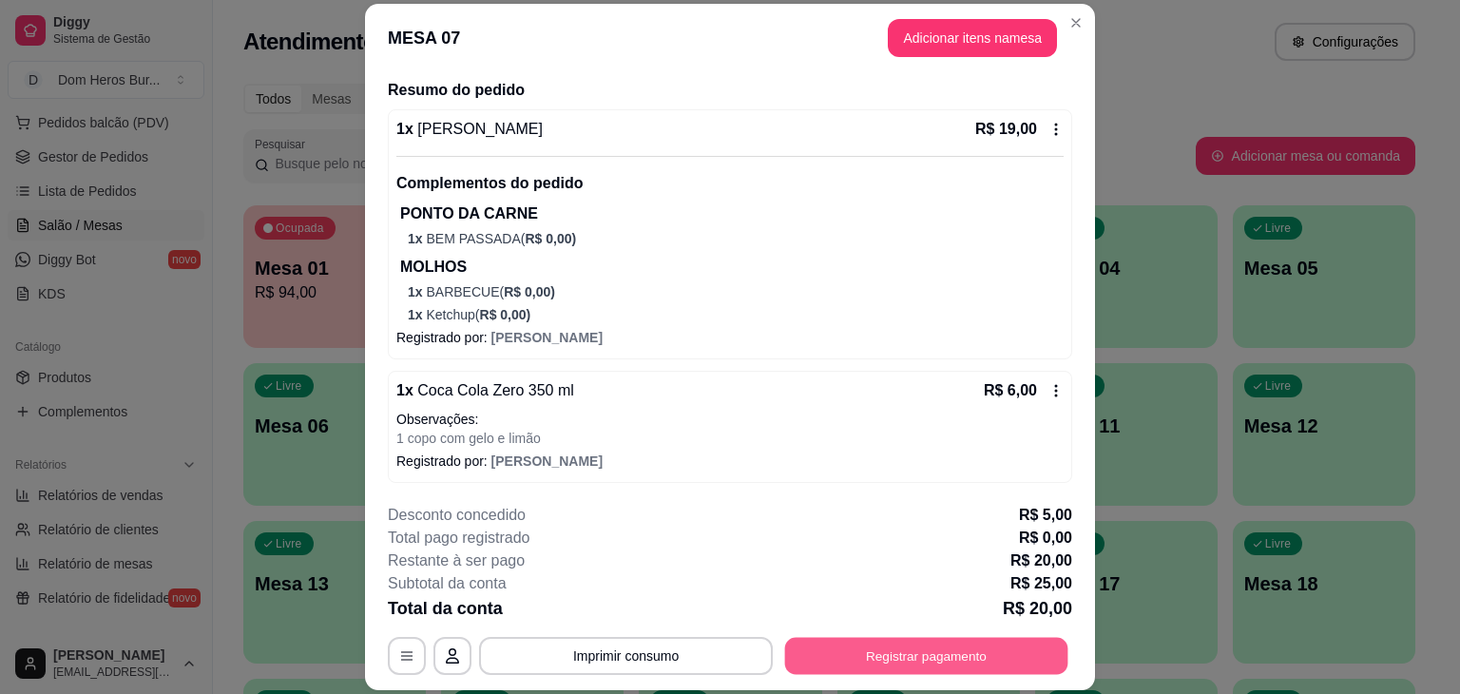
click at [796, 651] on button "Registrar pagamento" at bounding box center [926, 656] width 283 height 37
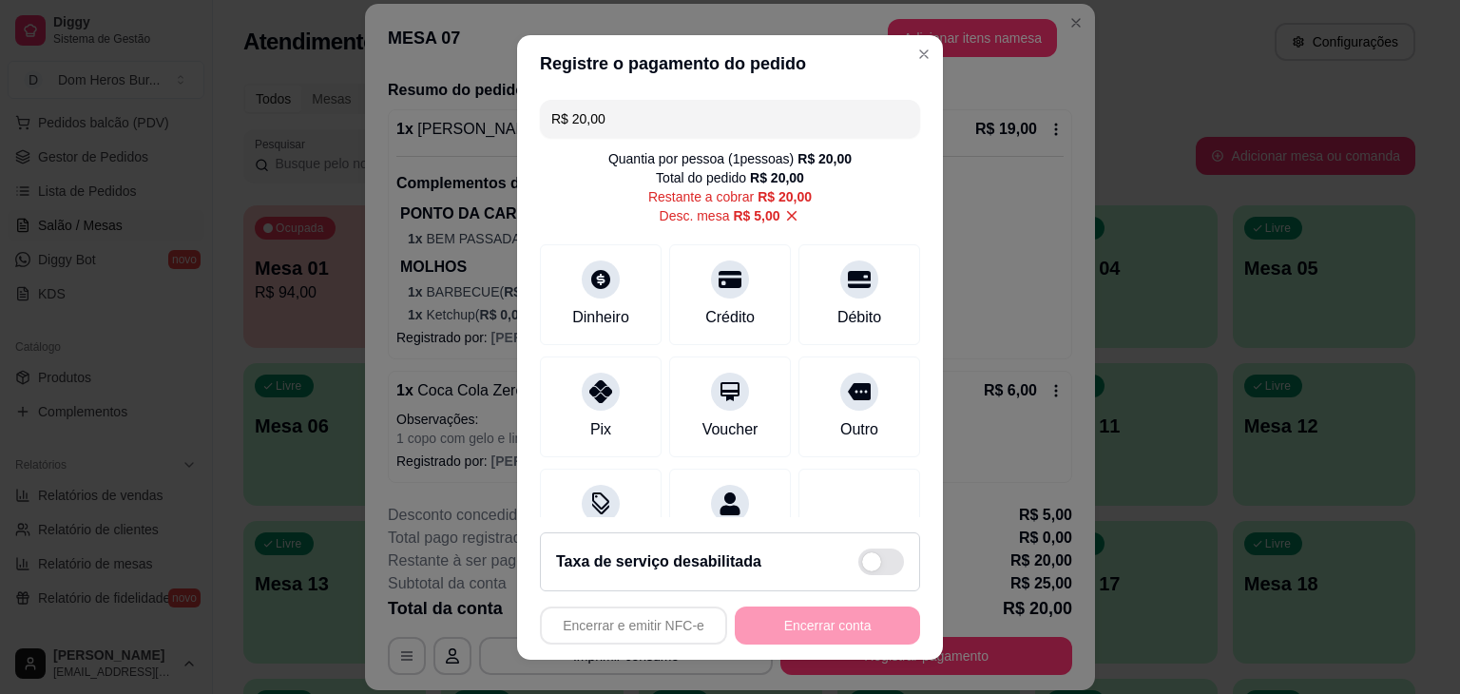
click at [783, 222] on icon at bounding box center [791, 215] width 17 height 17
type input "R$ 25,00"
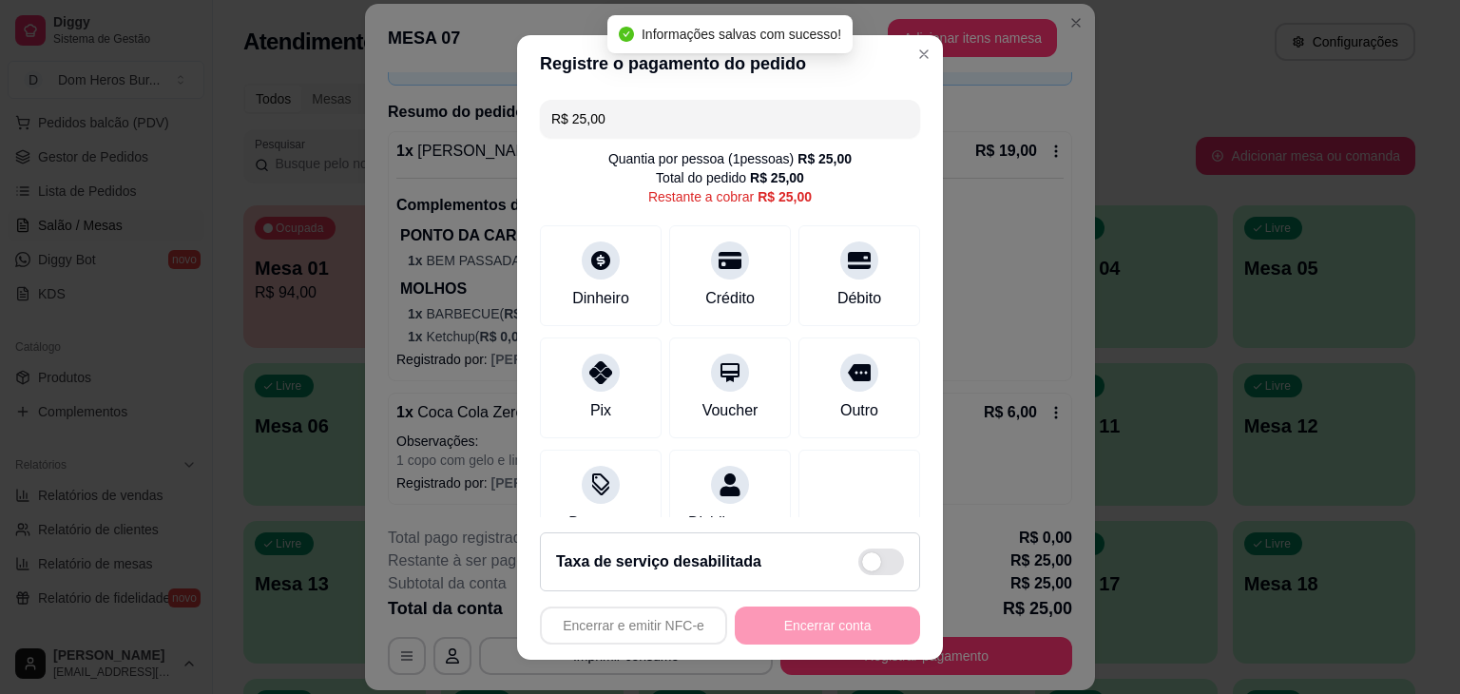
scroll to position [120, 0]
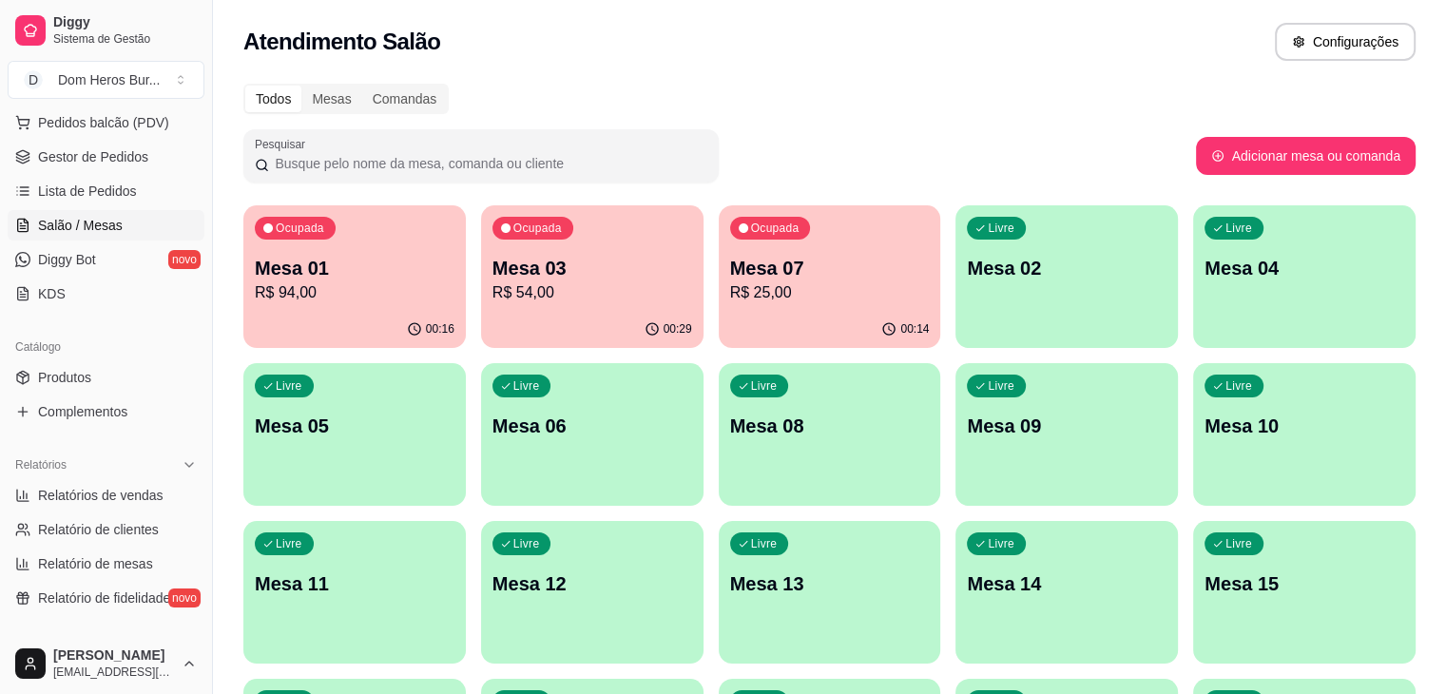
click at [522, 63] on div "Atendimento Salão Configurações" at bounding box center [829, 36] width 1233 height 72
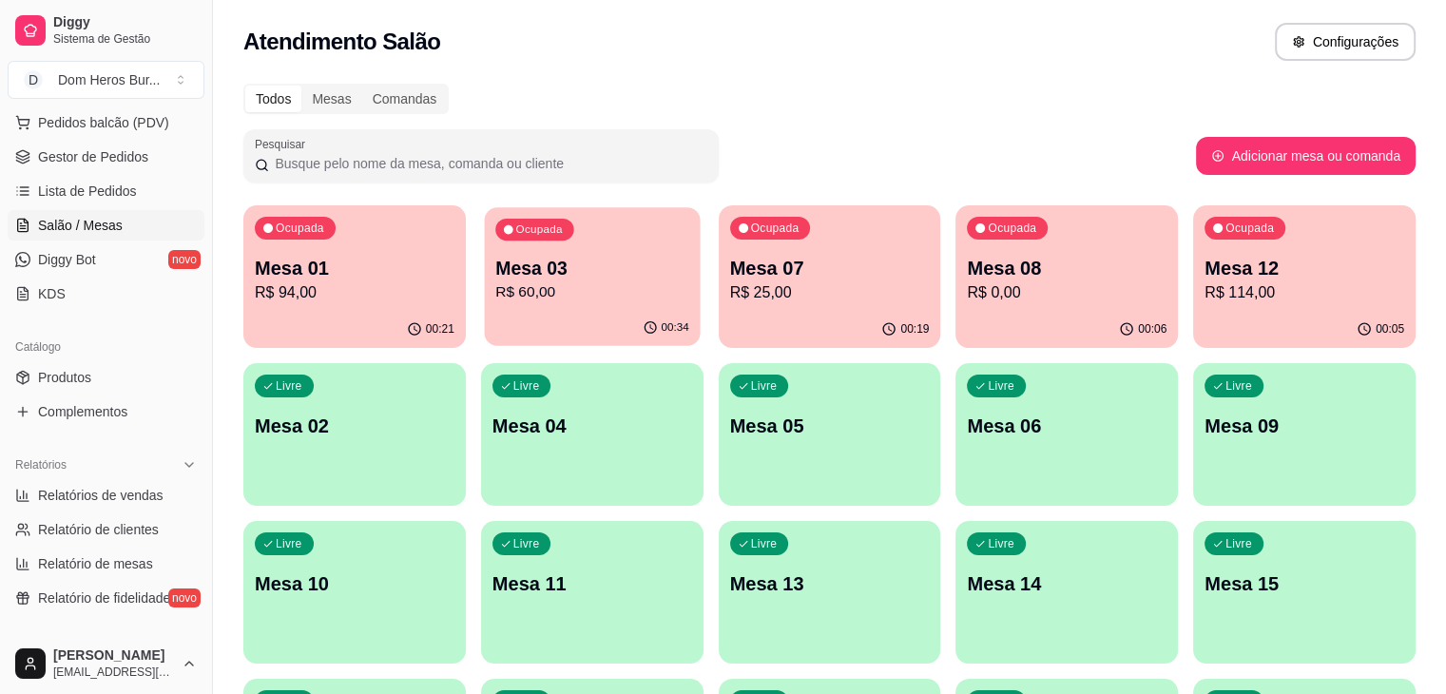
click at [541, 230] on div "Ocupada Mesa 03 R$ 60,00" at bounding box center [592, 258] width 216 height 103
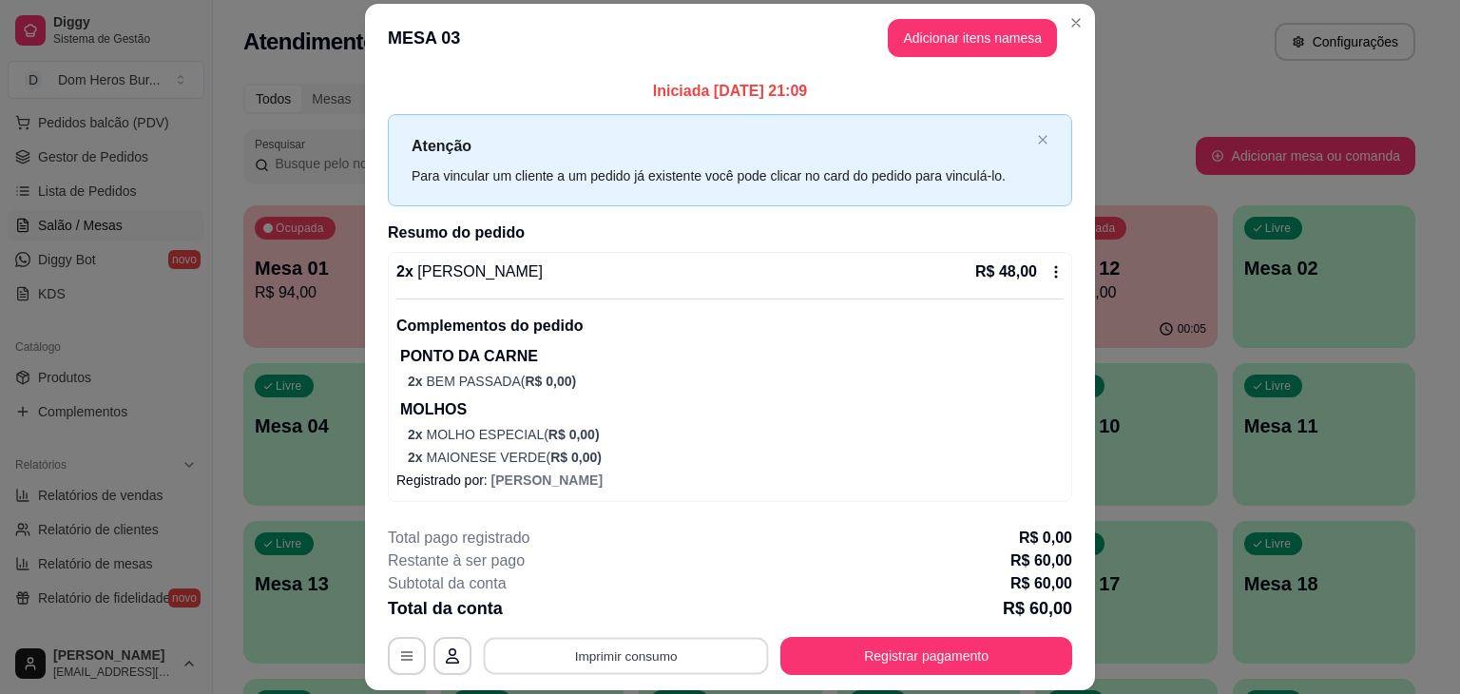
click at [679, 664] on button "Imprimir consumo" at bounding box center [626, 656] width 285 height 37
click at [650, 604] on button "IMPRESSORA" at bounding box center [625, 612] width 138 height 30
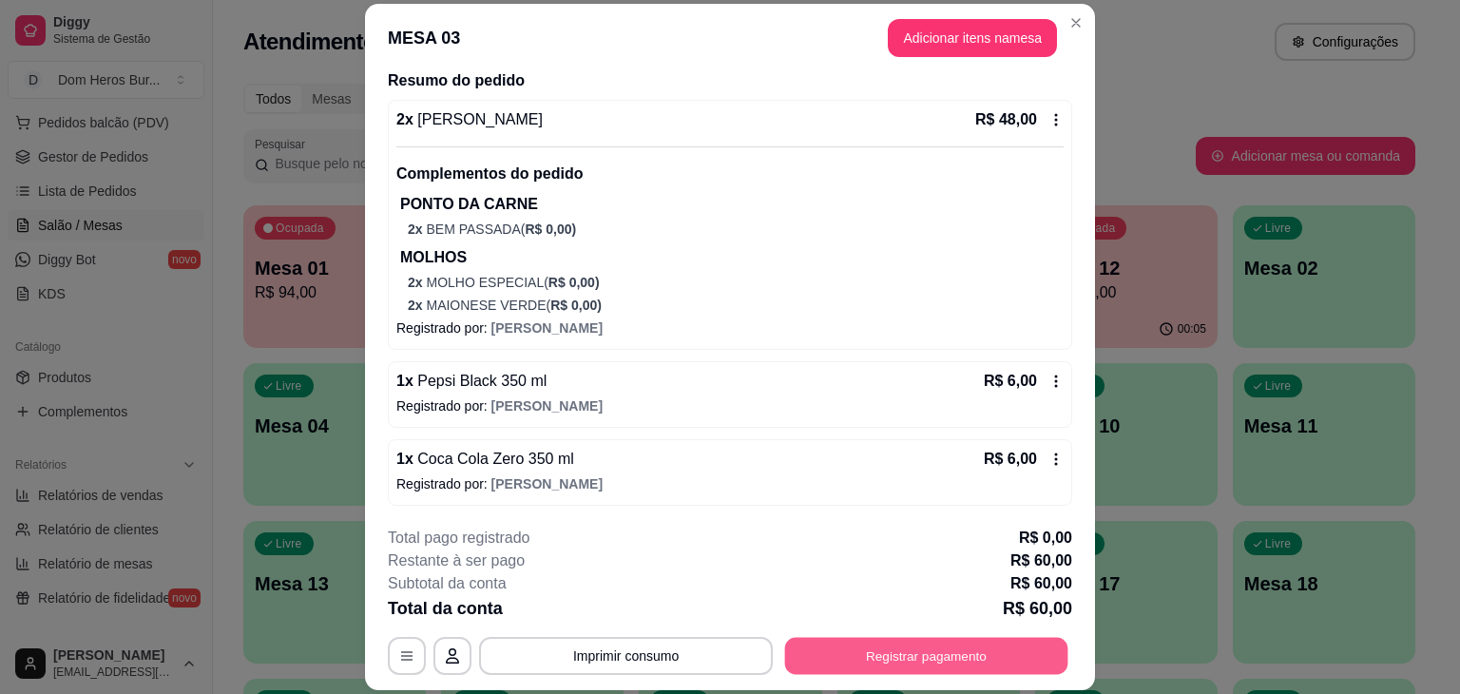
click at [905, 644] on button "Registrar pagamento" at bounding box center [926, 656] width 283 height 37
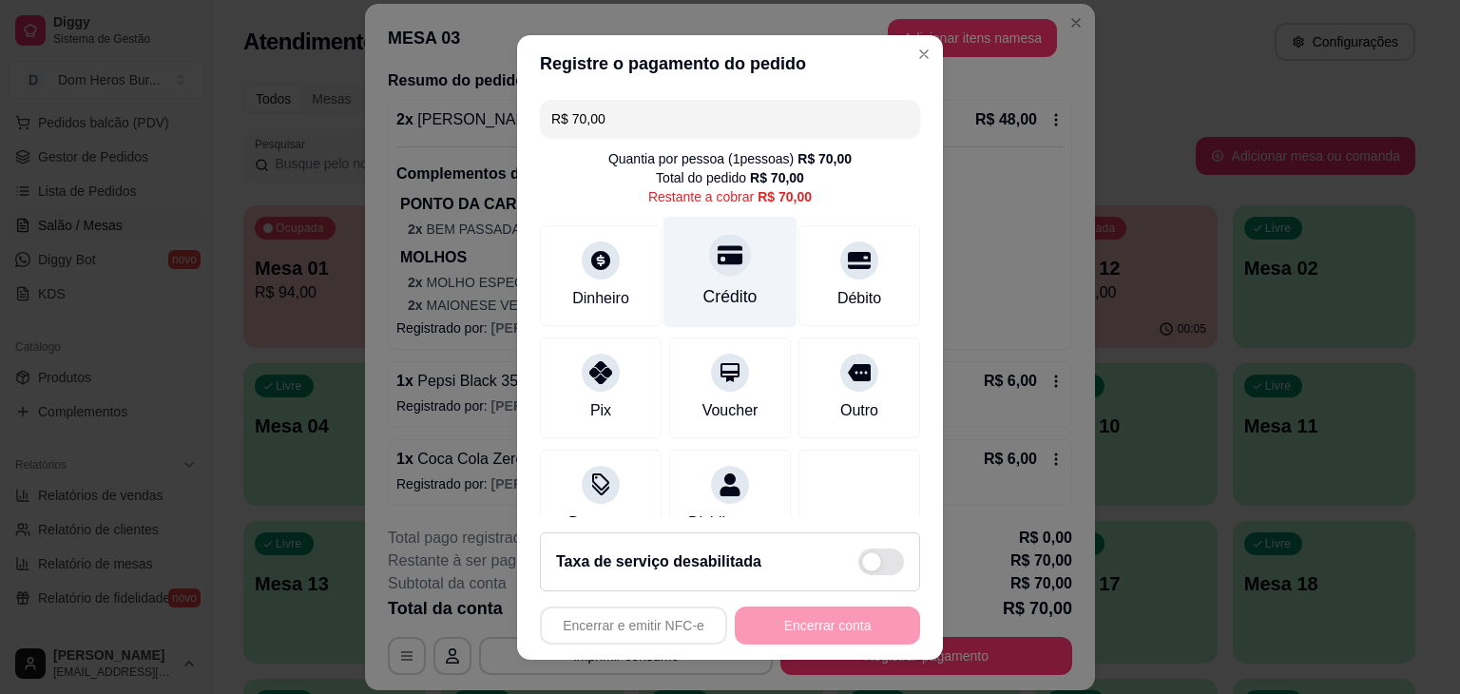
click at [743, 264] on div "Crédito" at bounding box center [731, 271] width 134 height 111
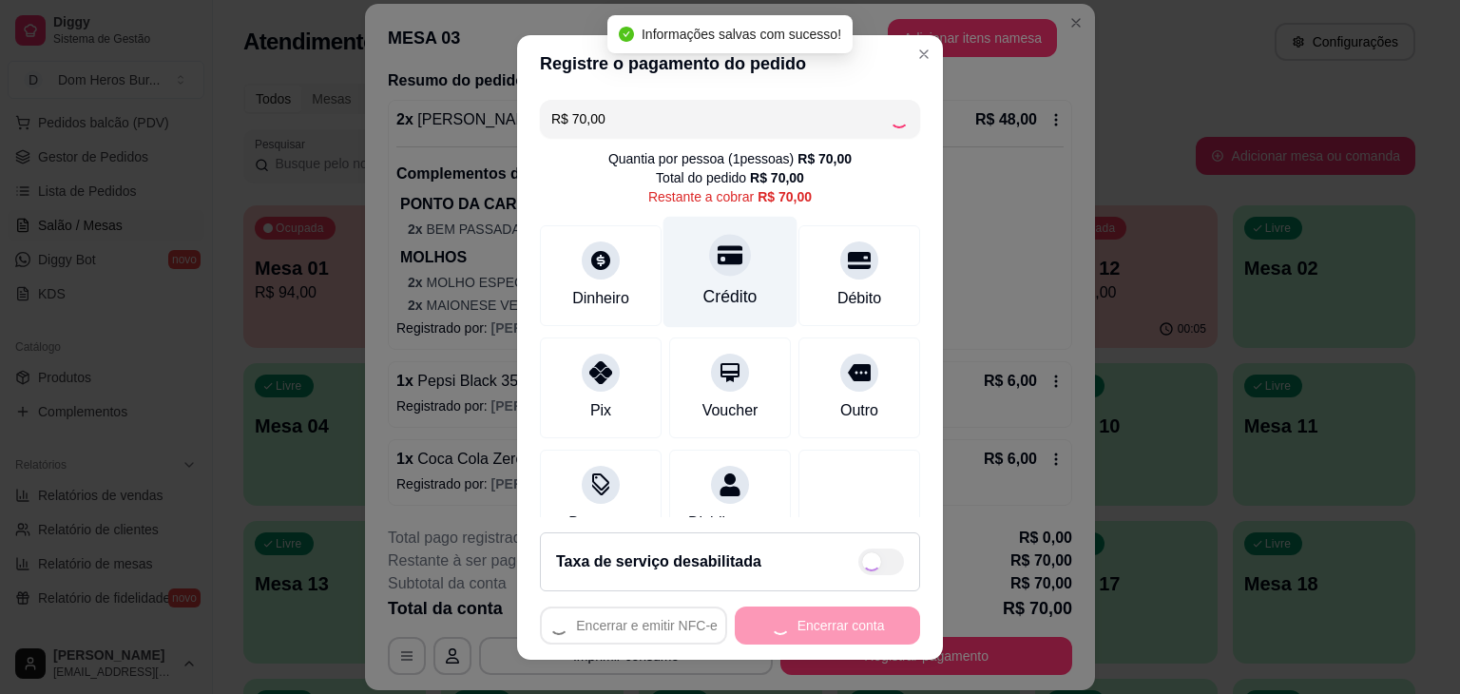
type input "R$ 0,00"
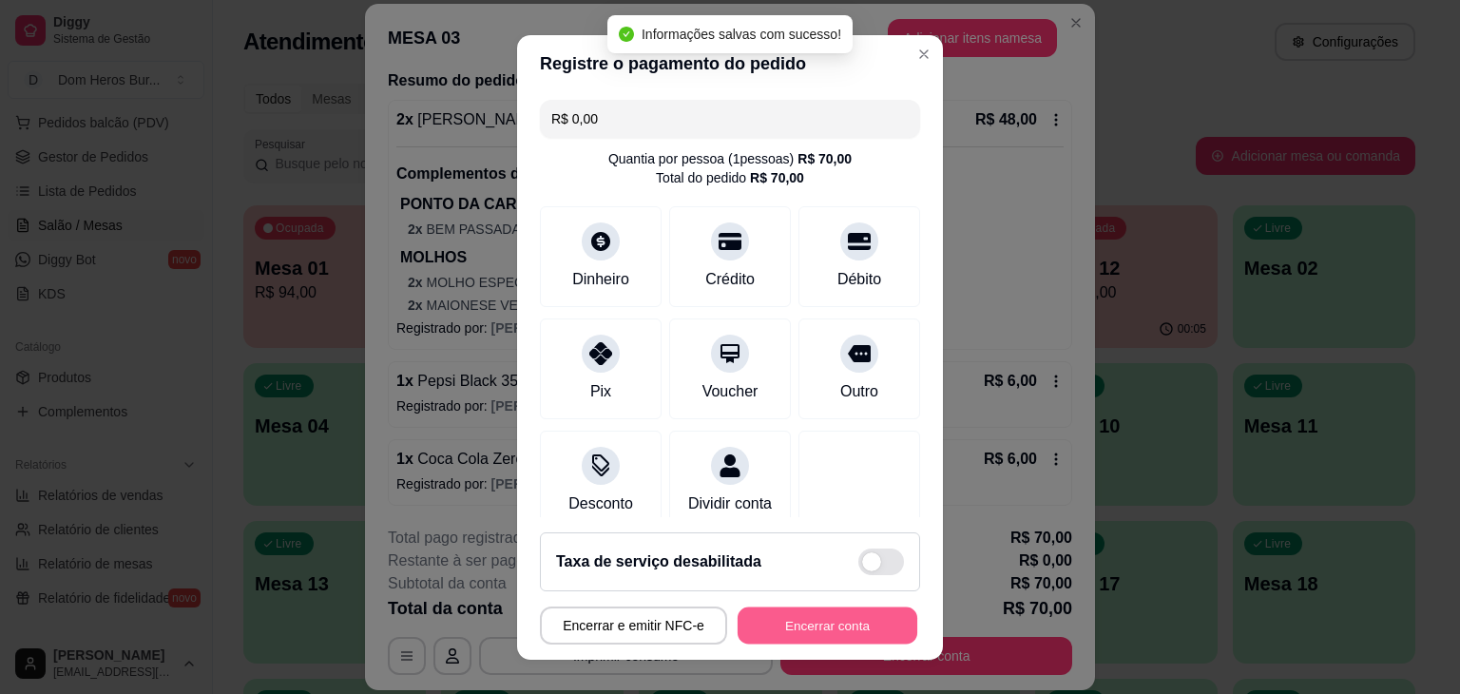
click at [852, 625] on button "Encerrar conta" at bounding box center [828, 625] width 180 height 37
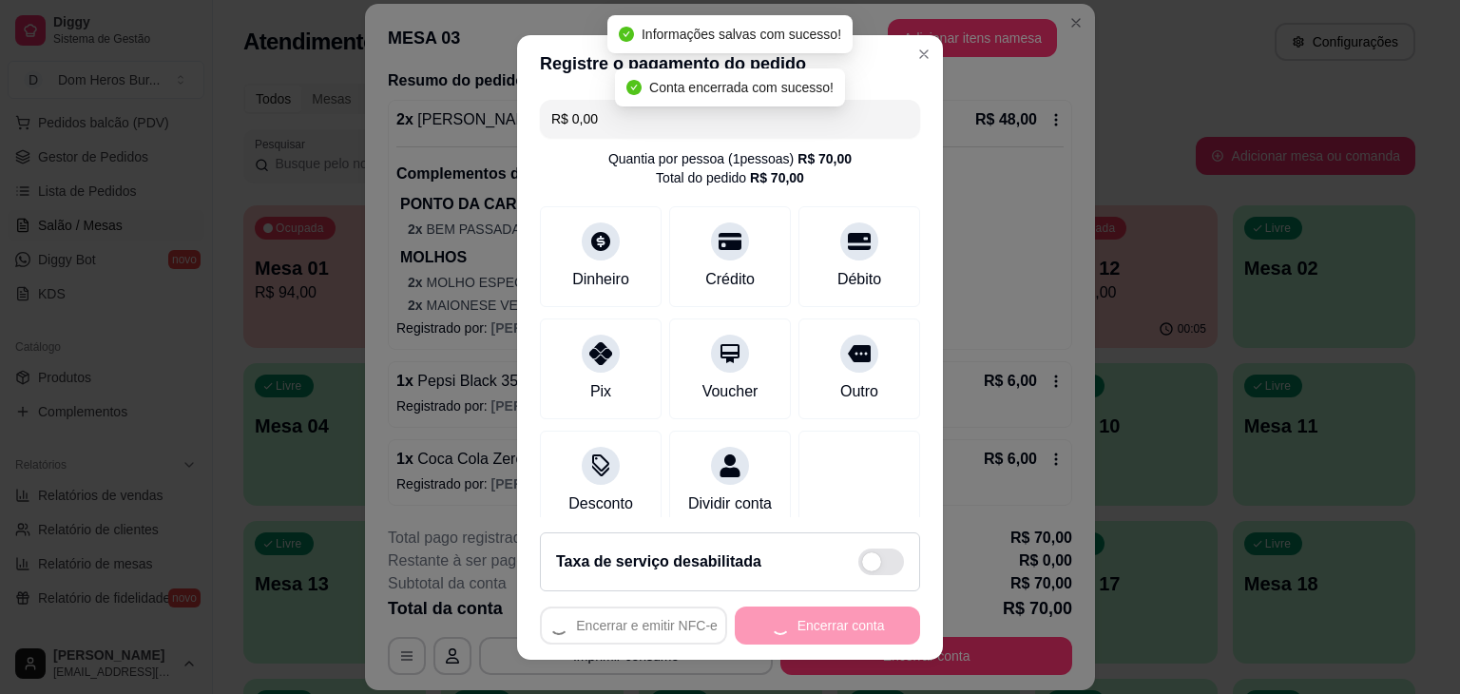
scroll to position [0, 0]
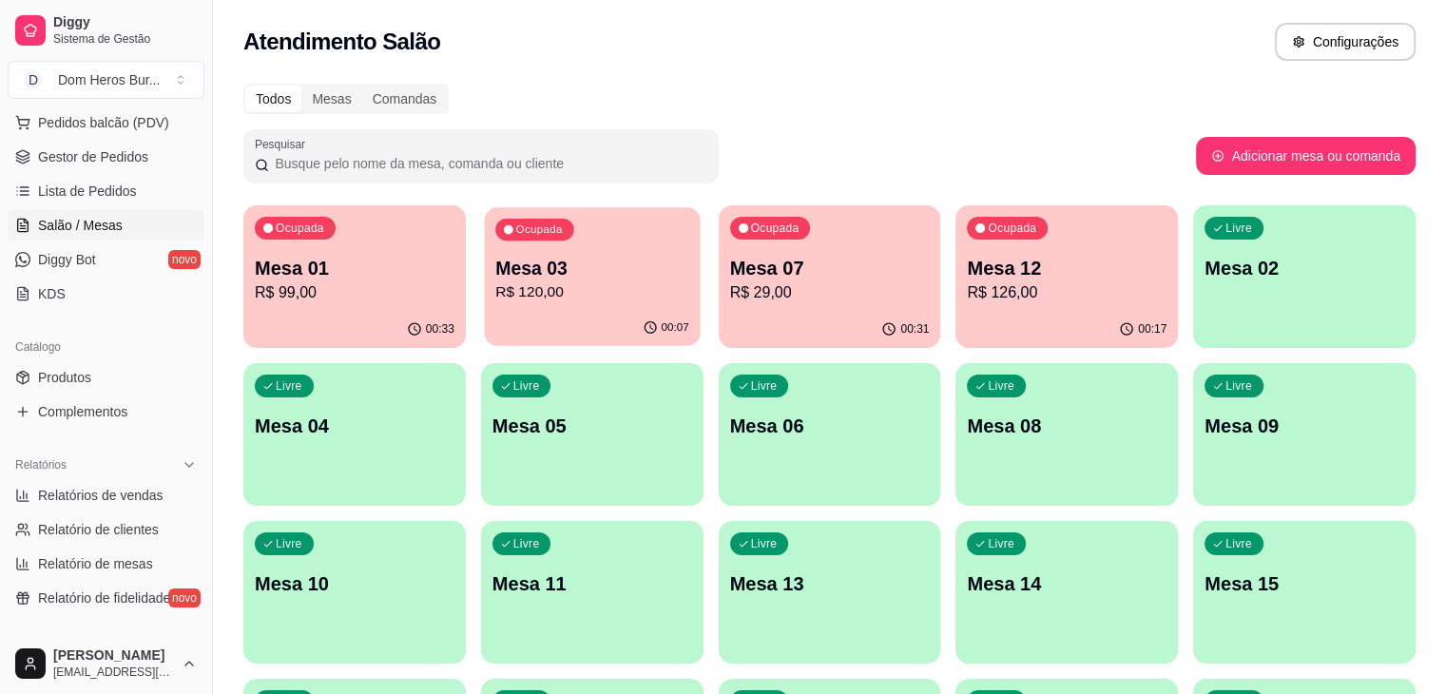
click at [543, 279] on p "Mesa 03" at bounding box center [592, 269] width 194 height 26
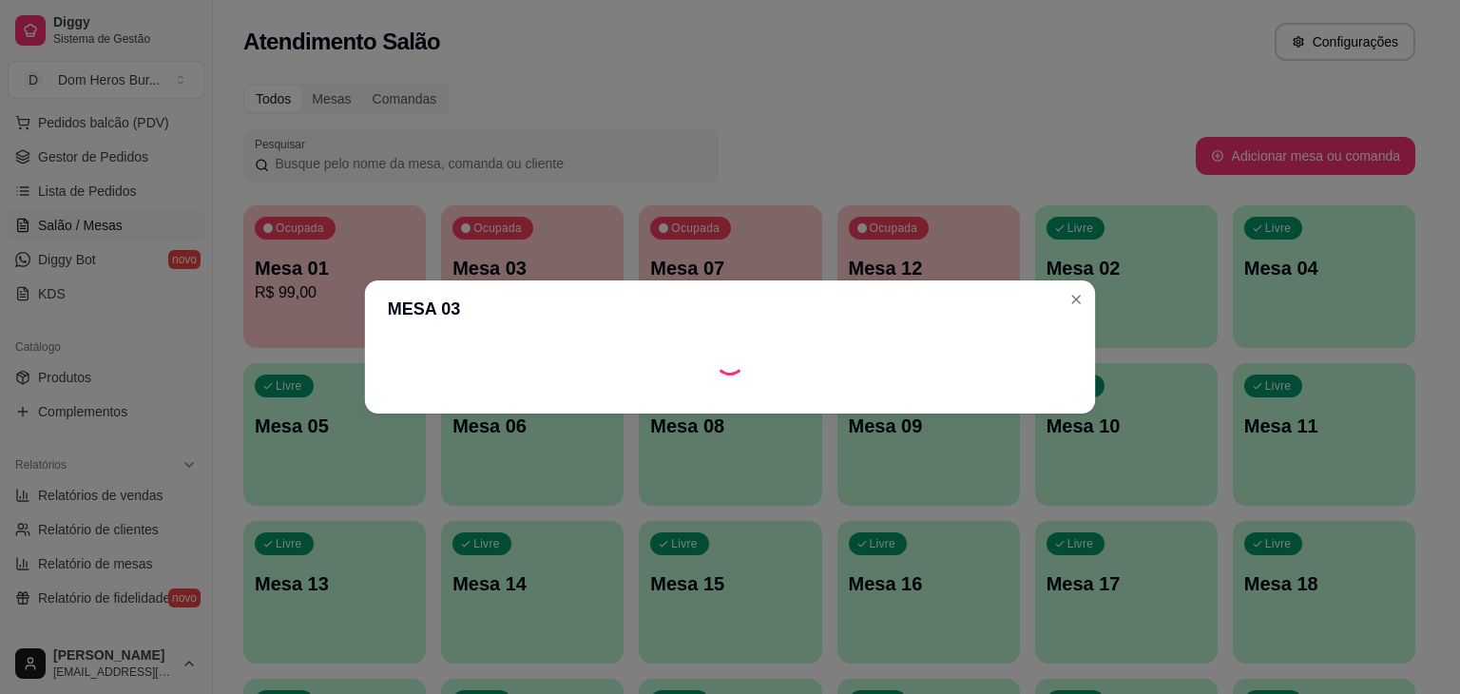
click at [543, 279] on div "MESA 03" at bounding box center [730, 347] width 1461 height 694
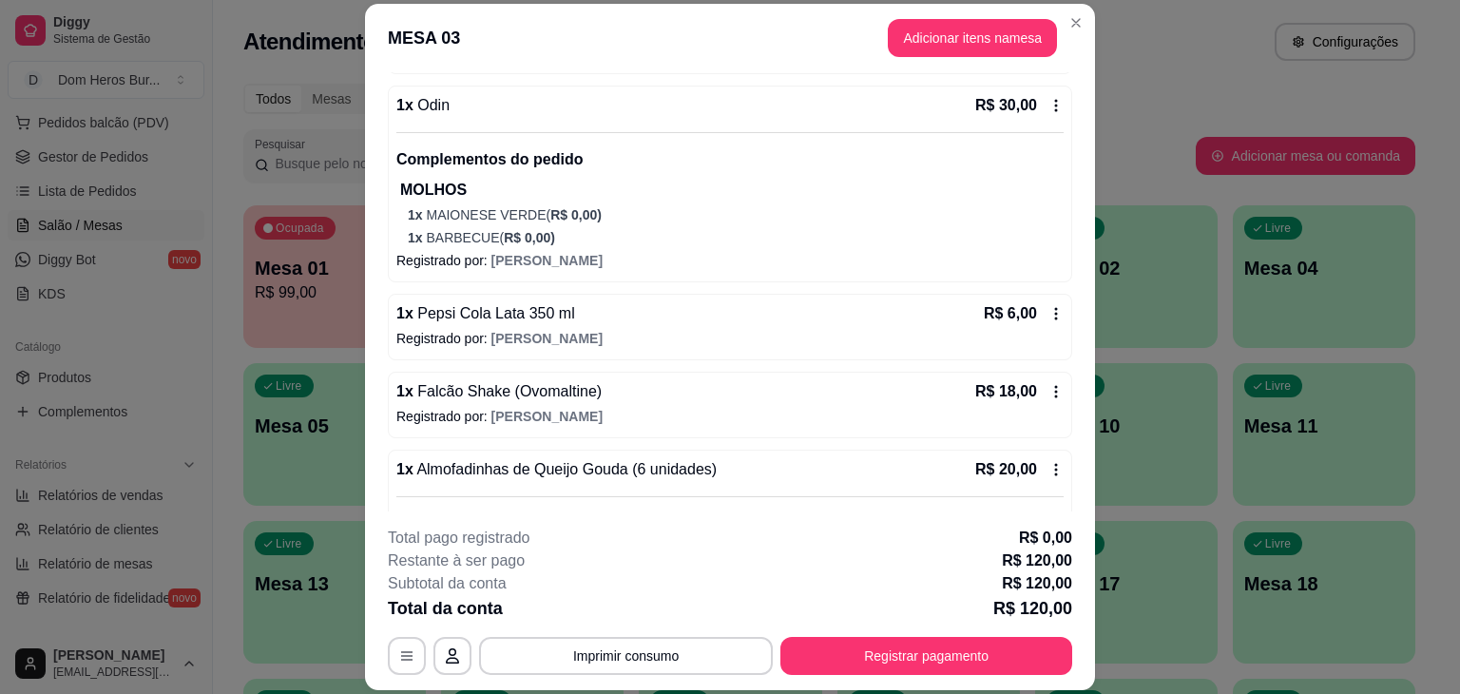
scroll to position [623, 0]
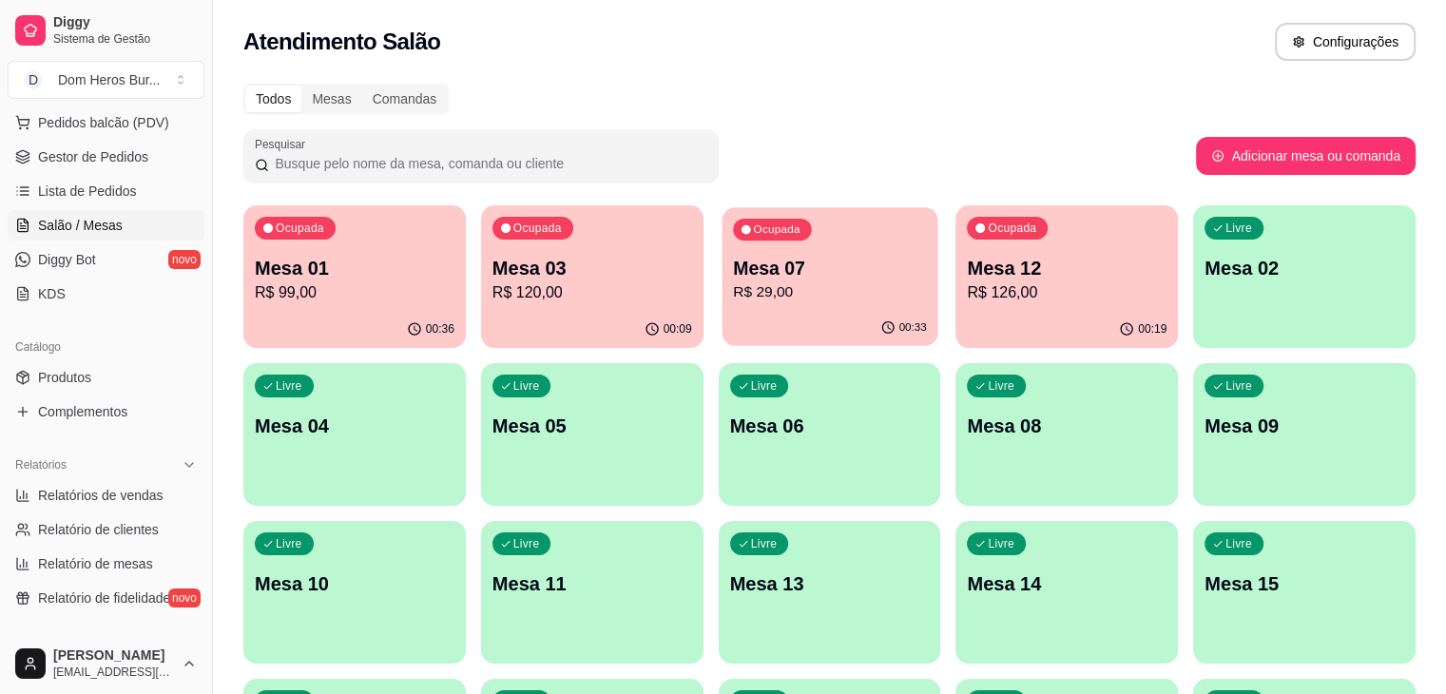
click at [773, 285] on p "R$ 29,00" at bounding box center [830, 292] width 194 height 22
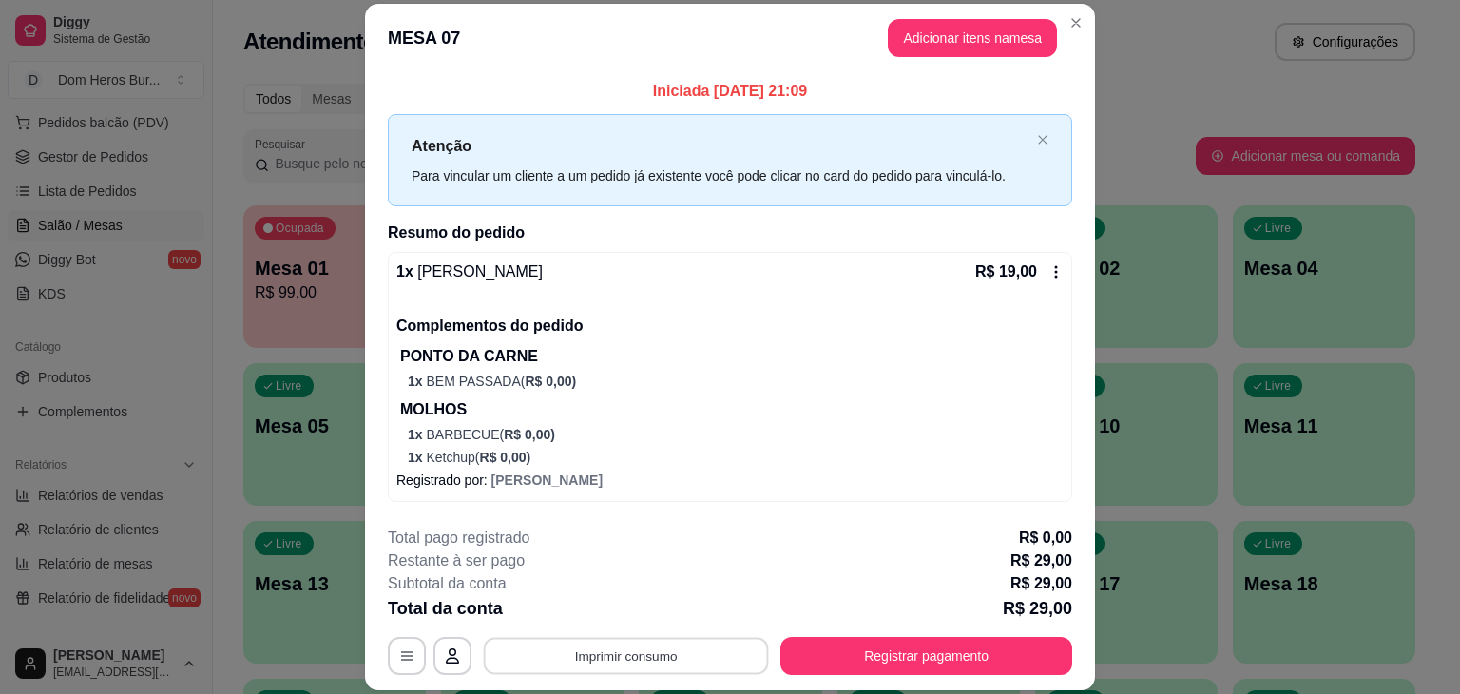
click at [682, 657] on button "Imprimir consumo" at bounding box center [626, 656] width 285 height 37
click at [629, 618] on button "IMPRESSORA" at bounding box center [624, 611] width 133 height 29
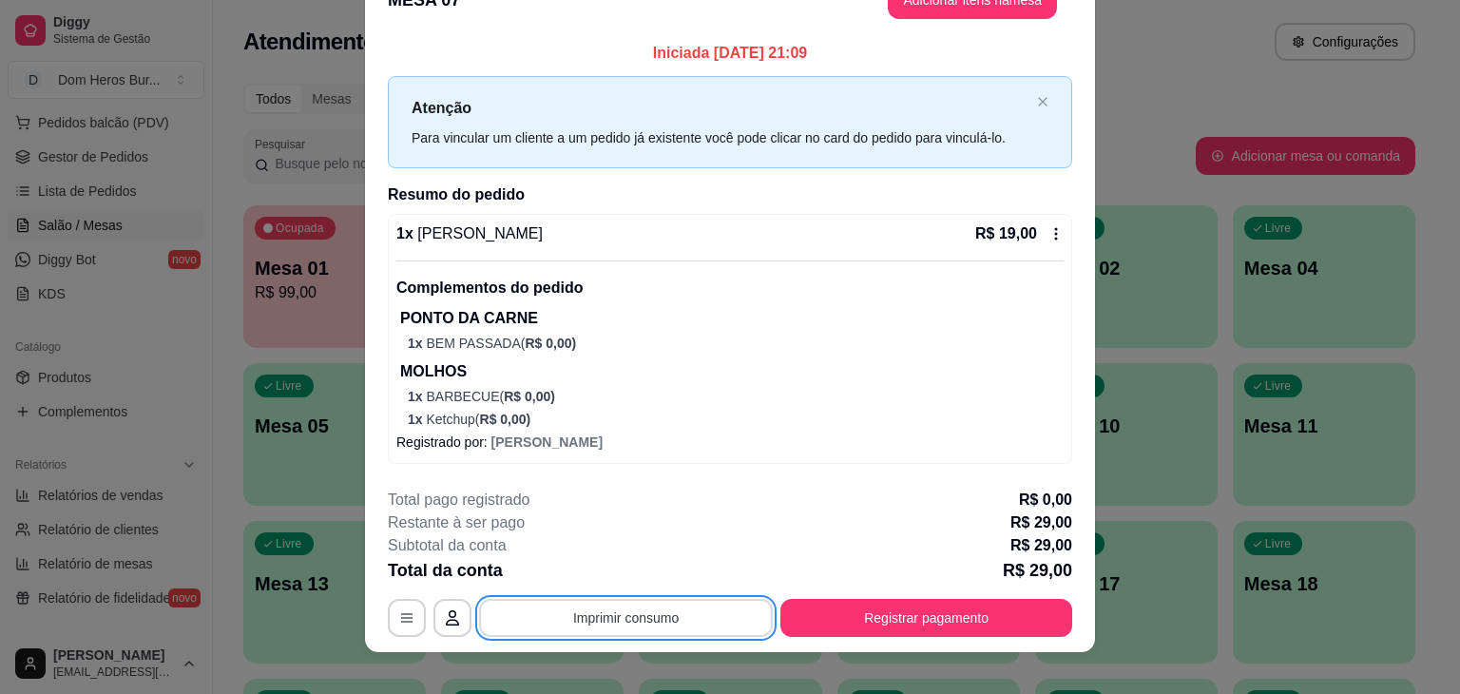
scroll to position [0, 0]
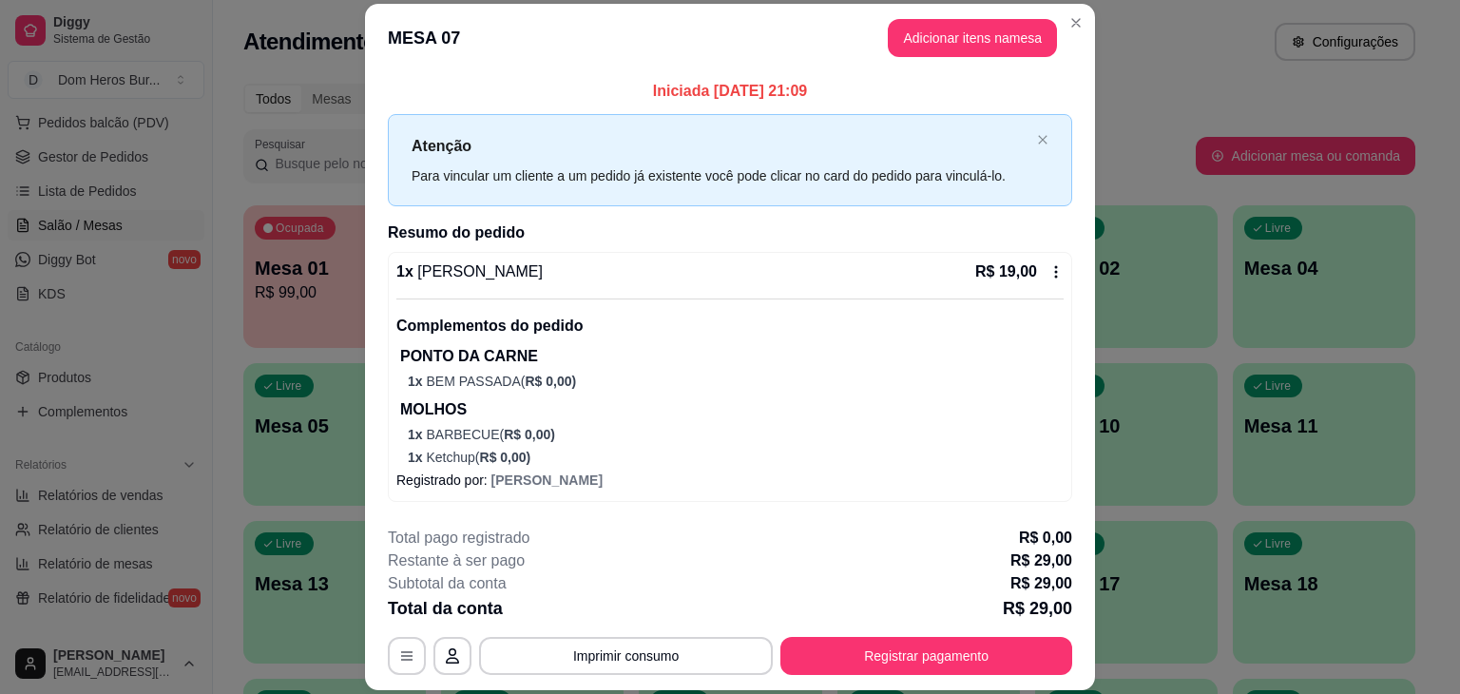
click at [991, 257] on div "1 x Dom Burger R$ 19,00 Complementos do pedido PONTO DA CARNE 1 x BEM PASSADA (…" at bounding box center [730, 377] width 685 height 250
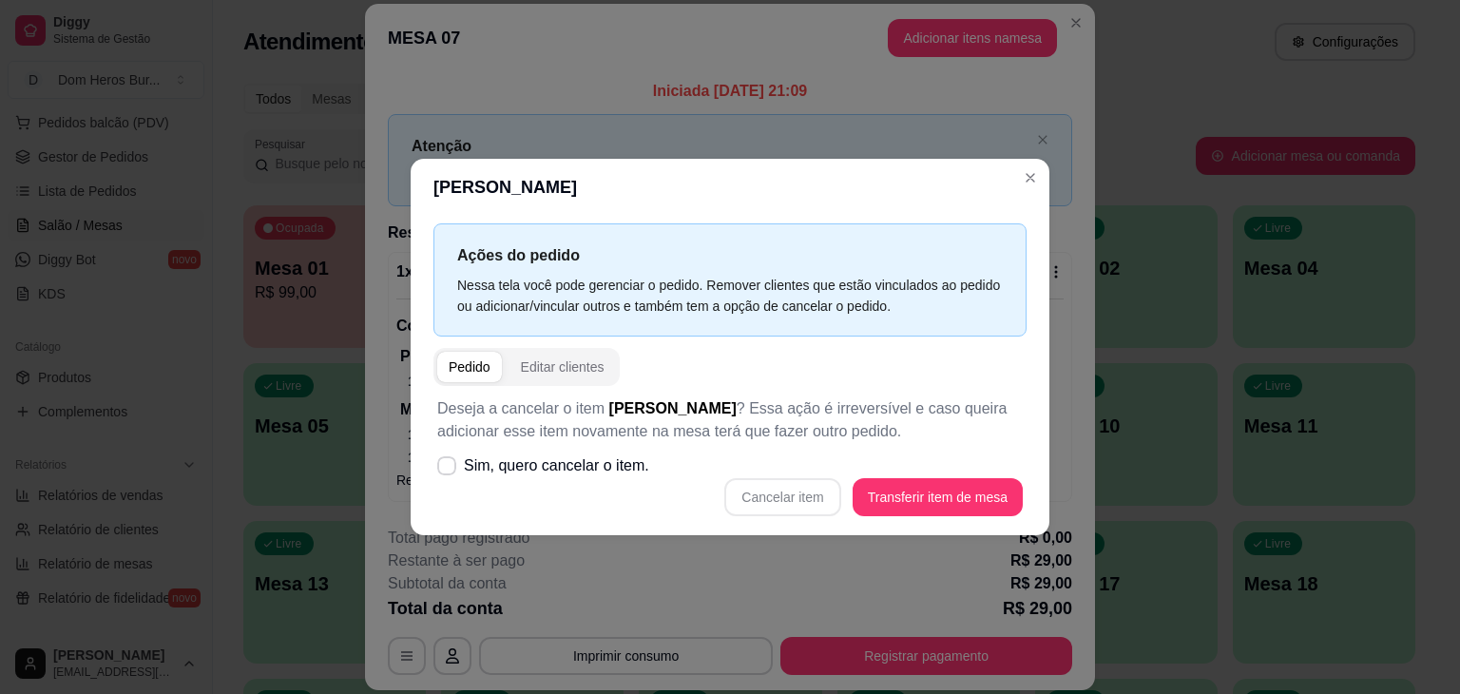
click at [991, 257] on p "Ações do pedido" at bounding box center [730, 255] width 546 height 24
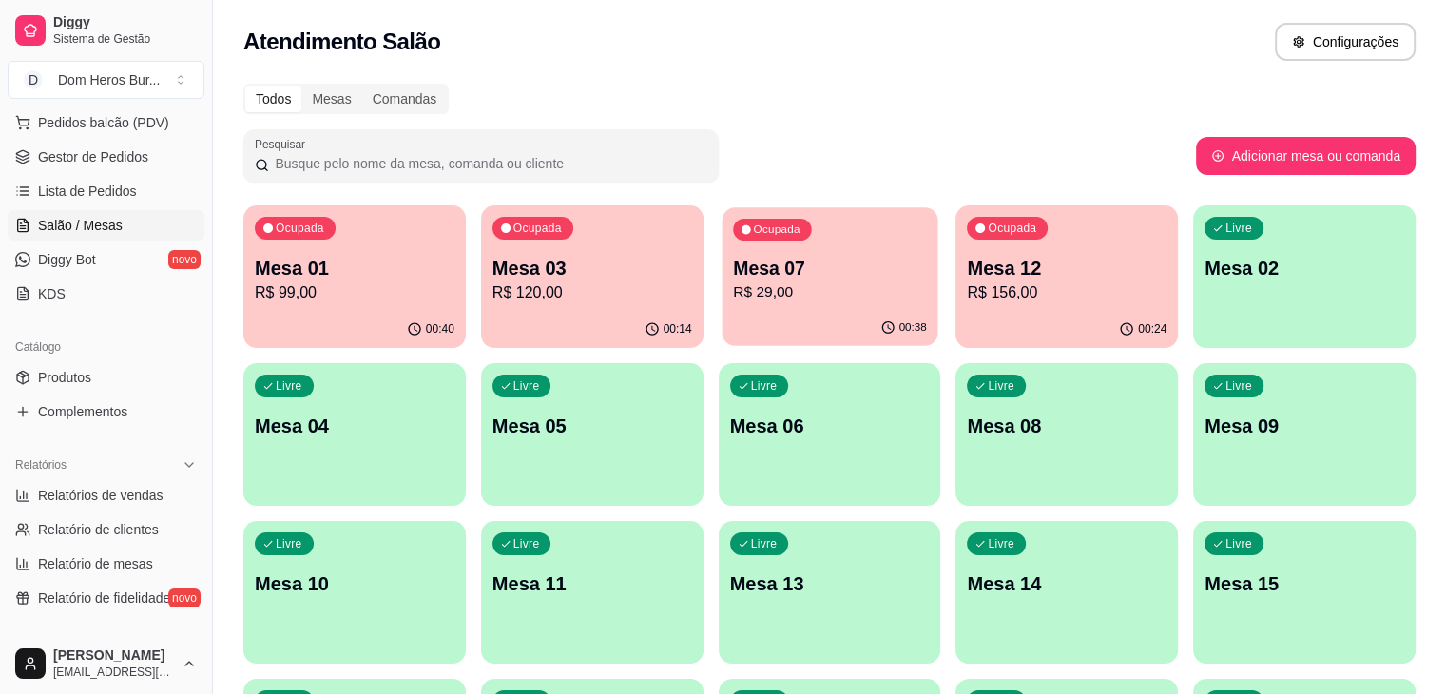
click at [769, 261] on p "Mesa 07" at bounding box center [830, 269] width 194 height 26
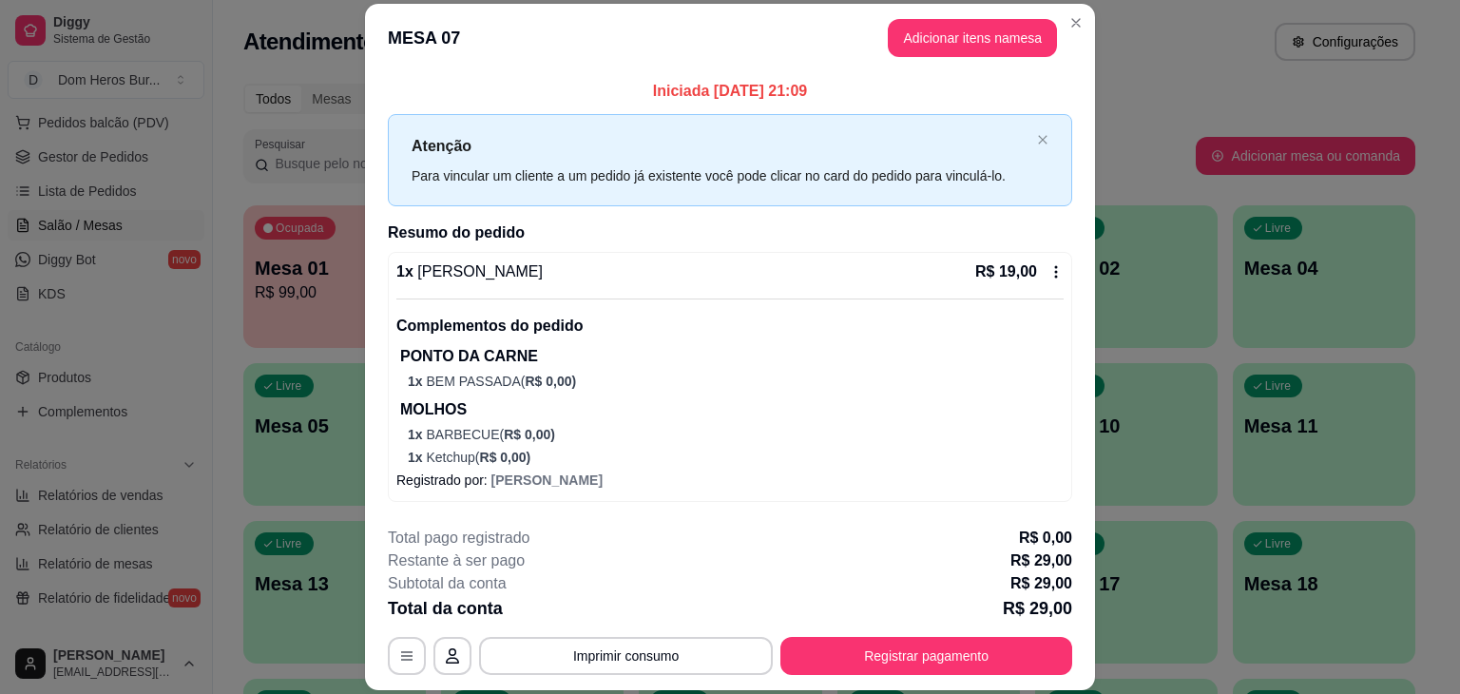
click at [955, 634] on div "**********" at bounding box center [730, 601] width 685 height 148
click at [970, 667] on button "Registrar pagamento" at bounding box center [926, 656] width 283 height 37
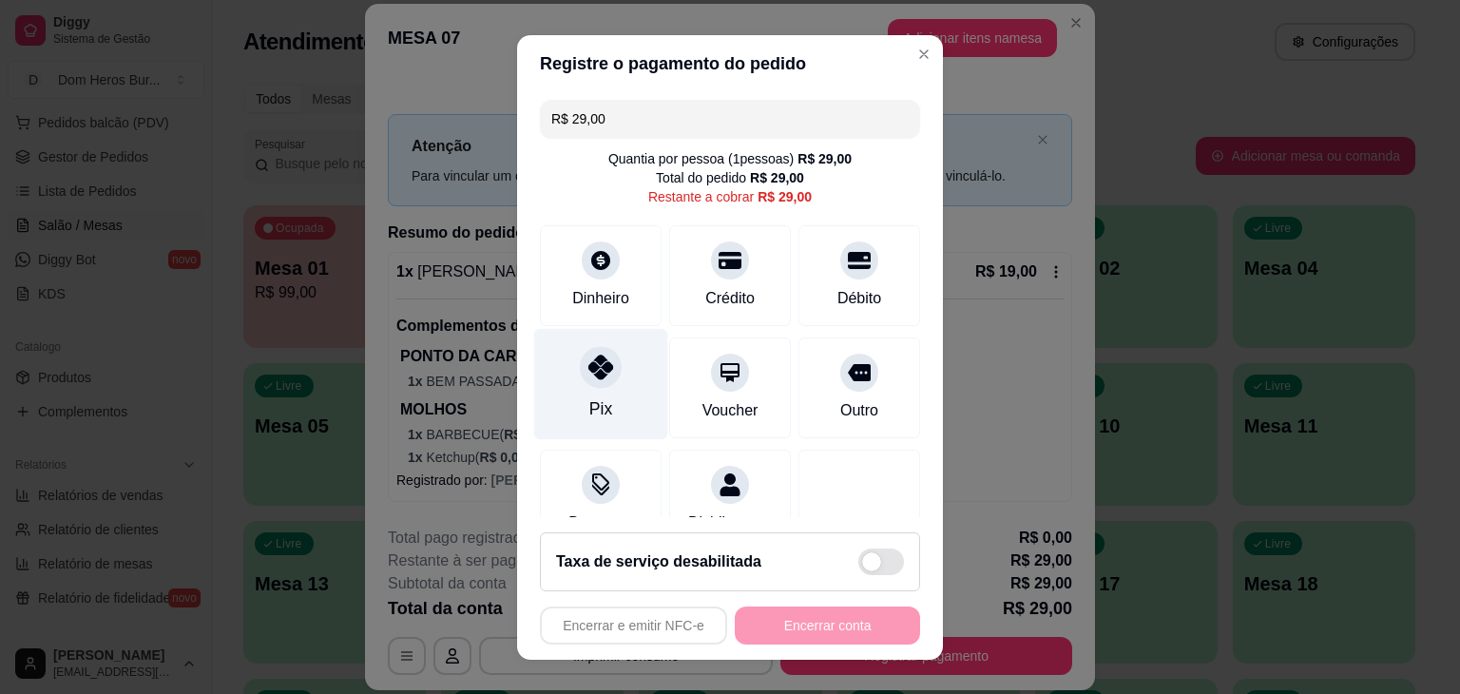
click at [602, 387] on div "Pix" at bounding box center [601, 383] width 134 height 111
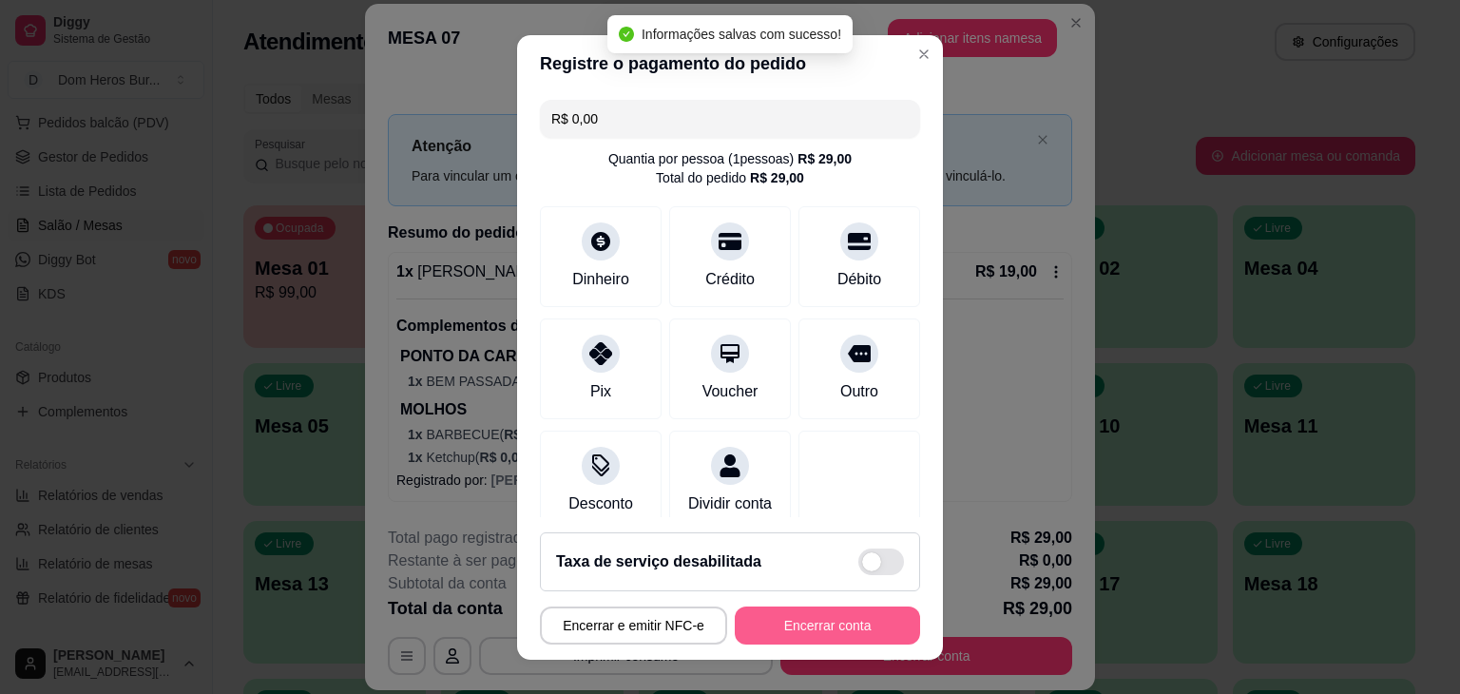
type input "R$ 0,00"
click at [810, 623] on button "Encerrar conta" at bounding box center [828, 625] width 180 height 37
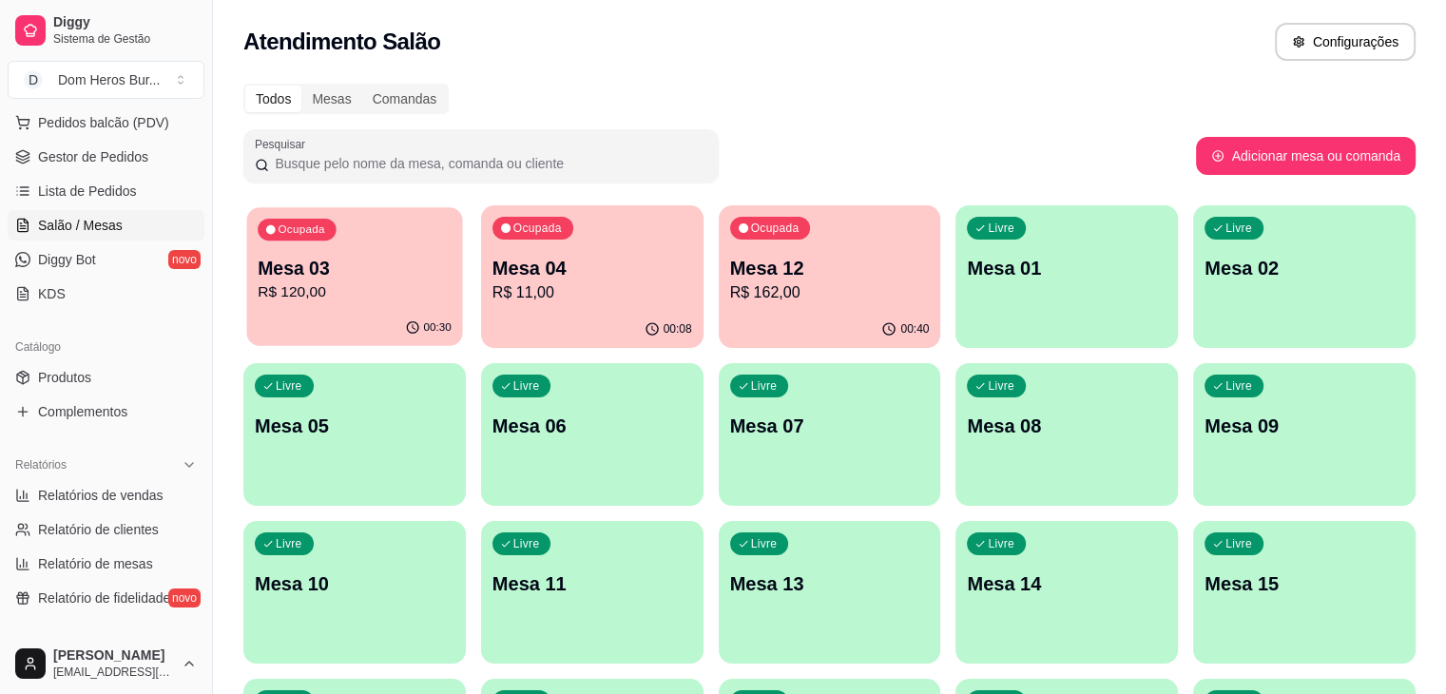
click at [347, 289] on p "R$ 120,00" at bounding box center [355, 292] width 194 height 22
click at [354, 286] on p "R$ 120,00" at bounding box center [355, 292] width 194 height 22
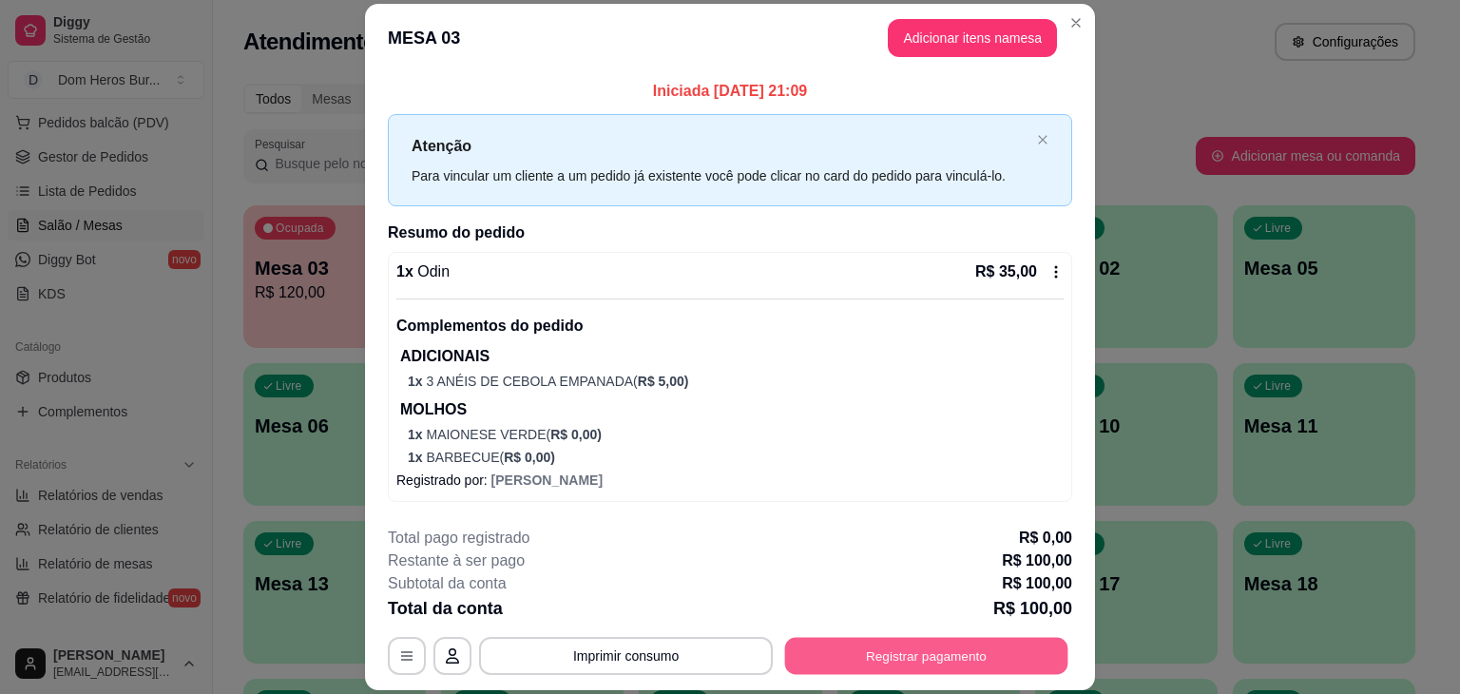
click at [917, 638] on button "Registrar pagamento" at bounding box center [926, 656] width 283 height 37
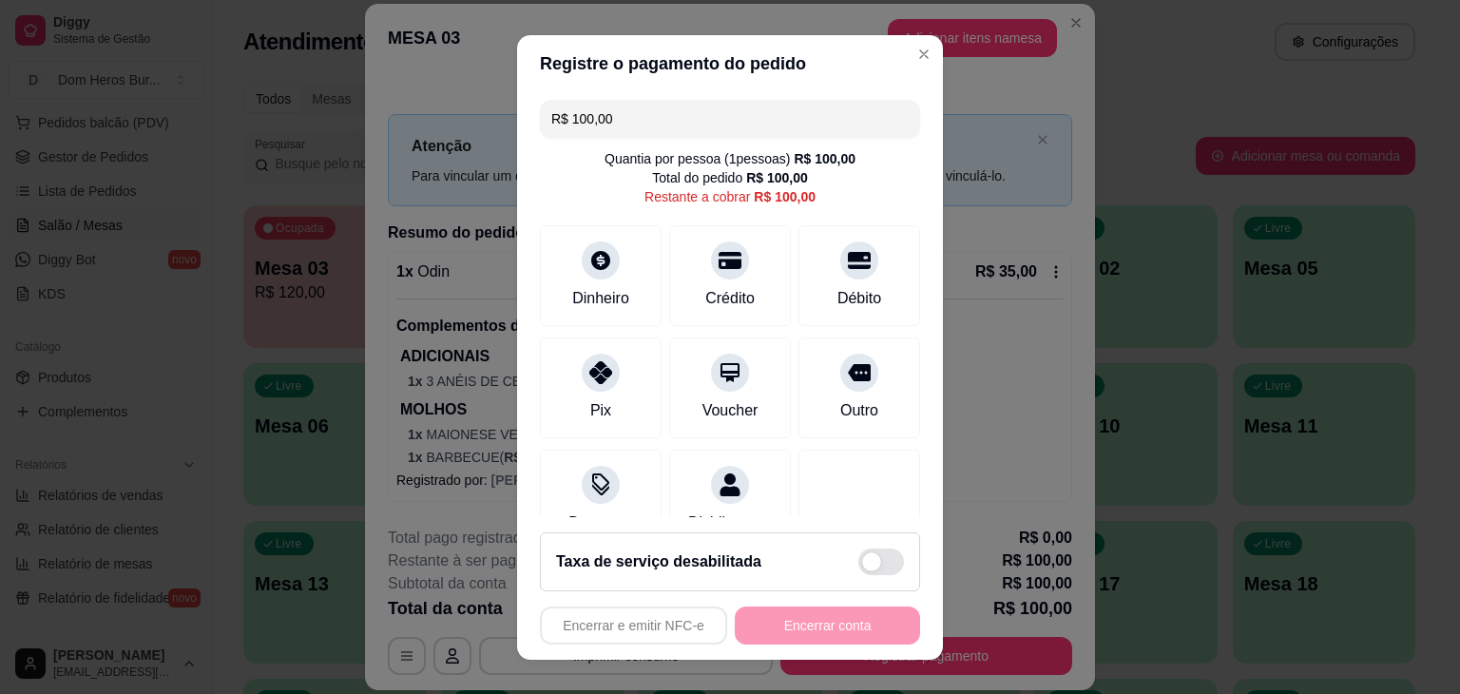
click at [654, 120] on input "R$ 100,00" at bounding box center [729, 119] width 357 height 38
click at [604, 293] on div "Dinheiro" at bounding box center [601, 296] width 63 height 25
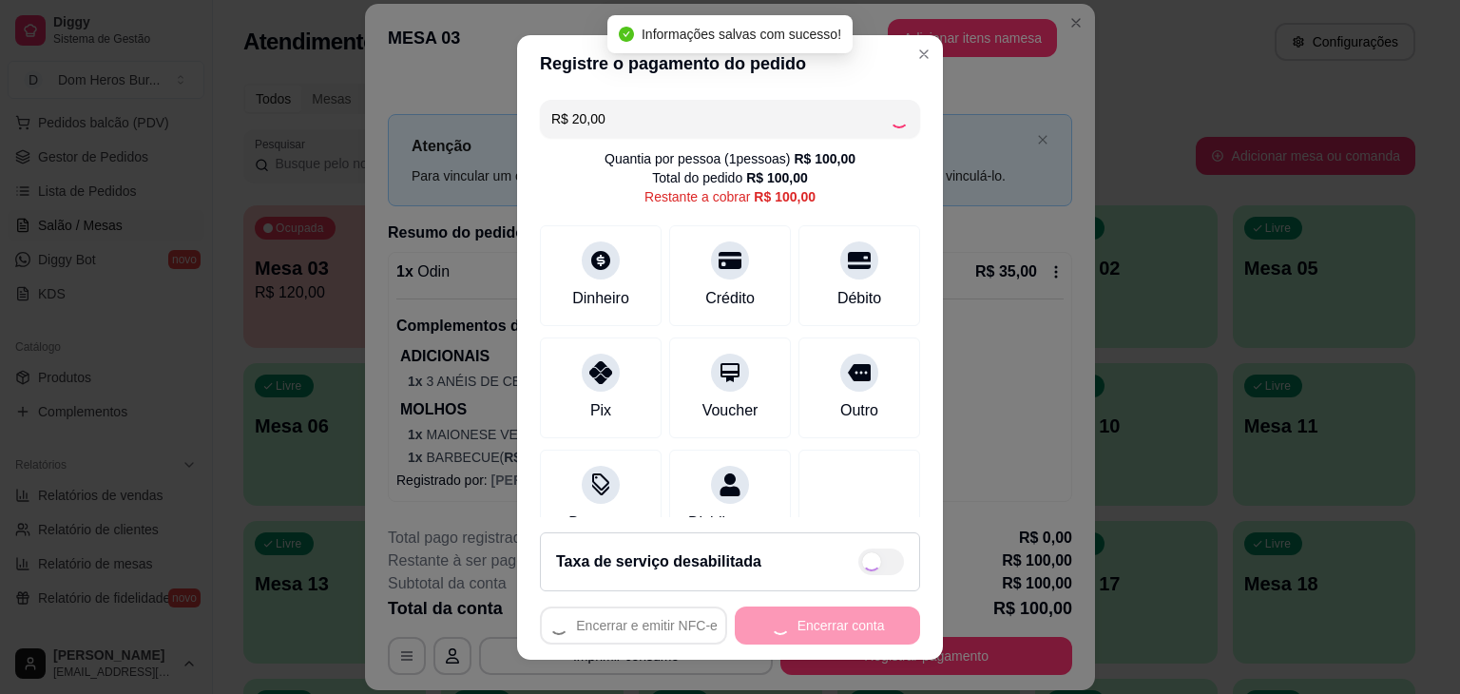
type input "R$ 80,00"
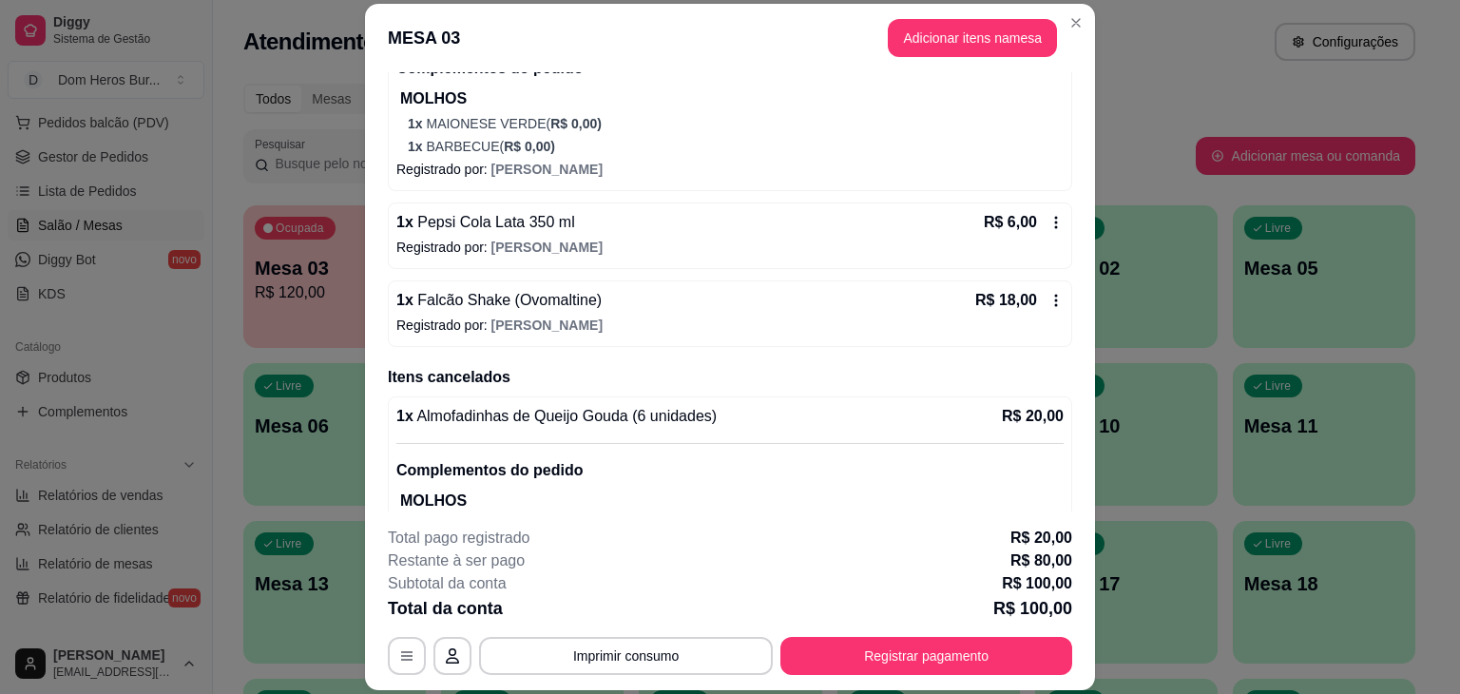
scroll to position [653, 0]
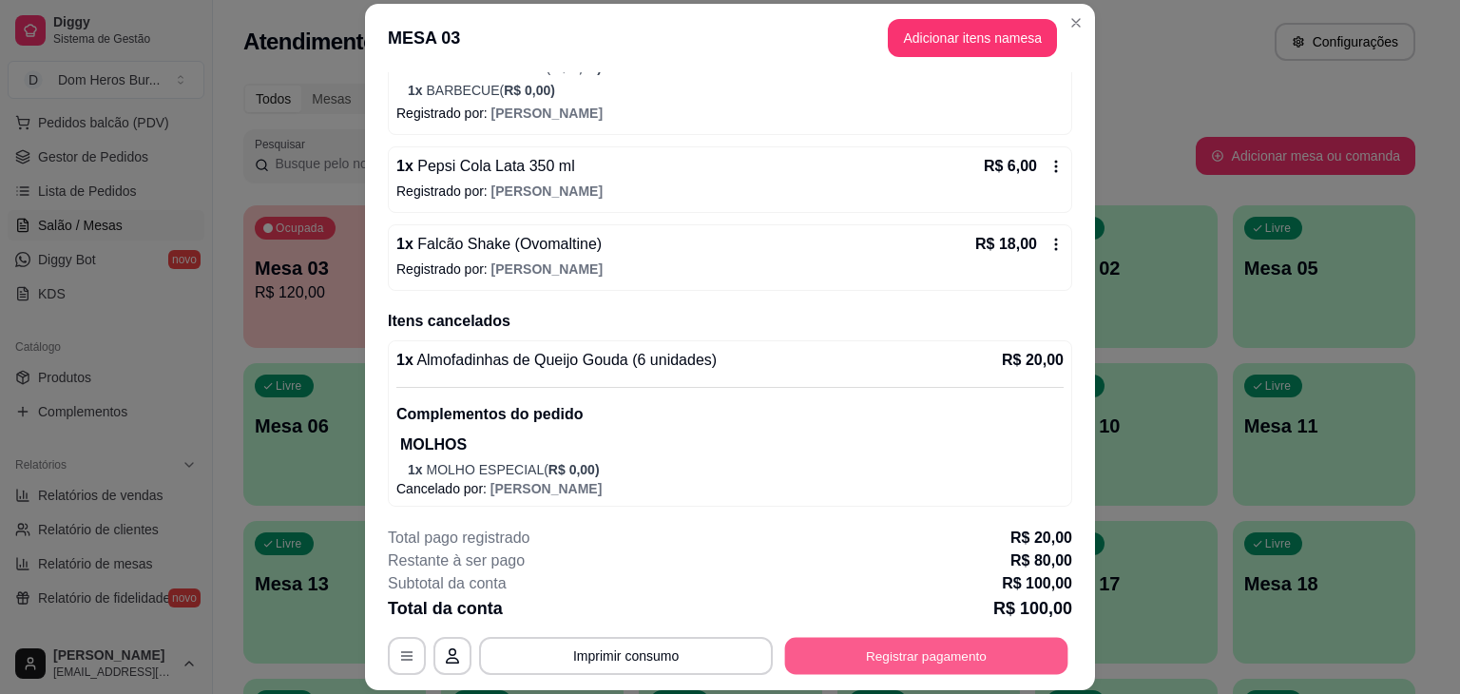
click at [907, 643] on button "Registrar pagamento" at bounding box center [926, 656] width 283 height 37
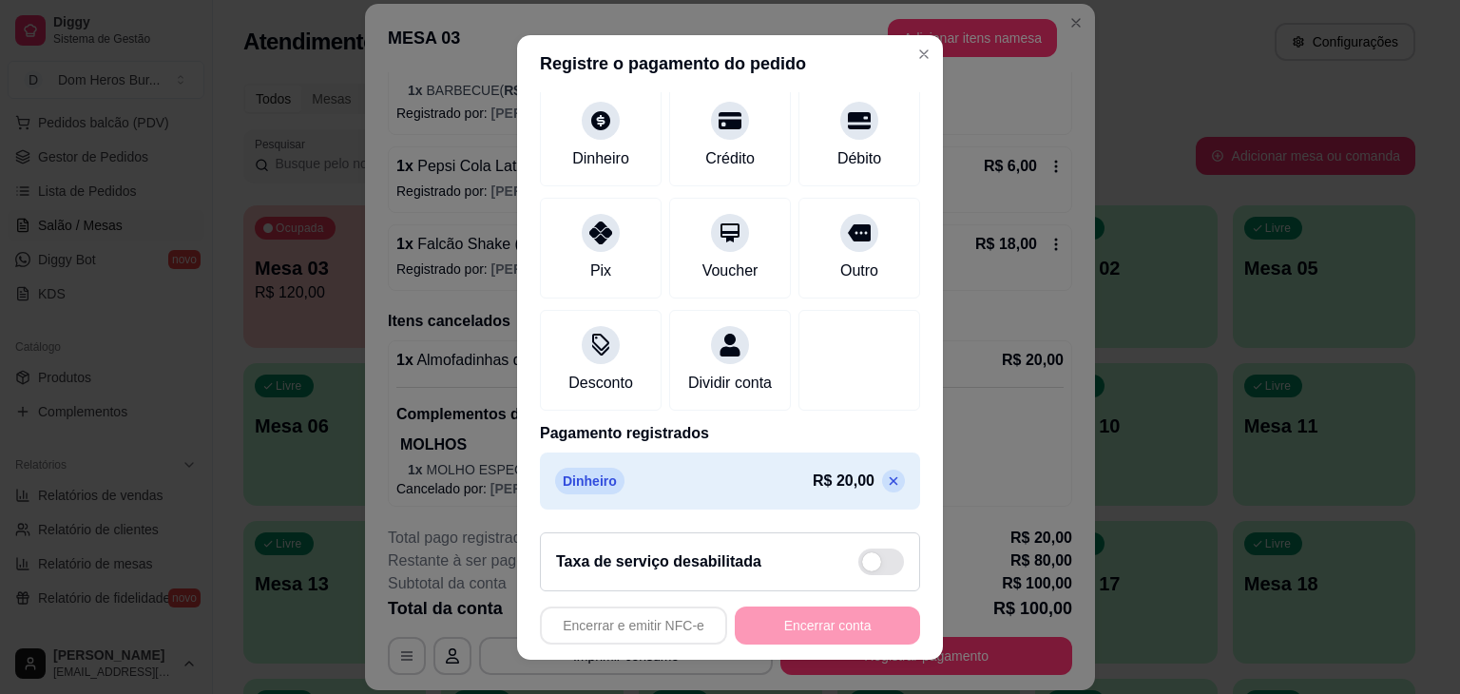
scroll to position [161, 0]
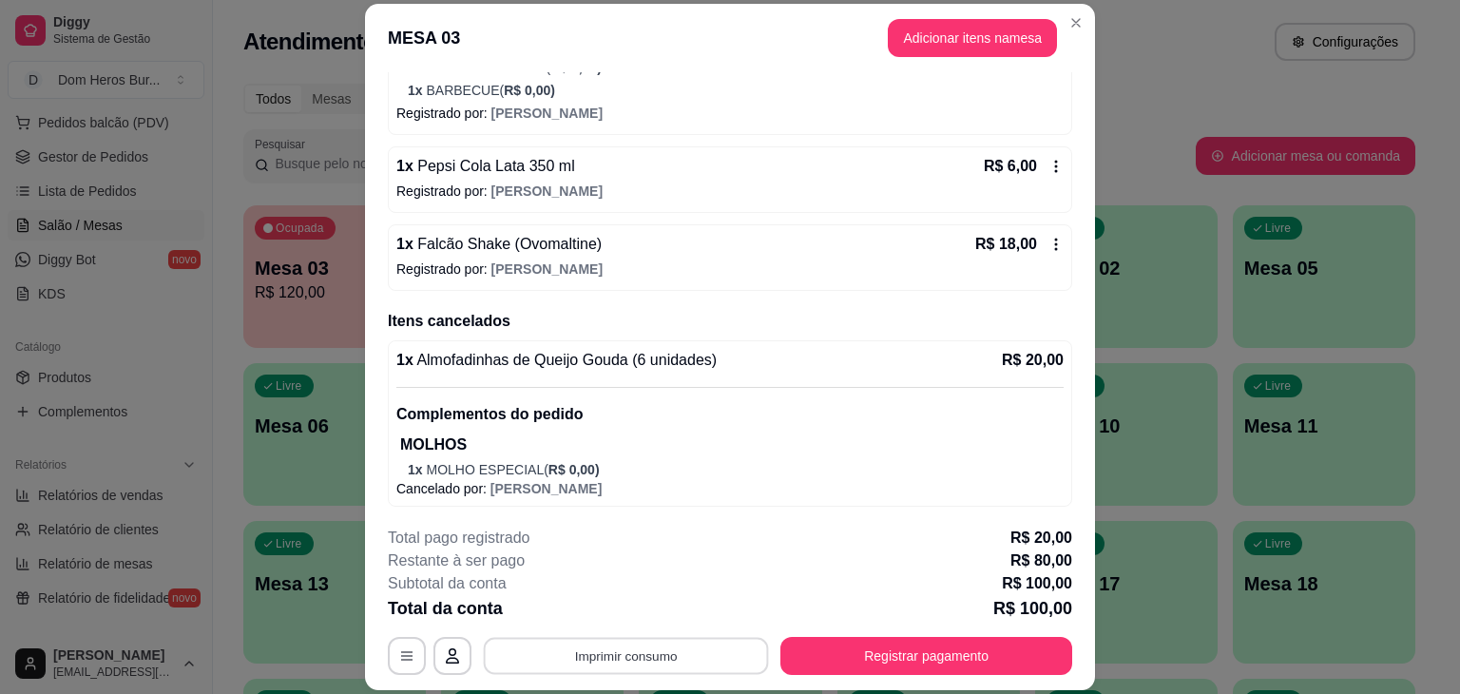
click at [617, 643] on button "Imprimir consumo" at bounding box center [626, 656] width 285 height 37
click at [617, 612] on button "IMPRESSORA" at bounding box center [624, 611] width 133 height 29
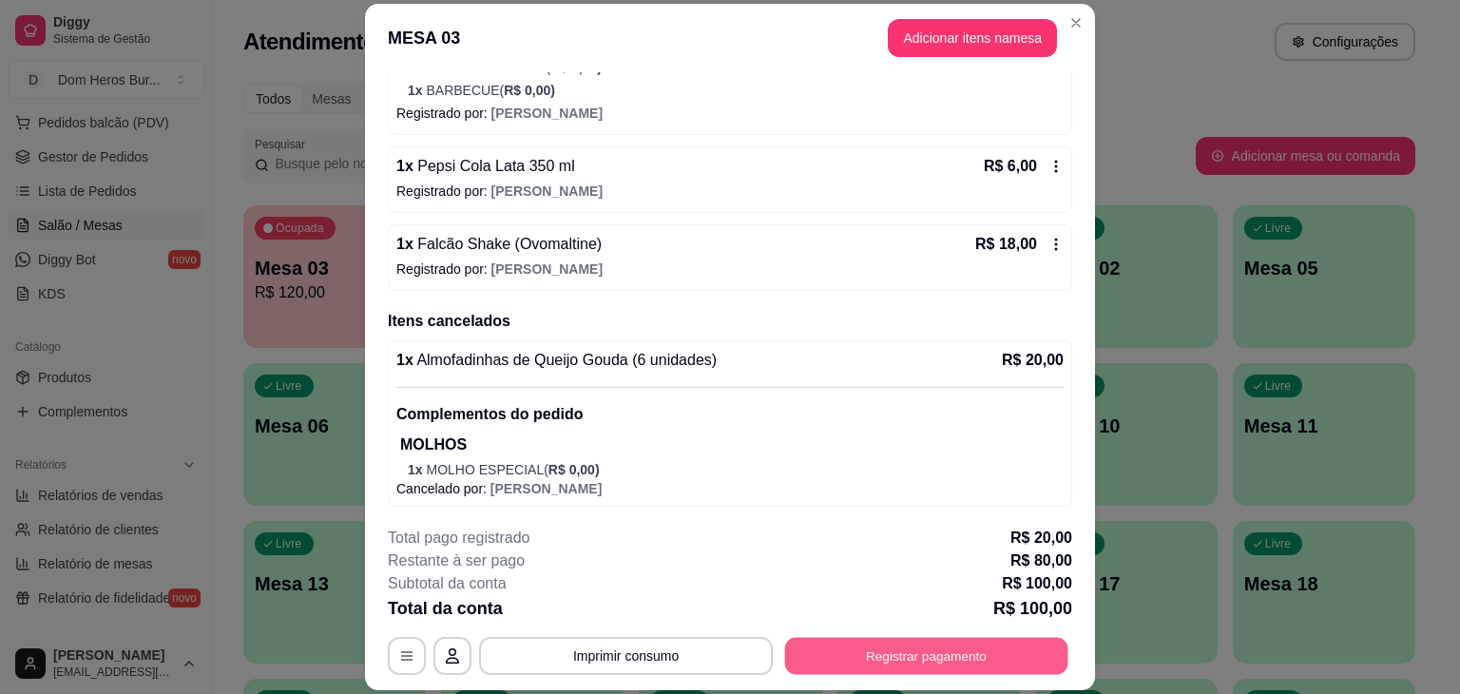
click at [860, 655] on button "Registrar pagamento" at bounding box center [926, 656] width 283 height 37
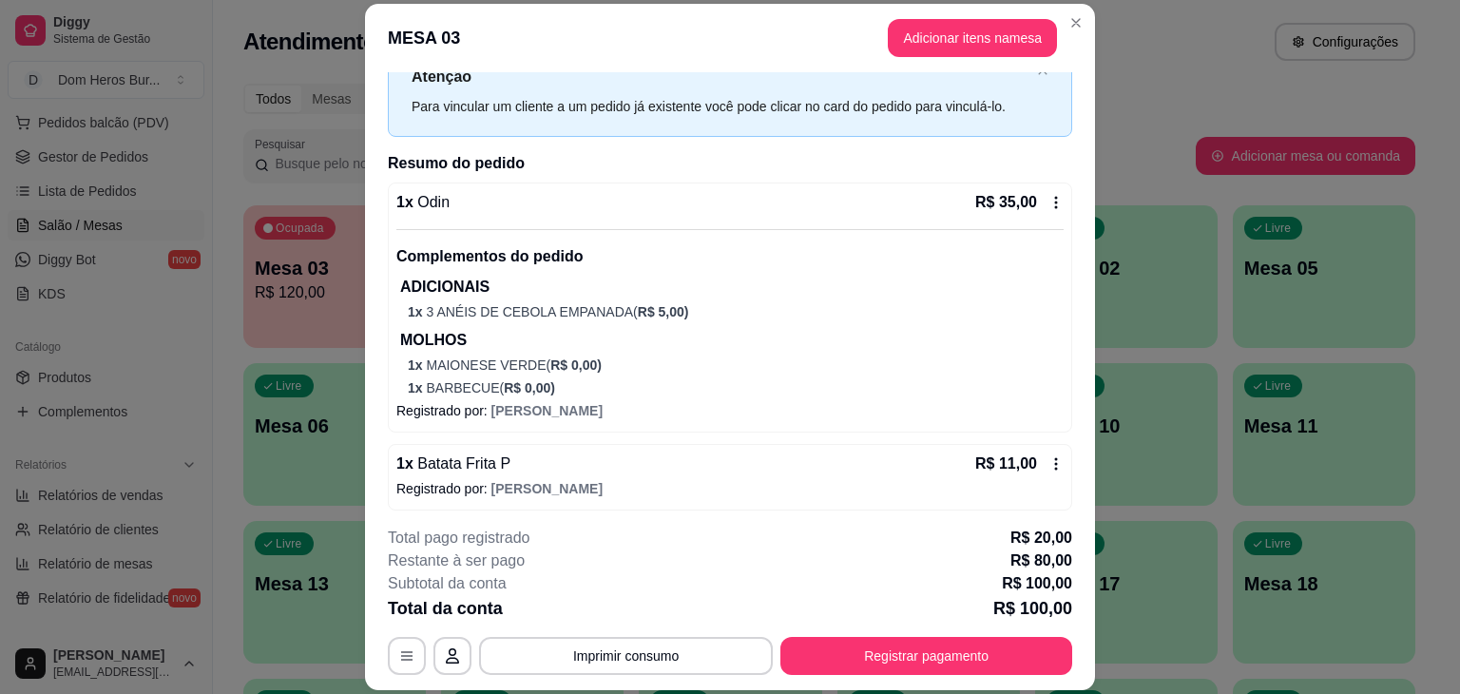
scroll to position [51, 0]
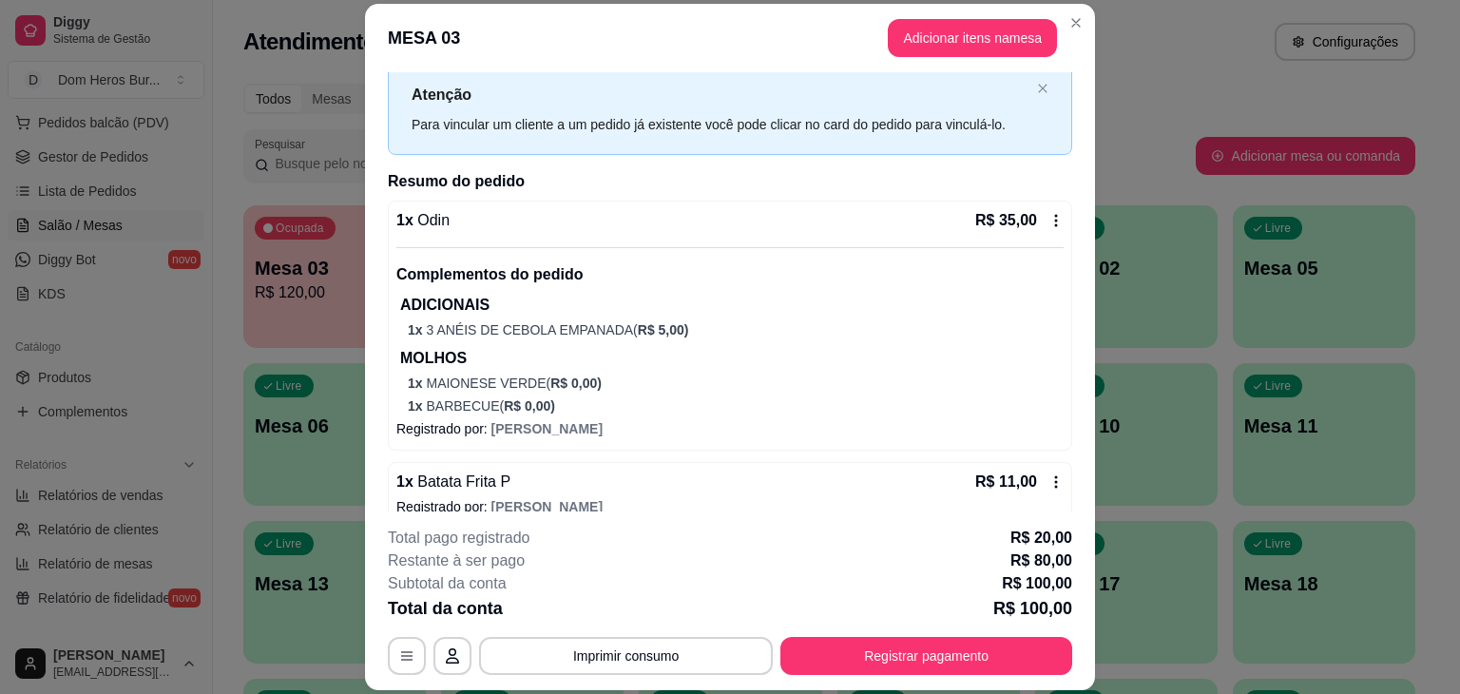
click at [924, 223] on div "1 x Odin R$ 35,00" at bounding box center [729, 220] width 667 height 23
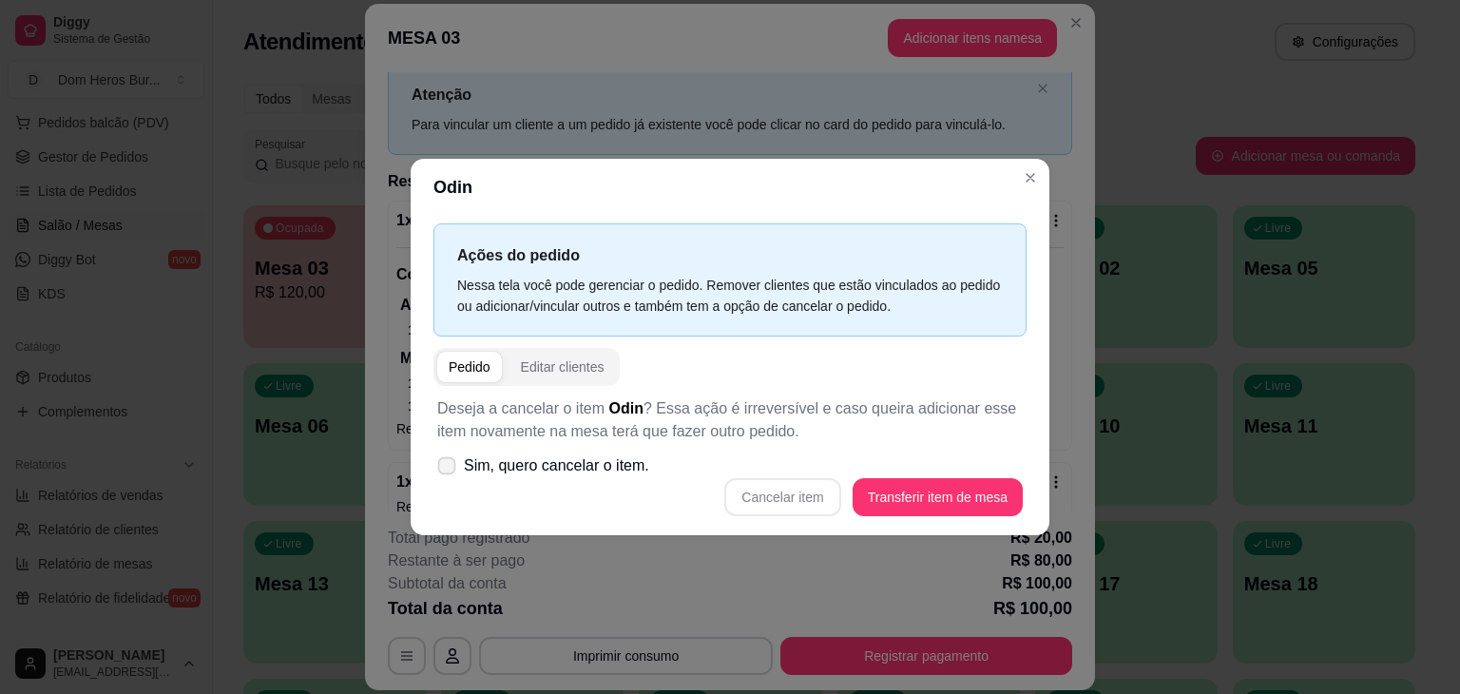
click at [555, 476] on span "Sim, quero cancelar o item." at bounding box center [556, 465] width 185 height 23
click at [449, 476] on input "Sim, quero cancelar o item." at bounding box center [442, 476] width 12 height 12
checkbox input "true"
click at [791, 510] on button "Cancelar item" at bounding box center [782, 497] width 113 height 37
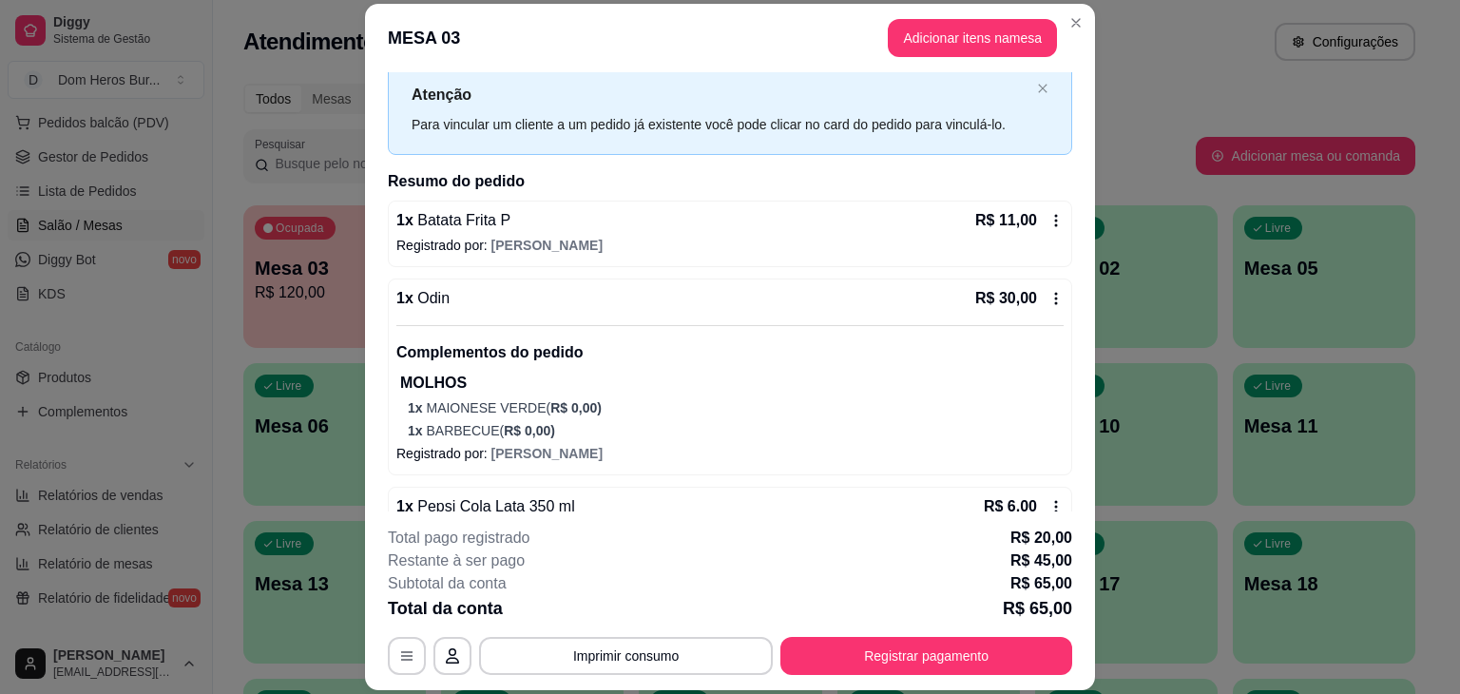
click at [711, 68] on header "MESA 03 Adicionar itens na mesa" at bounding box center [730, 38] width 730 height 68
click at [691, 236] on p "Registrado por: [PERSON_NAME]" at bounding box center [729, 245] width 667 height 19
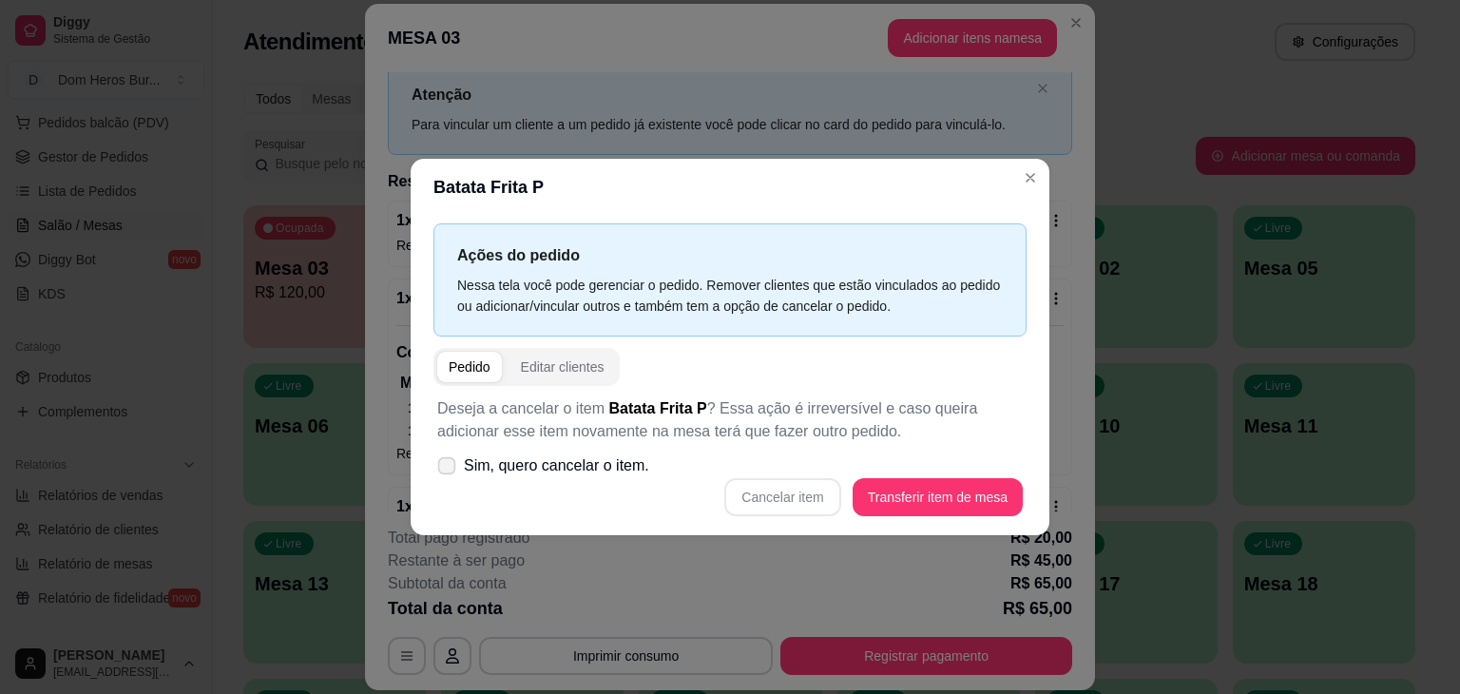
click at [609, 469] on span "Sim, quero cancelar o item." at bounding box center [556, 465] width 185 height 23
click at [449, 470] on input "Sim, quero cancelar o item." at bounding box center [442, 476] width 12 height 12
checkbox input "true"
click at [761, 510] on button "Cancelar item" at bounding box center [782, 497] width 113 height 37
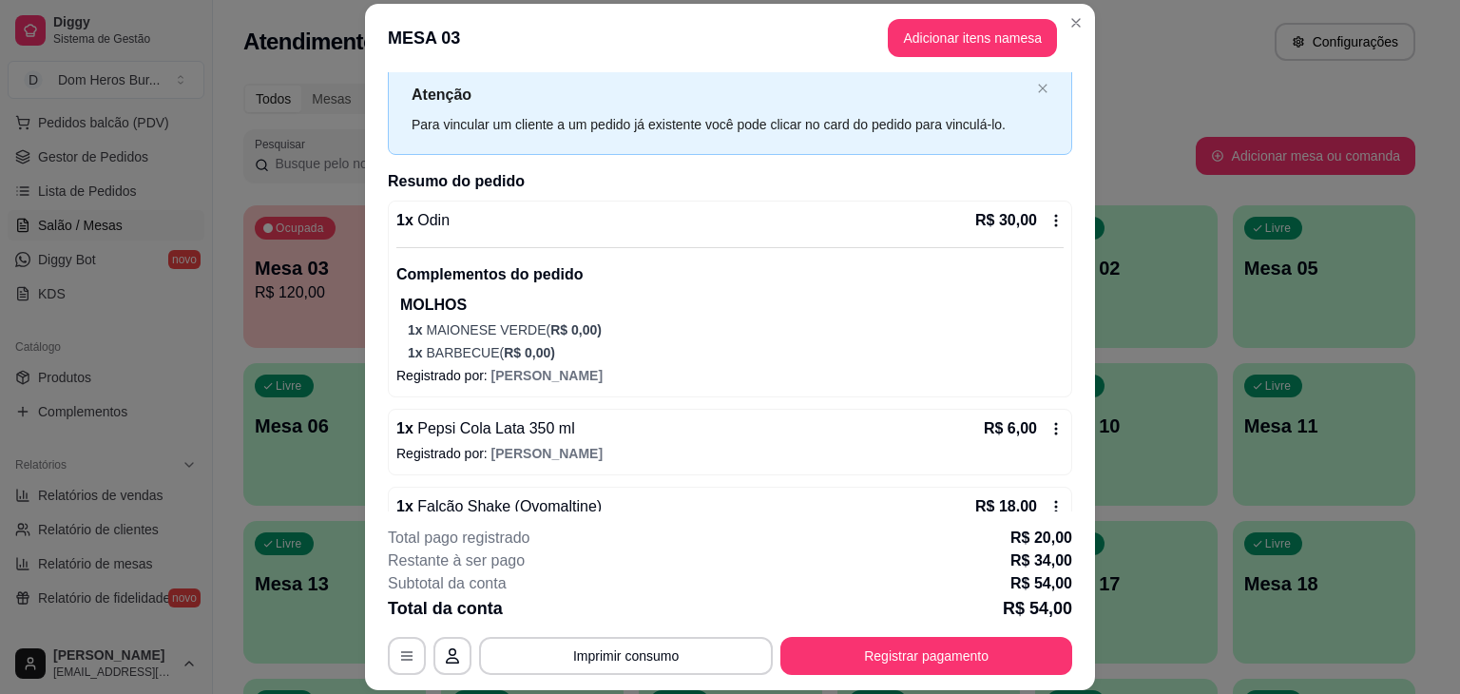
click at [614, 215] on div "1 x Odin R$ 30,00" at bounding box center [729, 220] width 667 height 23
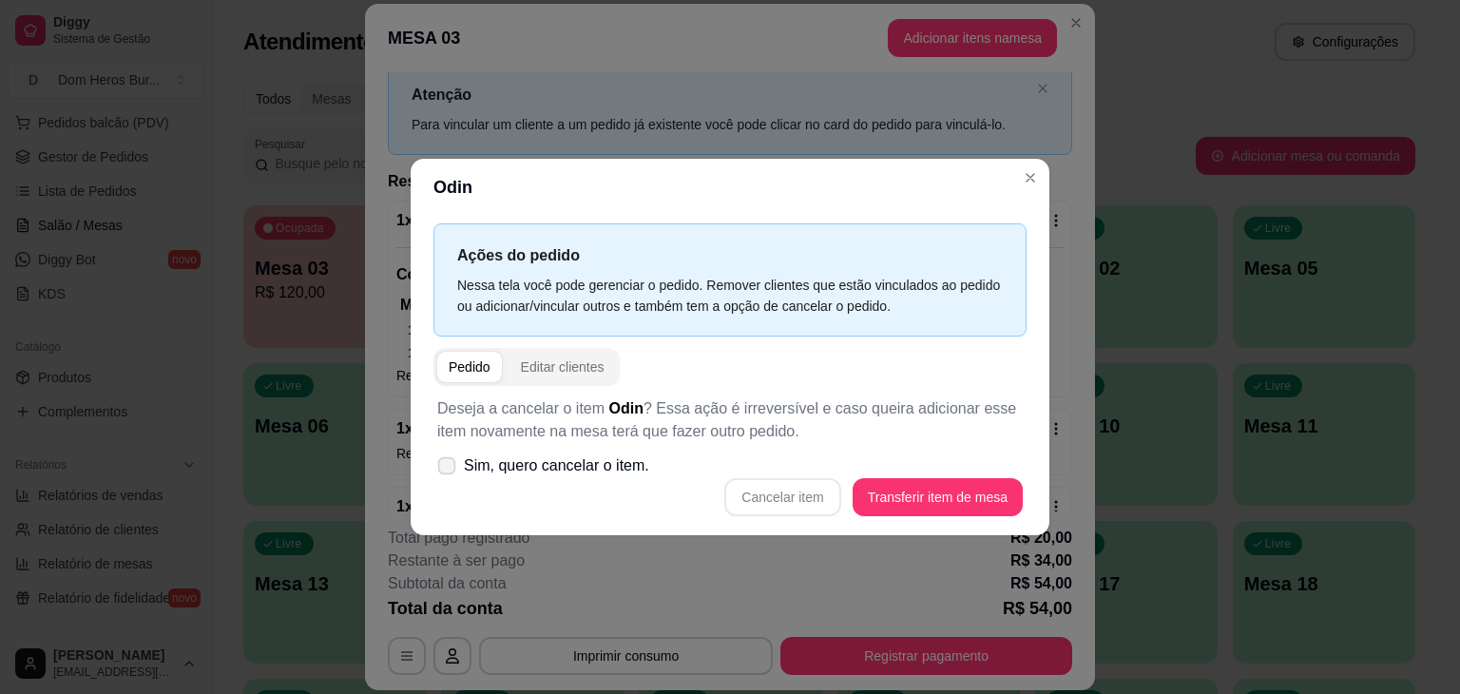
click at [618, 469] on span "Sim, quero cancelar o item." at bounding box center [556, 465] width 185 height 23
click at [449, 470] on input "Sim, quero cancelar o item." at bounding box center [442, 476] width 12 height 12
checkbox input "true"
click at [756, 493] on button "Cancelar item" at bounding box center [782, 497] width 113 height 37
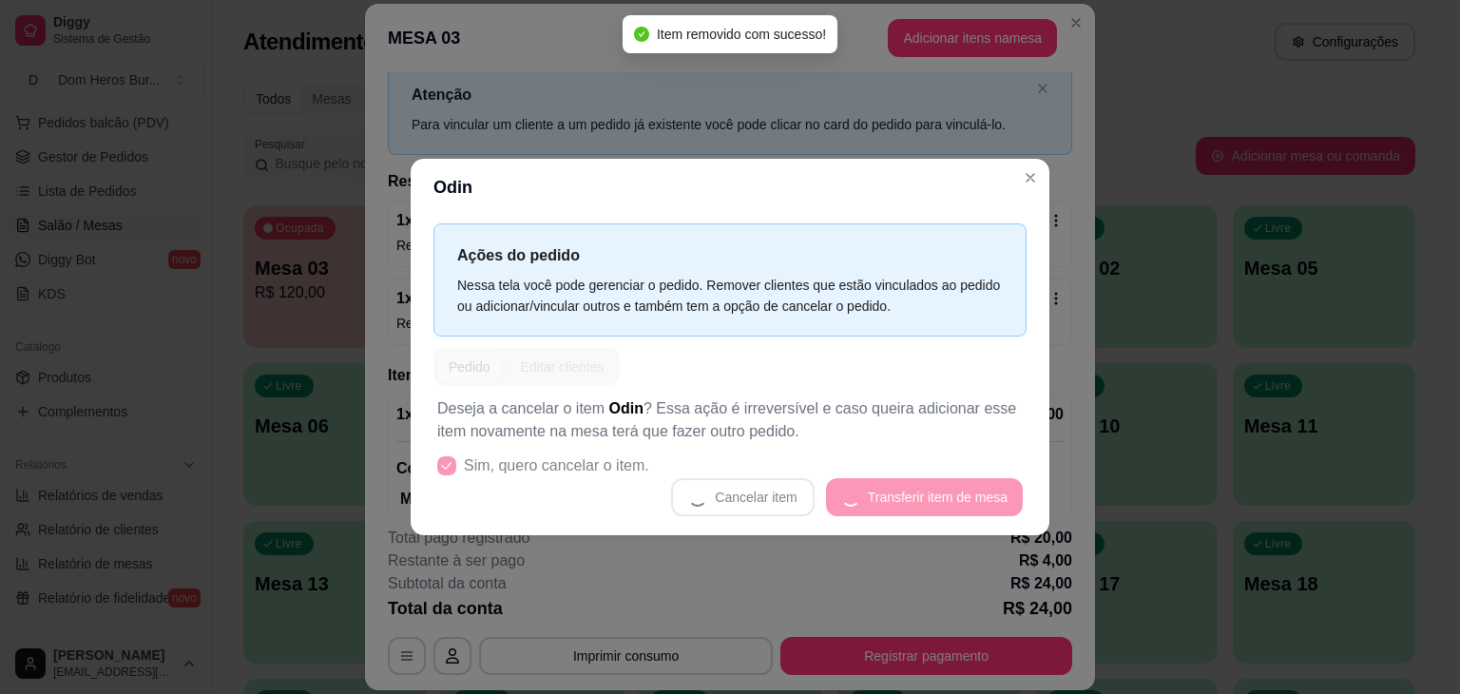
click at [660, 173] on header "Odin" at bounding box center [730, 187] width 639 height 57
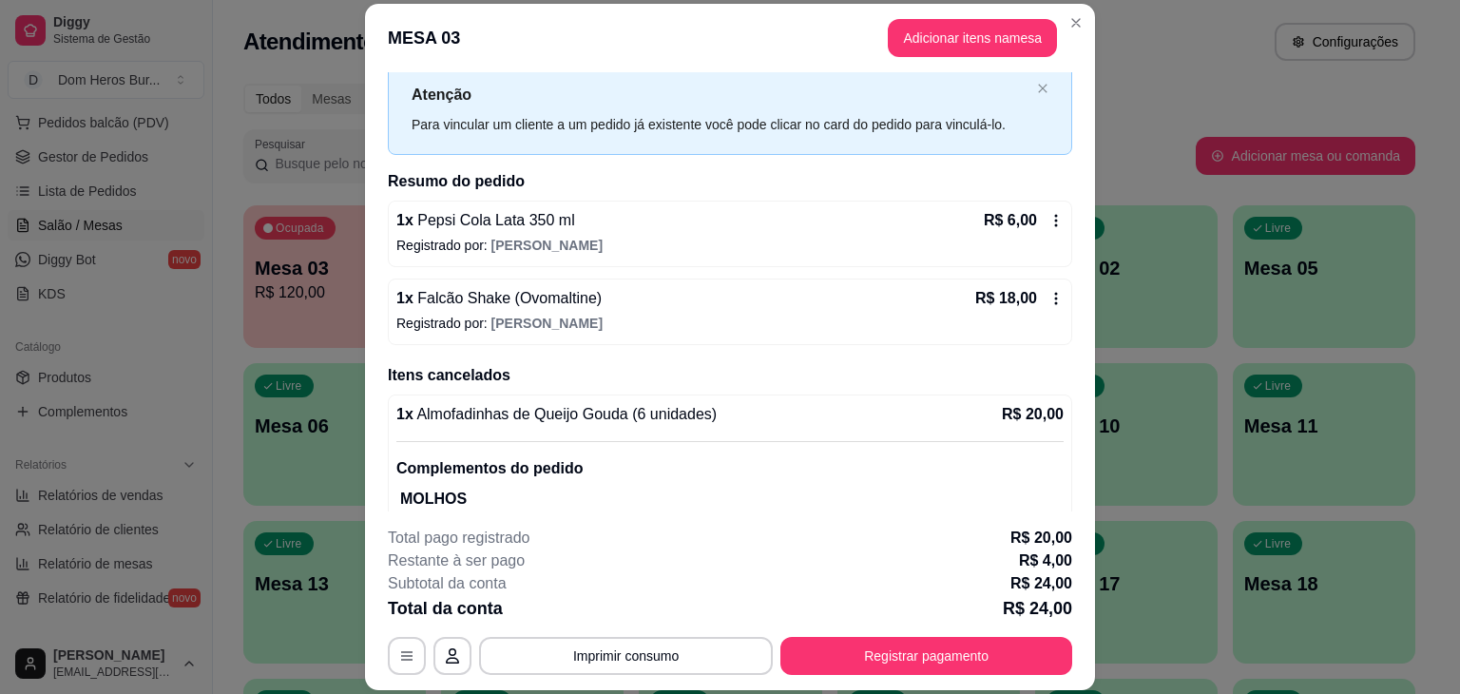
click at [635, 226] on div "1 x Pepsi Cola Lata 350 ml R$ 6,00" at bounding box center [729, 220] width 667 height 23
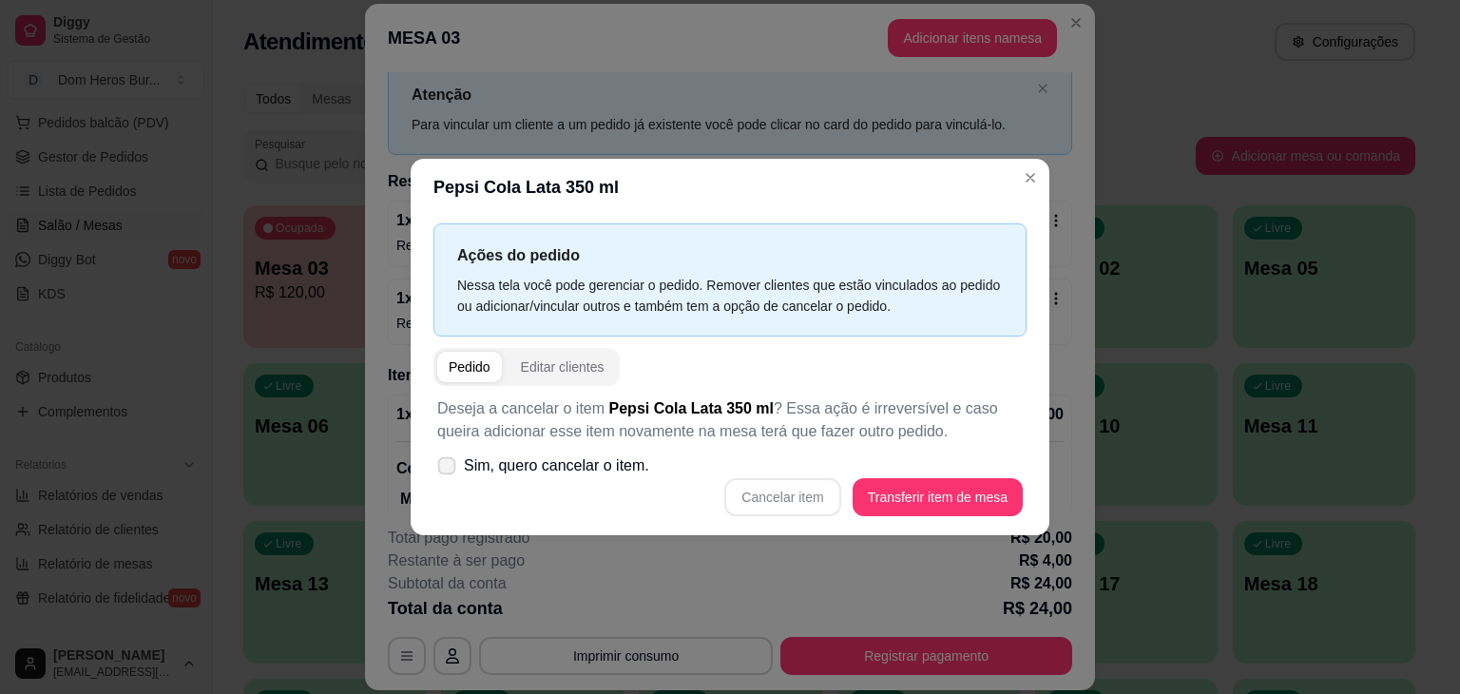
click at [567, 466] on span "Sim, quero cancelar o item." at bounding box center [556, 465] width 185 height 23
click at [449, 470] on input "Sim, quero cancelar o item." at bounding box center [442, 476] width 12 height 12
checkbox input "true"
click at [763, 508] on button "Cancelar item" at bounding box center [782, 497] width 113 height 37
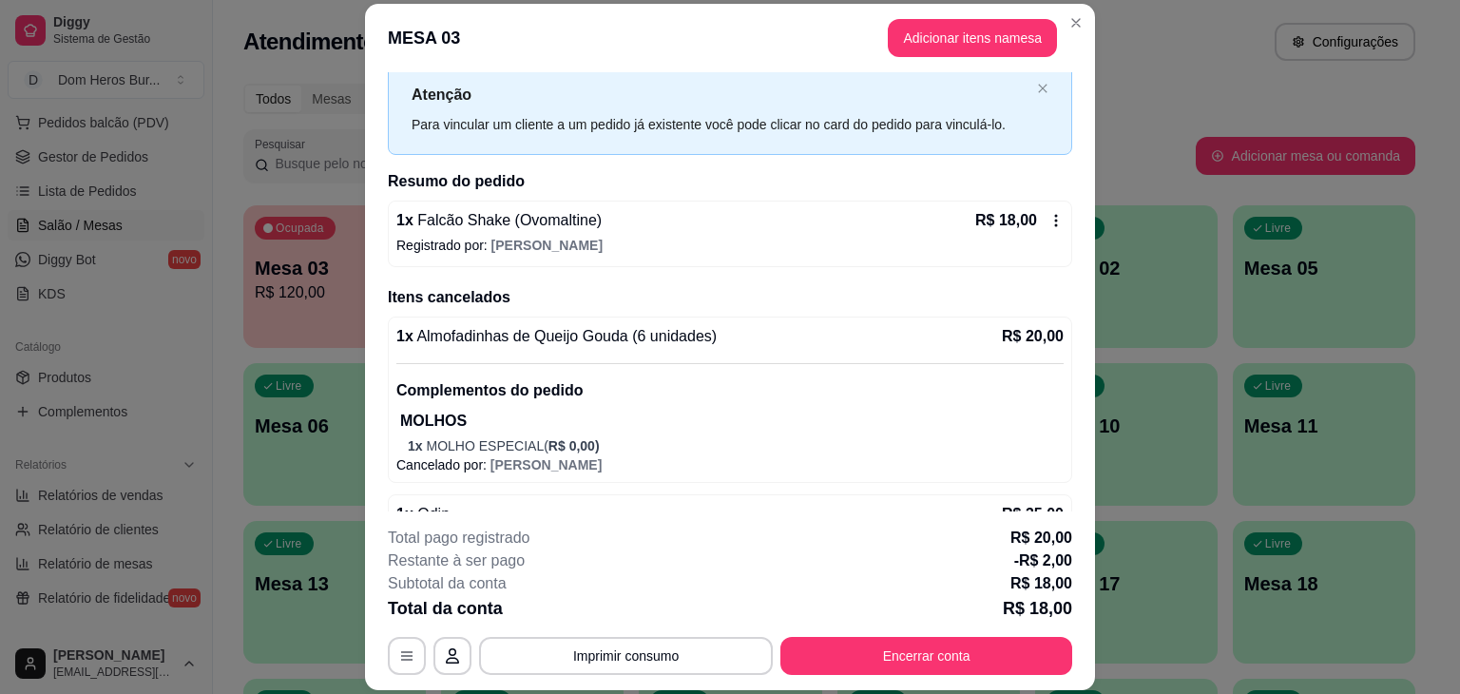
click at [732, 90] on p "Atenção" at bounding box center [721, 95] width 618 height 24
click at [741, 217] on div "1 x Falcão Shake (Ovomaltine) R$ 18,00" at bounding box center [729, 220] width 667 height 23
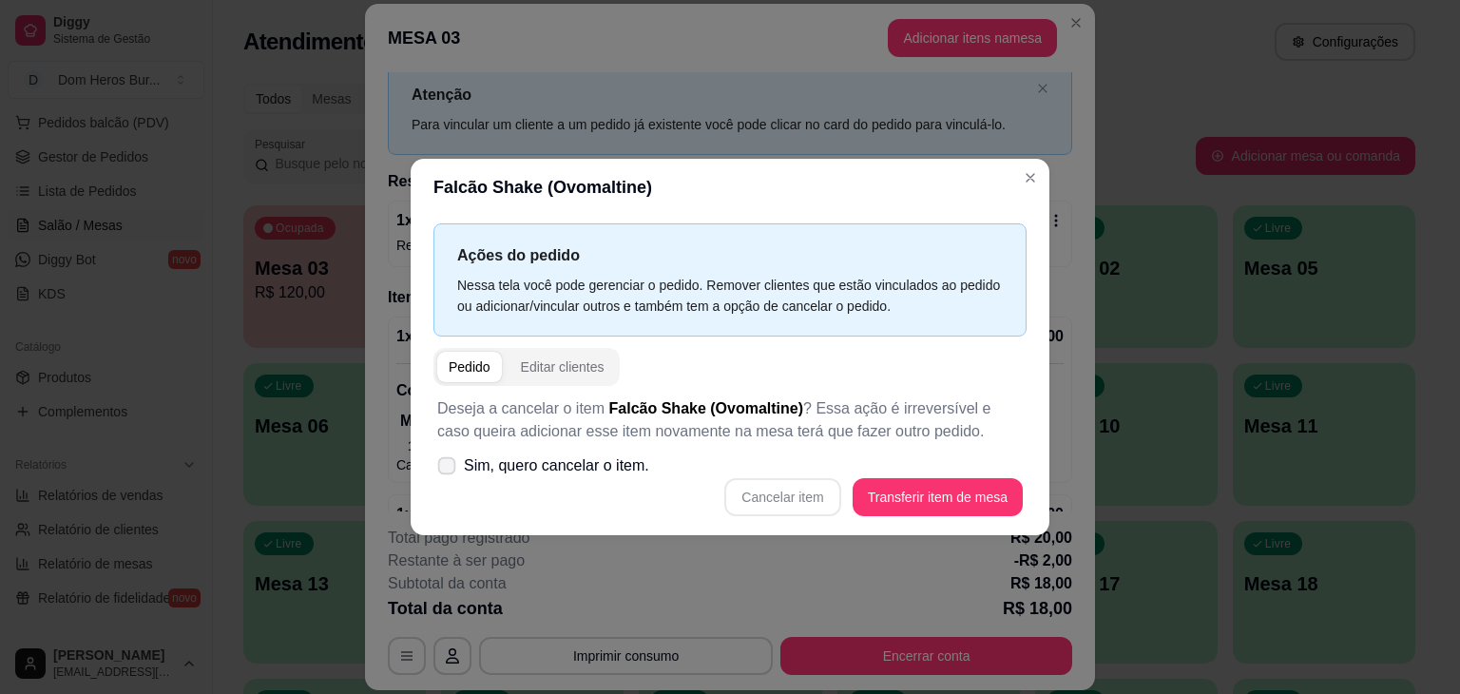
click at [624, 465] on span "Sim, quero cancelar o item." at bounding box center [556, 465] width 185 height 23
click at [449, 470] on input "Sim, quero cancelar o item." at bounding box center [442, 476] width 12 height 12
checkbox input "true"
click at [806, 492] on button "Cancelar item" at bounding box center [782, 497] width 113 height 37
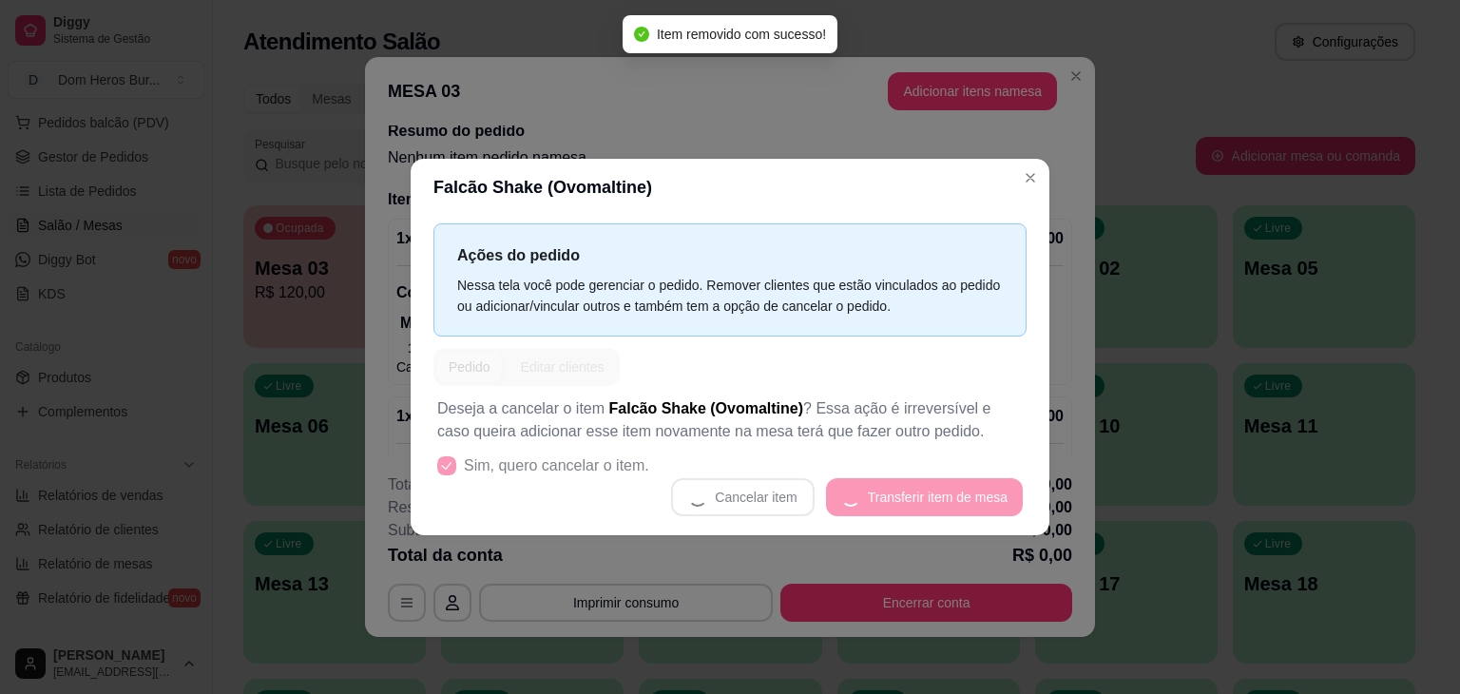
scroll to position [0, 0]
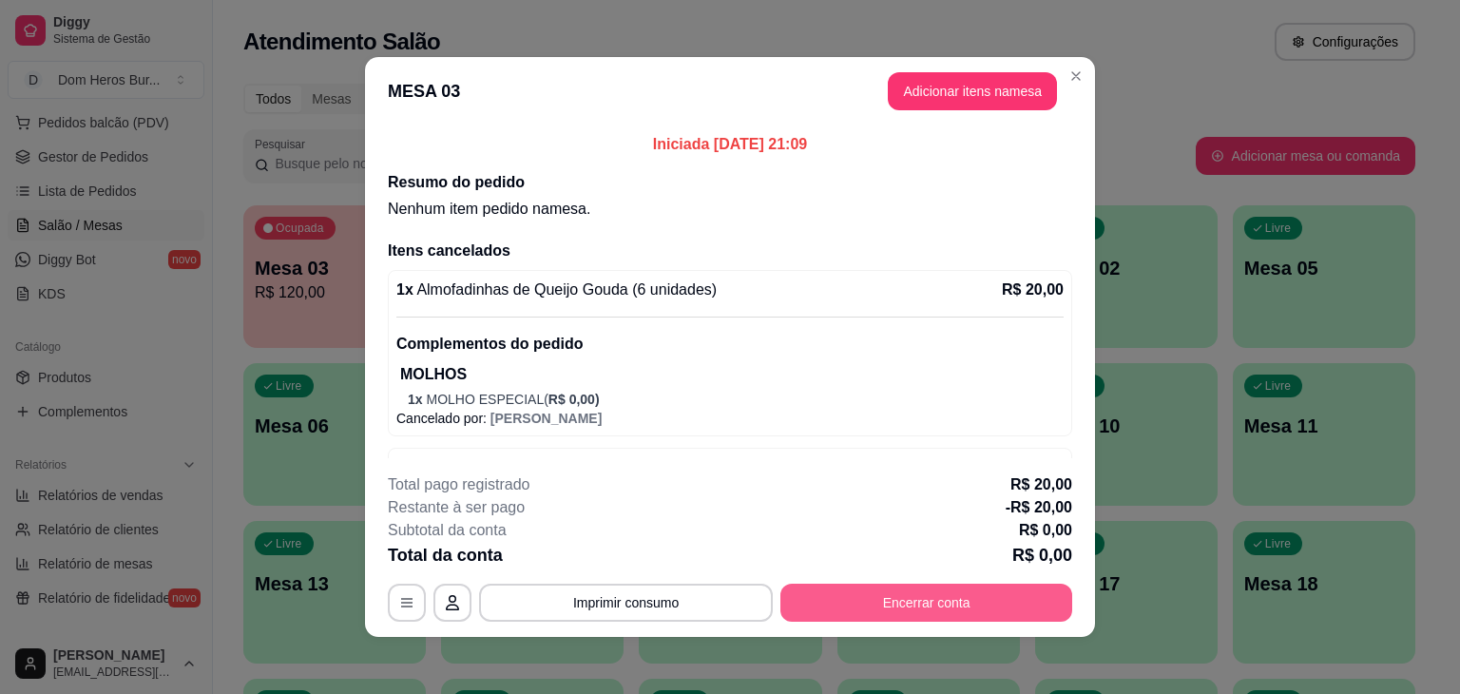
click at [837, 607] on button "Encerrar conta" at bounding box center [927, 603] width 292 height 38
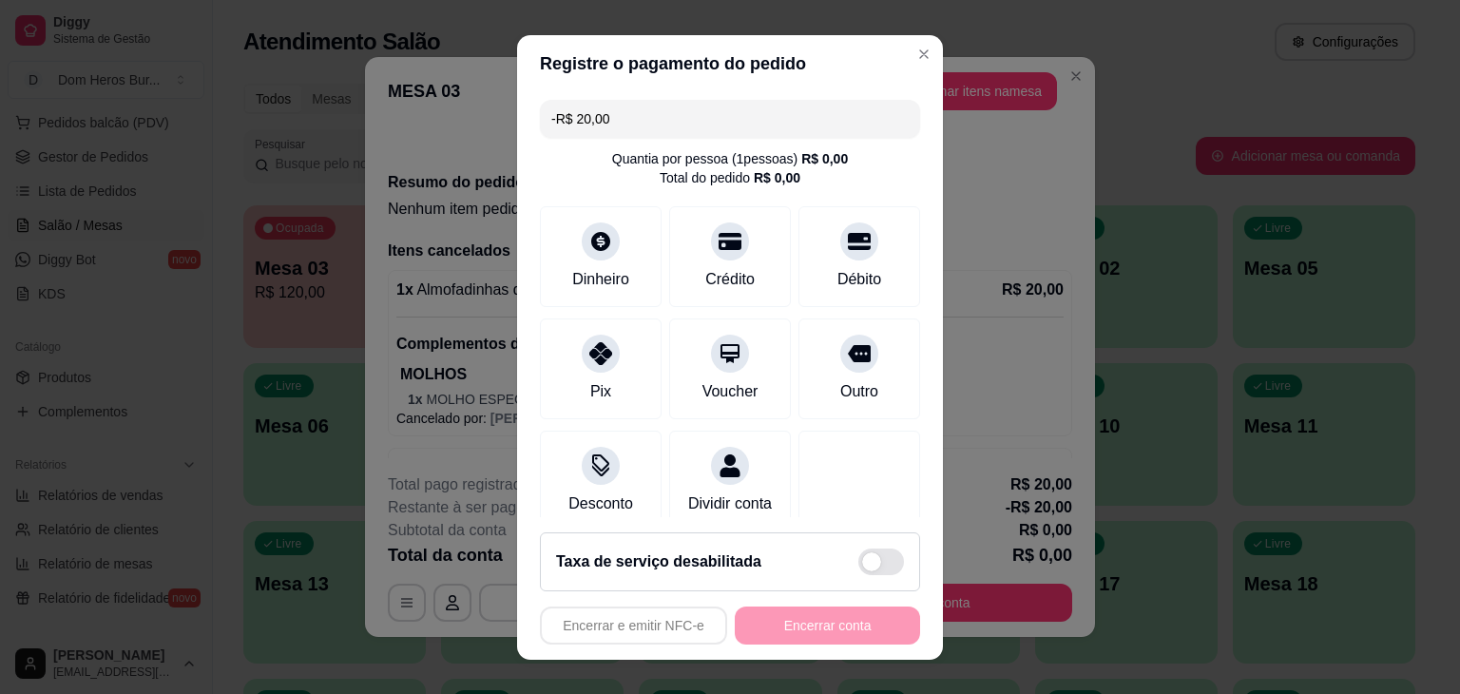
click at [742, 115] on input "-R$ 20,00" at bounding box center [729, 119] width 357 height 38
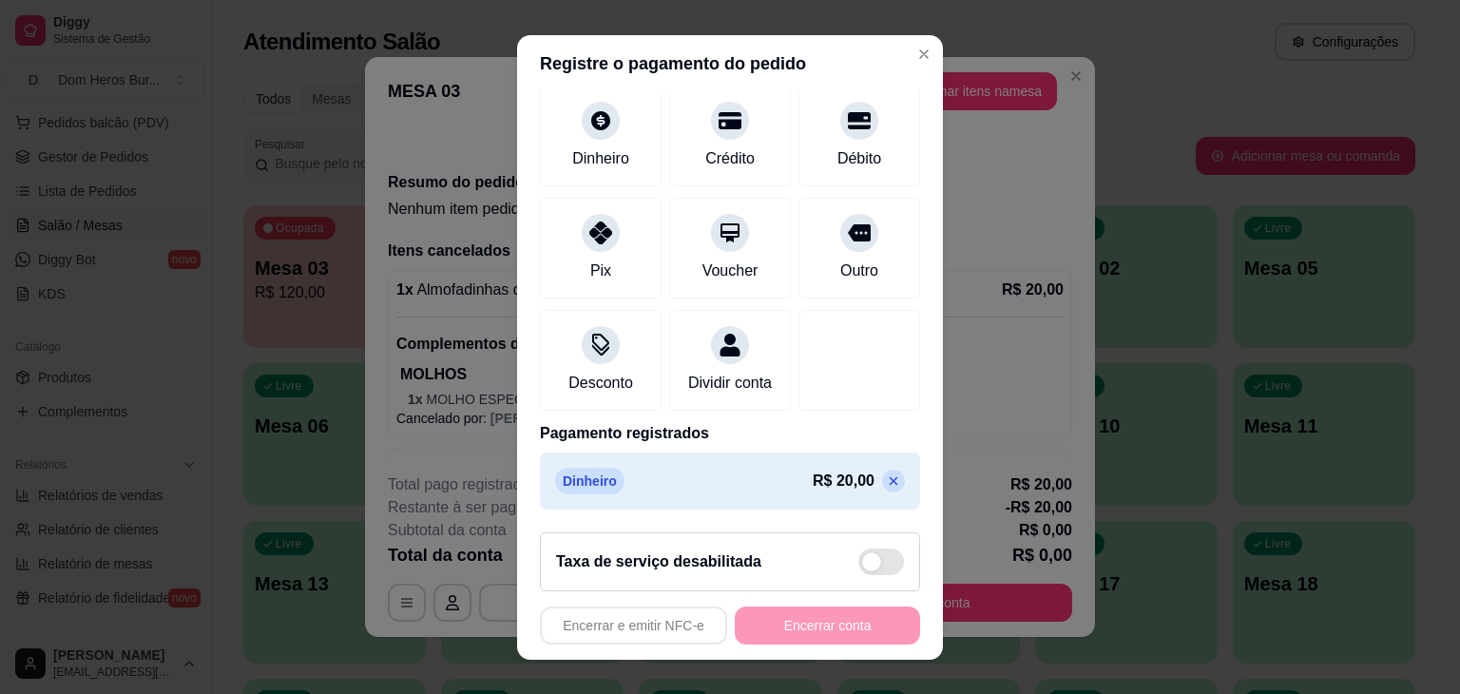
scroll to position [142, 0]
click at [882, 483] on p at bounding box center [893, 481] width 23 height 23
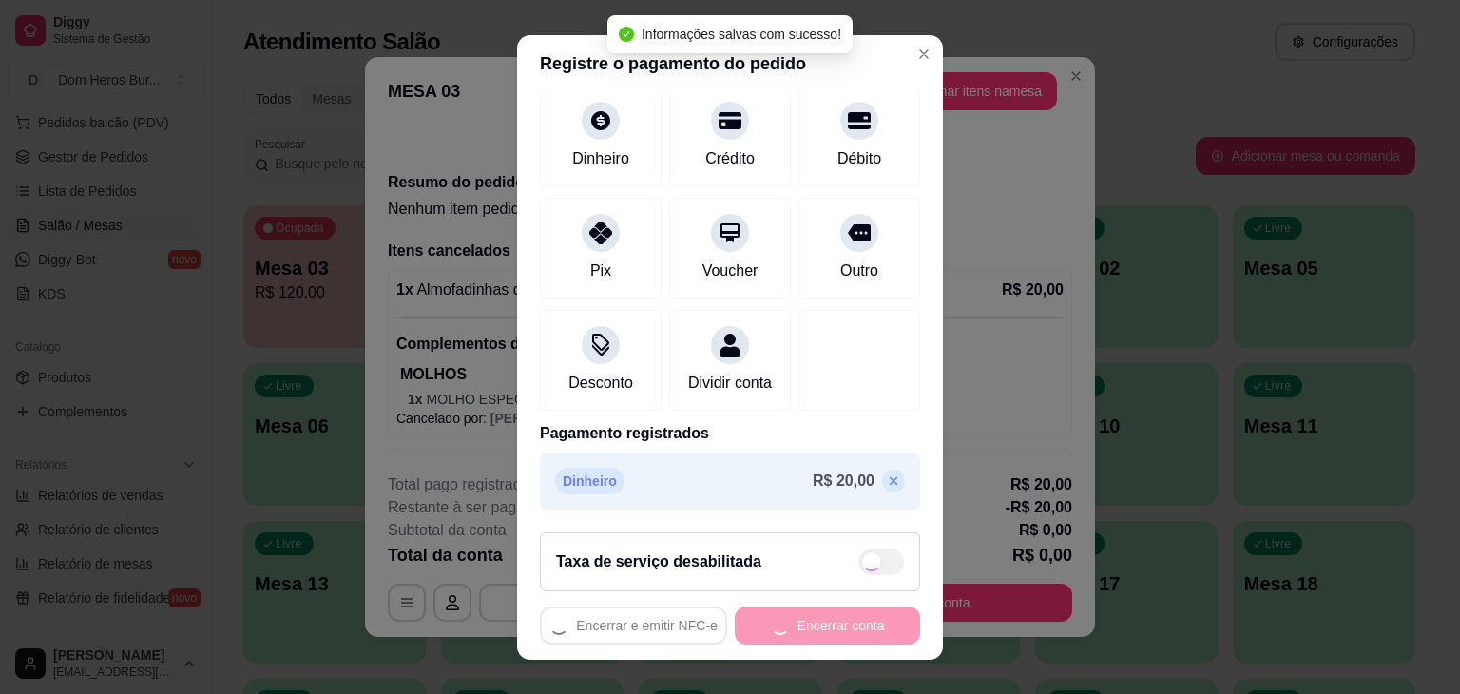
type input "R$ 0,00"
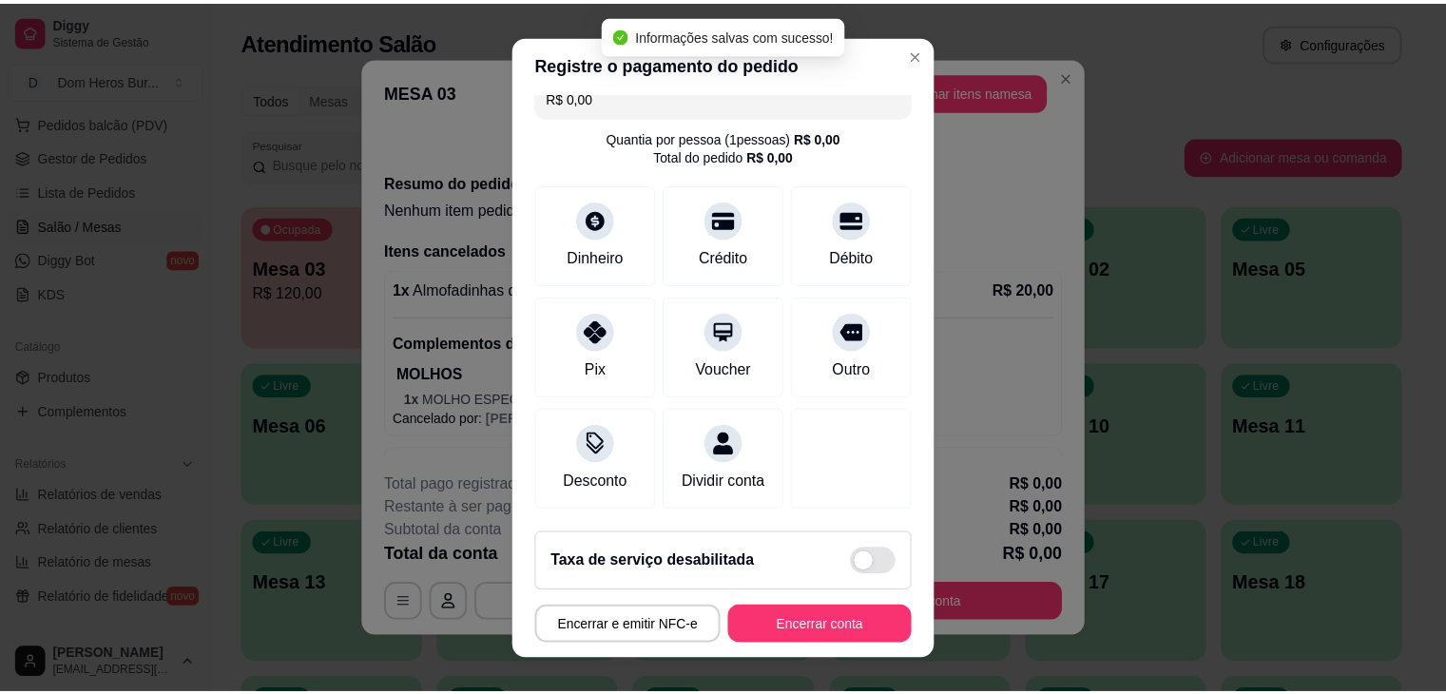
scroll to position [43, 0]
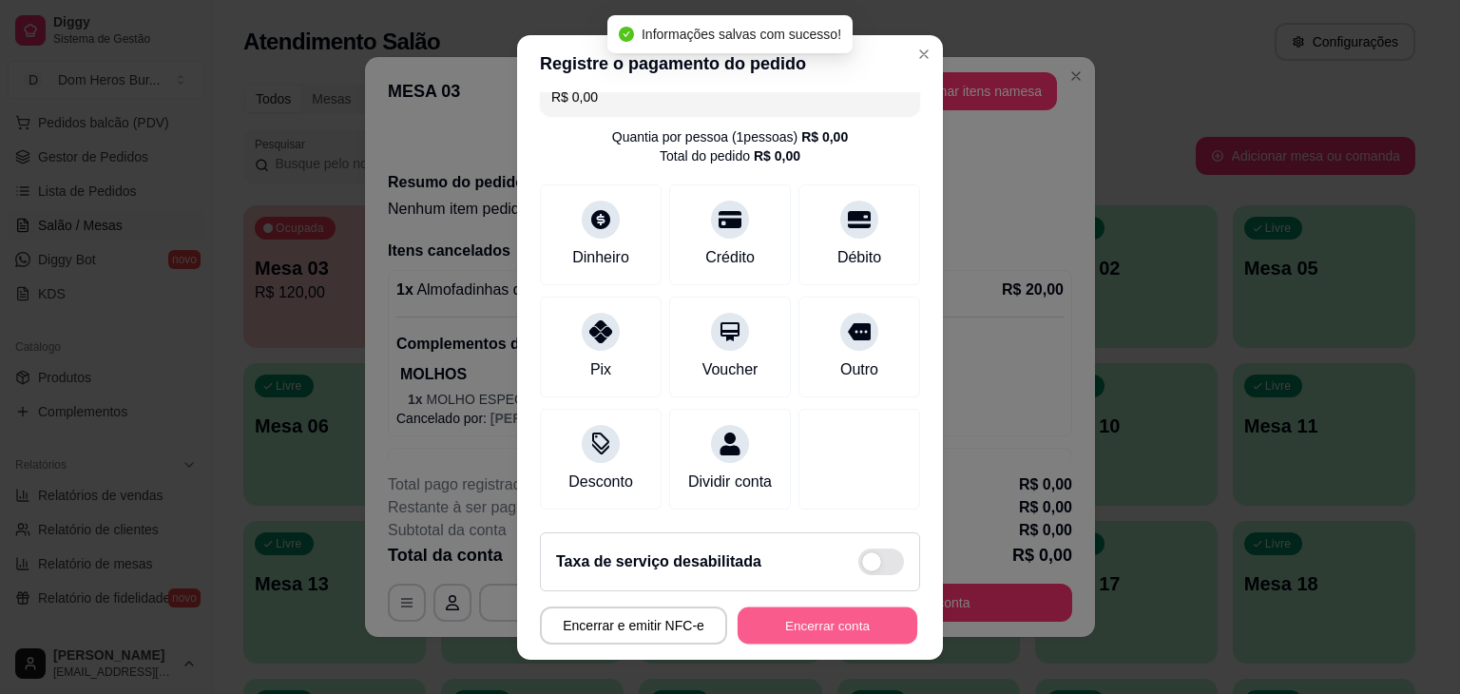
click at [804, 609] on button "Encerrar conta" at bounding box center [828, 625] width 180 height 37
